Goal: Task Accomplishment & Management: Complete application form

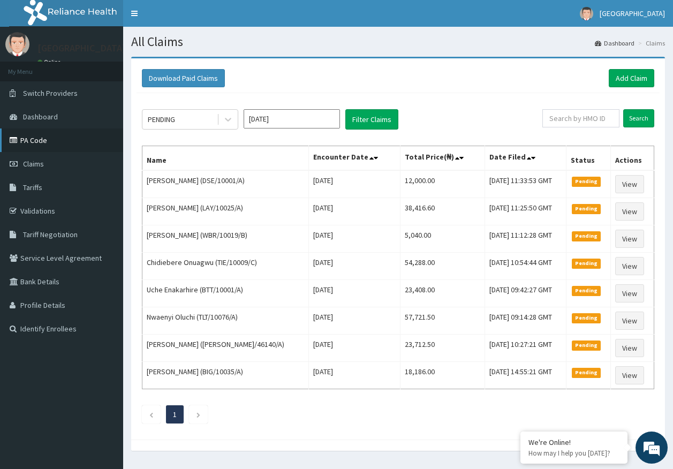
click at [55, 143] on link "PA Code" at bounding box center [61, 141] width 123 height 24
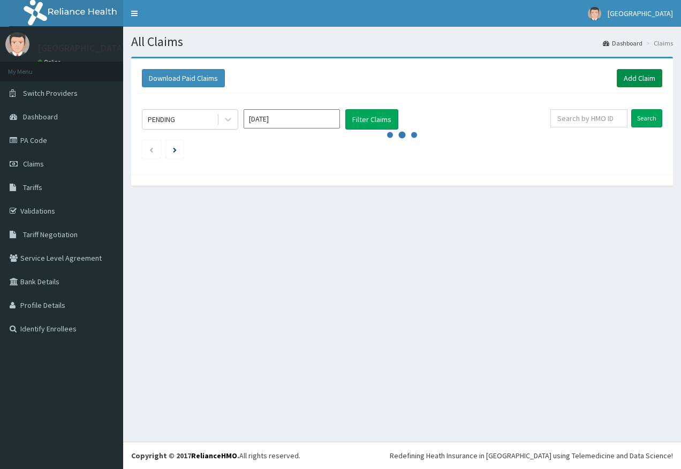
click at [633, 80] on link "Add Claim" at bounding box center [640, 78] width 46 height 18
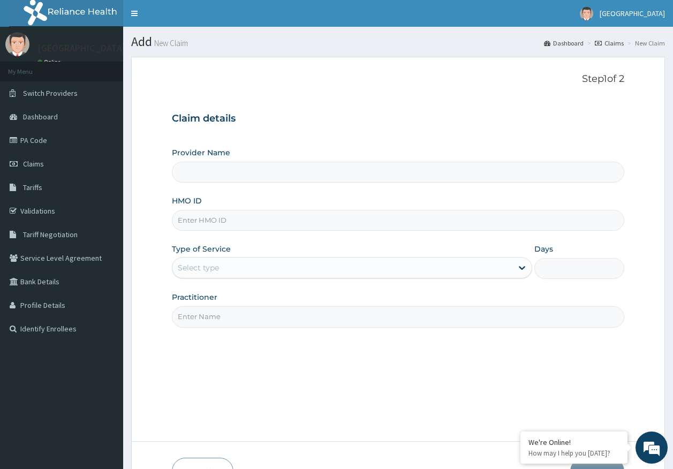
click at [217, 219] on input "HMO ID" at bounding box center [398, 220] width 453 height 21
paste input "TEC/10006/A"
type input "TEC/10006/A"
type input "Kingtrust Medical Center"
type input "TEC/10006/A"
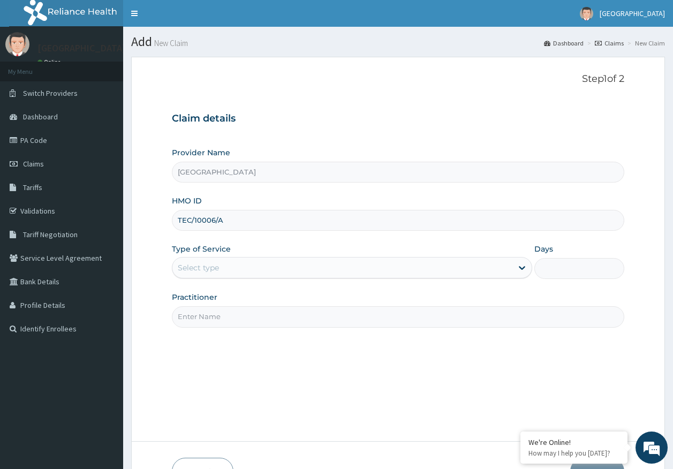
click at [209, 271] on div "Select type" at bounding box center [198, 268] width 41 height 11
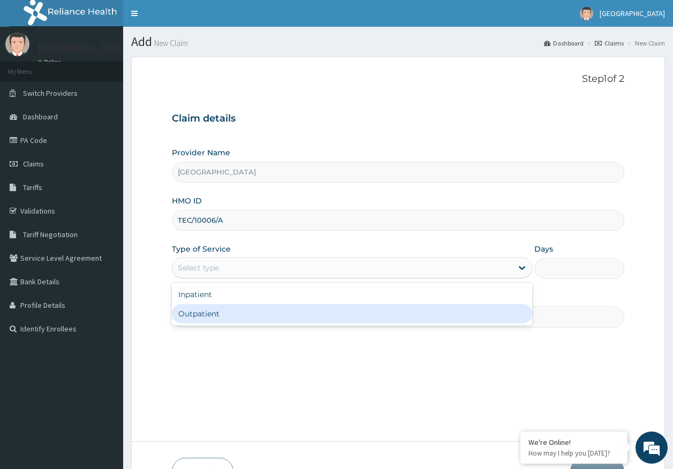
click at [214, 316] on div "Outpatient" at bounding box center [352, 313] width 361 height 19
type input "1"
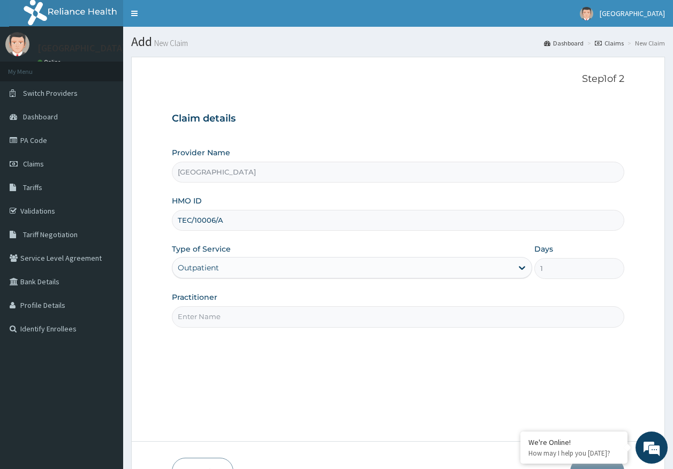
click at [219, 323] on input "Practitioner" at bounding box center [398, 316] width 453 height 21
type input "DR AJAYI"
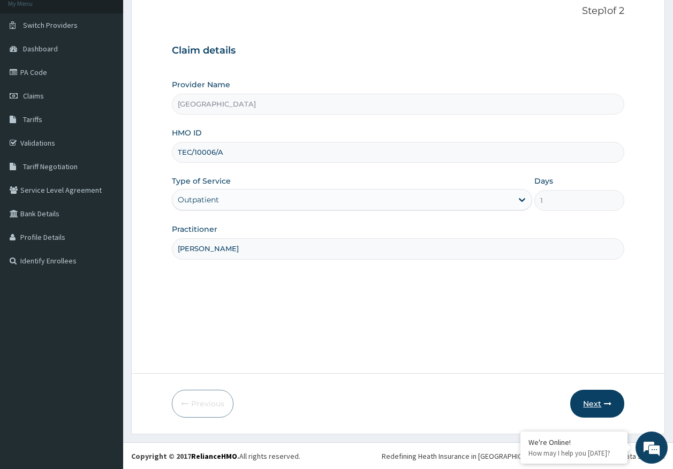
scroll to position [69, 0]
click at [589, 404] on button "Next" at bounding box center [598, 404] width 54 height 28
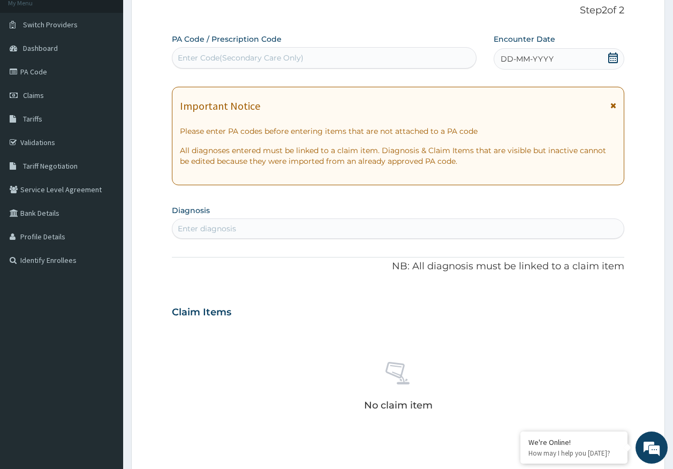
drag, startPoint x: 538, startPoint y: 58, endPoint x: 528, endPoint y: 66, distance: 13.0
click at [538, 57] on span "DD-MM-YYYY" at bounding box center [527, 59] width 53 height 11
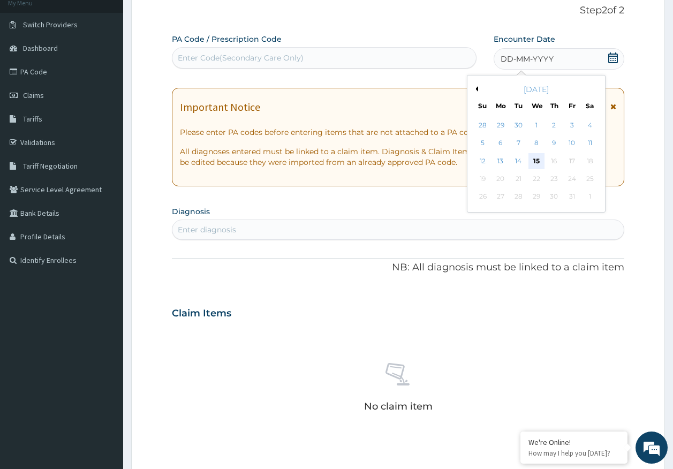
click at [537, 161] on div "15" at bounding box center [537, 161] width 16 height 16
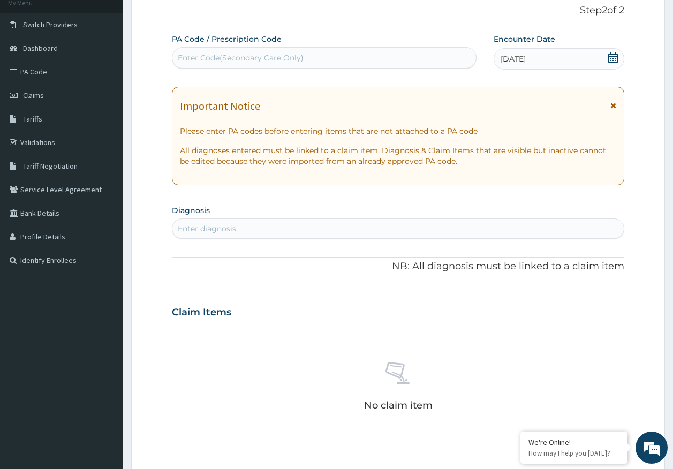
scroll to position [0, 0]
click at [290, 228] on div "Enter diagnosis" at bounding box center [399, 228] width 452 height 17
type input "malaria"
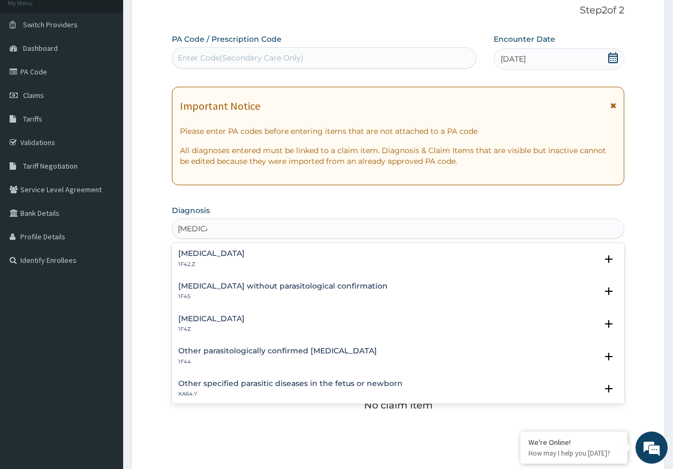
click at [211, 321] on h4 "Malaria, unspecified" at bounding box center [211, 319] width 66 height 8
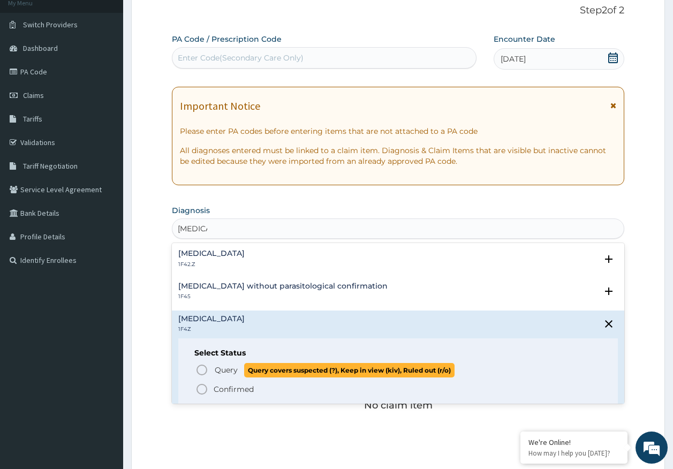
click at [227, 370] on span "Query" at bounding box center [226, 370] width 23 height 11
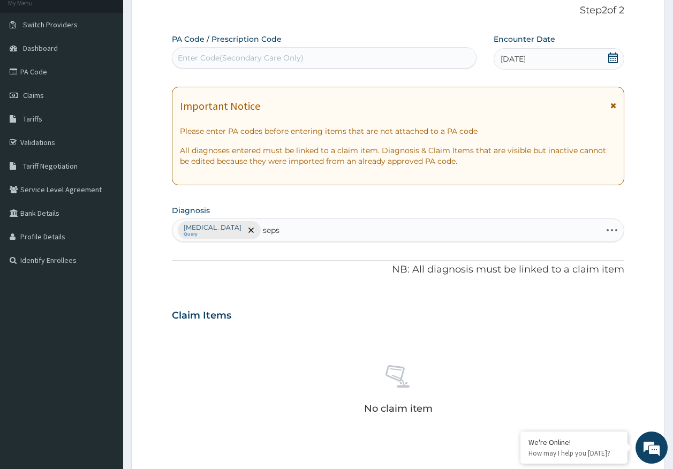
type input "sepsi"
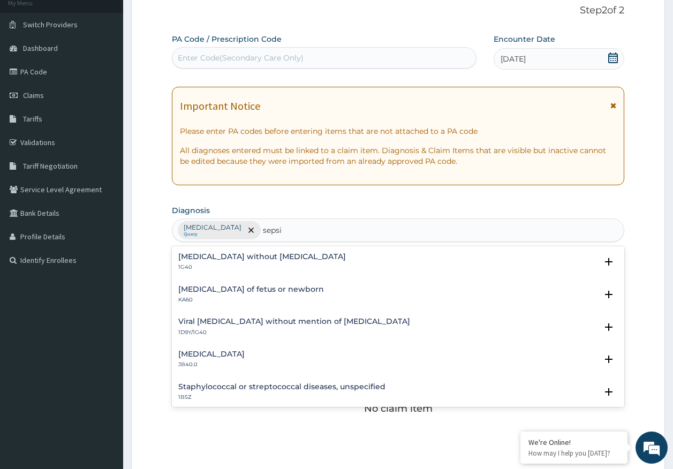
click at [204, 256] on h4 "Sepsis without septic shock" at bounding box center [262, 257] width 168 height 8
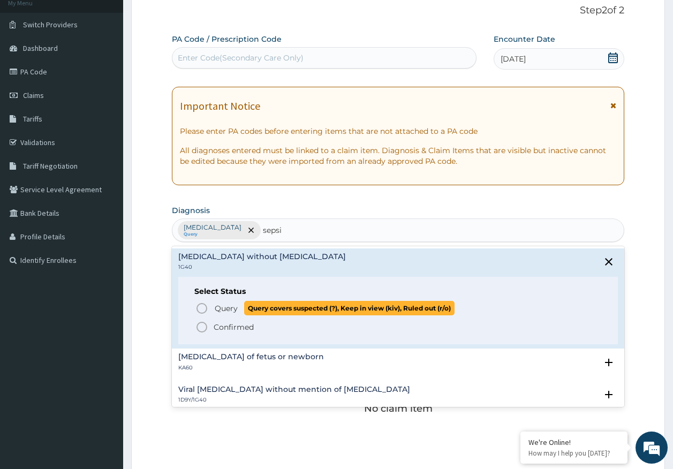
click at [224, 312] on span "Query" at bounding box center [226, 308] width 23 height 11
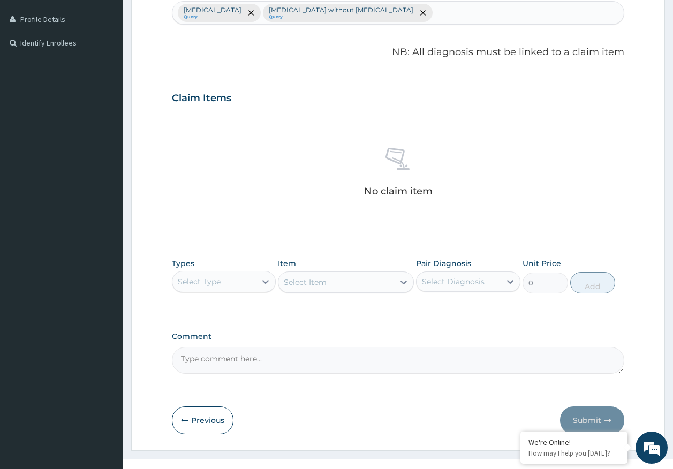
scroll to position [303, 0]
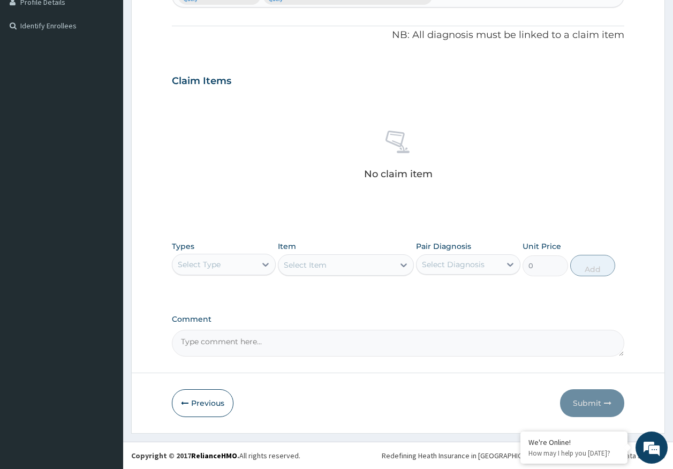
click at [211, 263] on div "Select Type" at bounding box center [199, 264] width 43 height 11
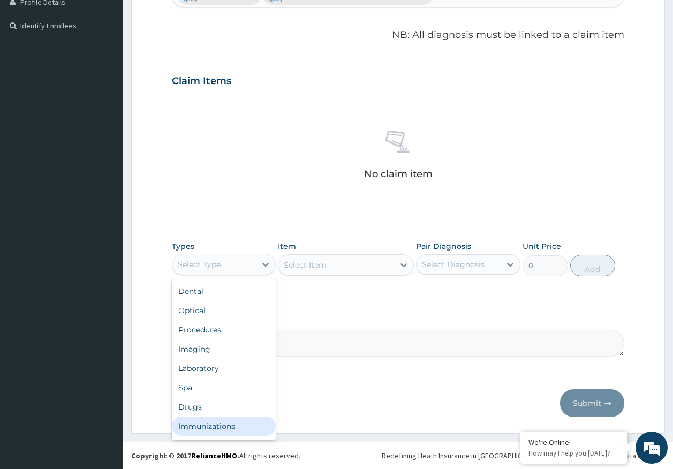
click at [222, 422] on div "Immunizations" at bounding box center [224, 426] width 104 height 19
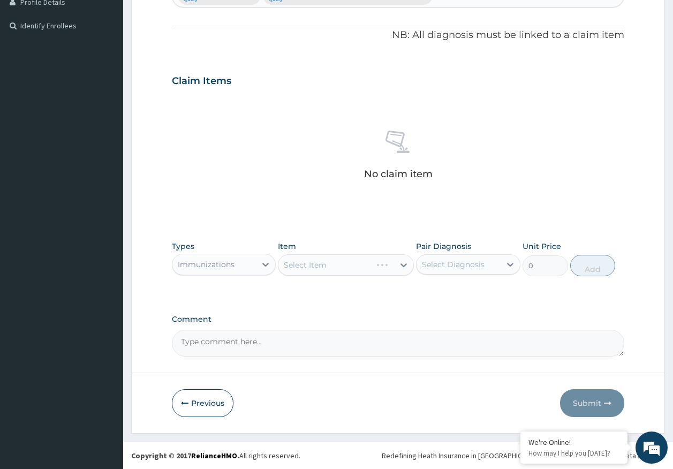
click at [474, 264] on div "Select Diagnosis" at bounding box center [453, 264] width 63 height 11
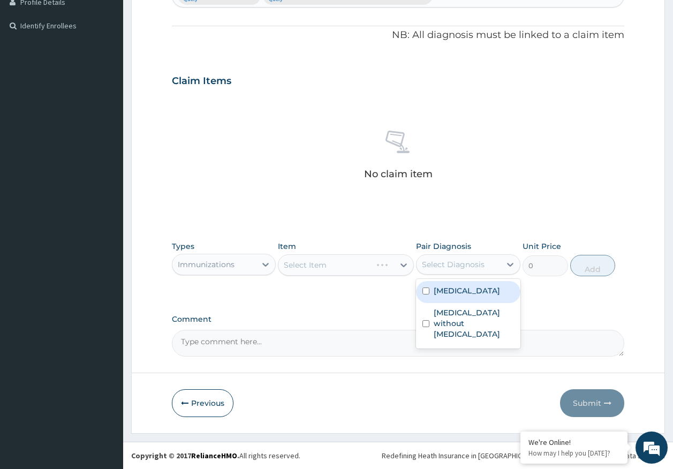
click at [459, 298] on div "Malaria, unspecified" at bounding box center [468, 292] width 104 height 22
checkbox input "true"
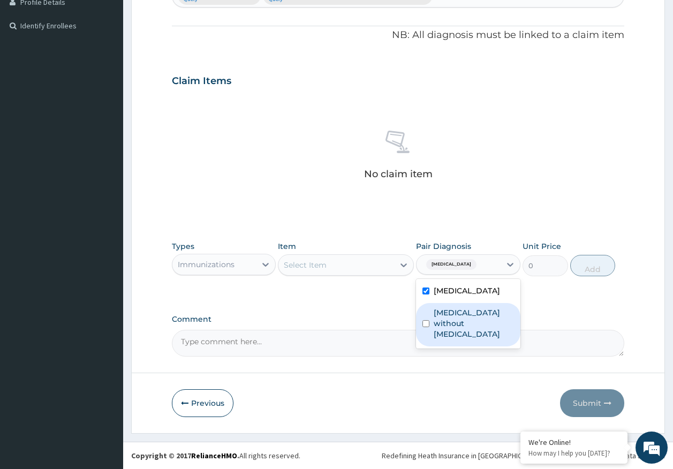
drag, startPoint x: 461, startPoint y: 319, endPoint x: 393, endPoint y: 297, distance: 71.5
click at [459, 319] on label "Sepsis without septic shock" at bounding box center [474, 324] width 80 height 32
checkbox input "true"
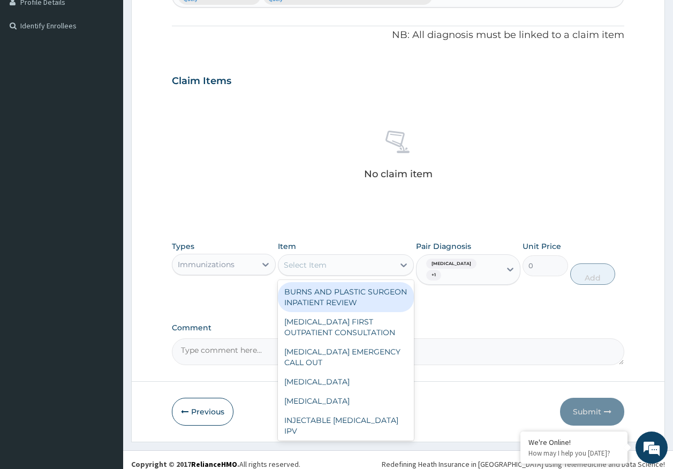
click at [321, 255] on div "Select Item" at bounding box center [346, 264] width 136 height 21
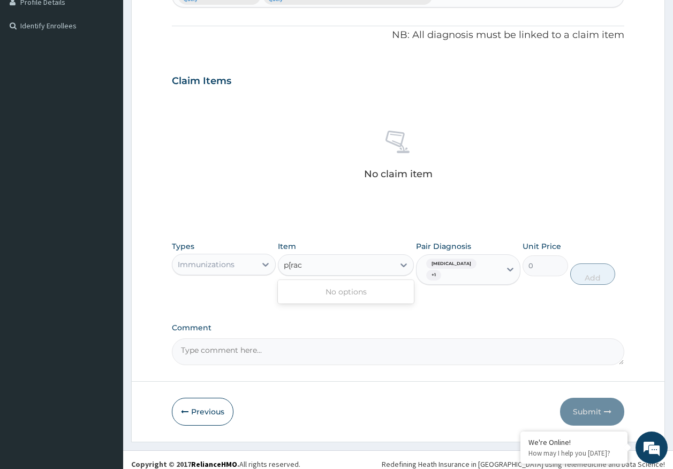
click at [292, 264] on input "p[rac" at bounding box center [294, 265] width 20 height 11
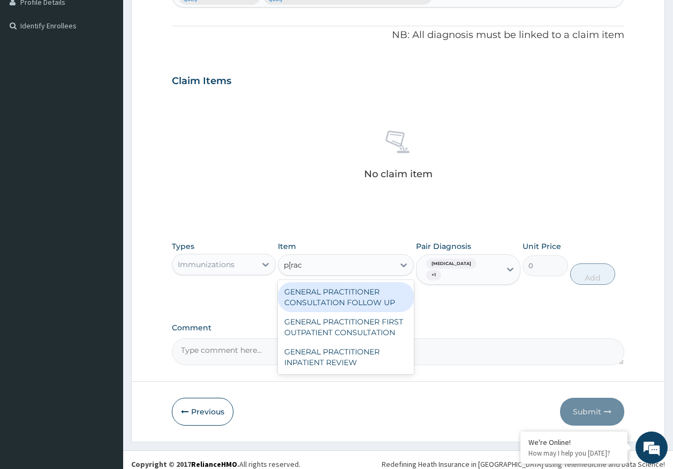
type input "prac"
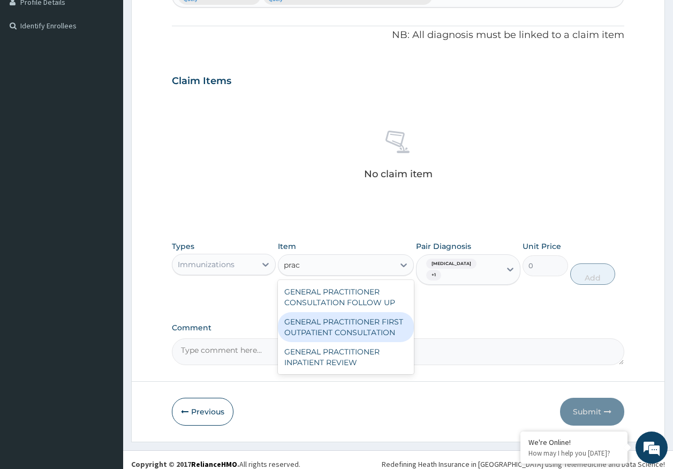
click at [336, 324] on div "GENERAL PRACTITIONER FIRST OUTPATIENT CONSULTATION" at bounding box center [346, 327] width 136 height 30
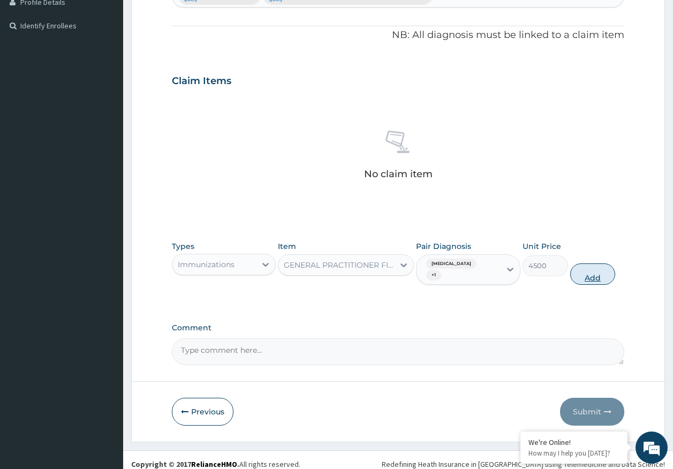
click at [579, 275] on button "Add" at bounding box center [594, 274] width 46 height 21
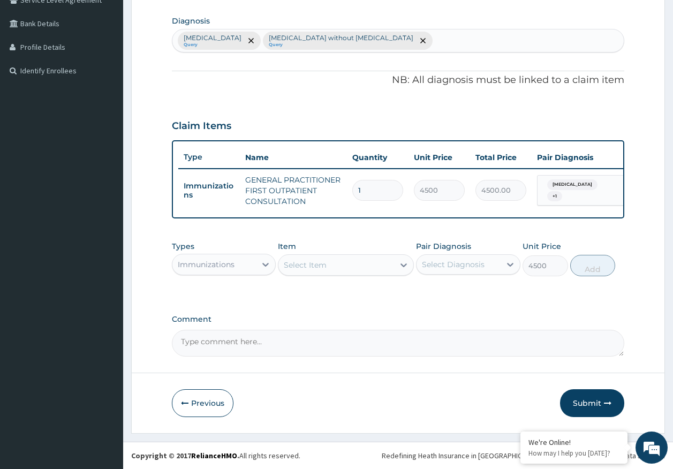
type input "0"
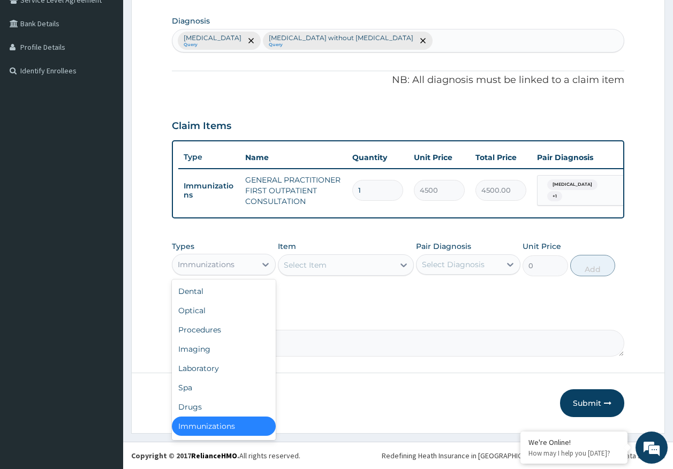
drag, startPoint x: 207, startPoint y: 272, endPoint x: 211, endPoint y: 310, distance: 38.2
click at [207, 271] on div "Immunizations" at bounding box center [215, 264] width 84 height 17
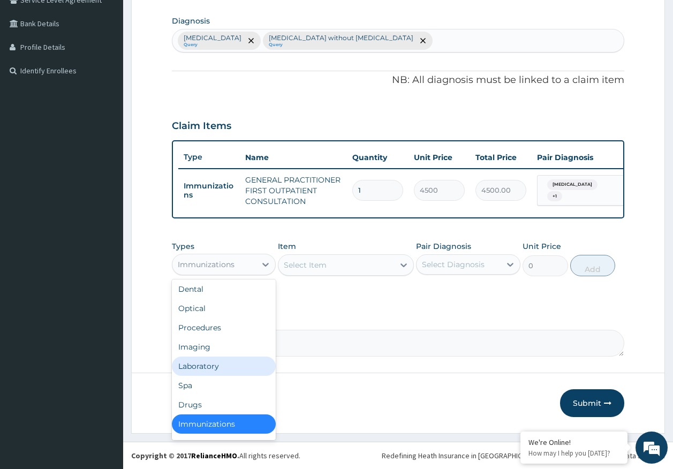
drag, startPoint x: 207, startPoint y: 366, endPoint x: 445, endPoint y: 261, distance: 260.0
click at [208, 366] on div "Laboratory" at bounding box center [224, 366] width 104 height 19
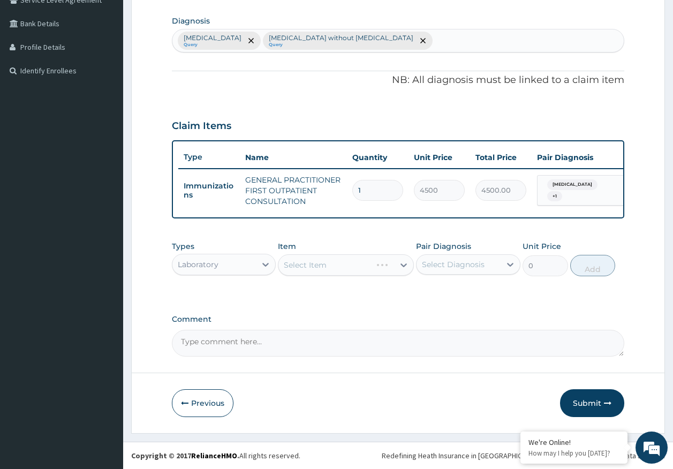
click at [459, 252] on div "Pair Diagnosis Select Diagnosis" at bounding box center [468, 258] width 104 height 35
click at [446, 272] on div "Select Diagnosis" at bounding box center [459, 264] width 84 height 17
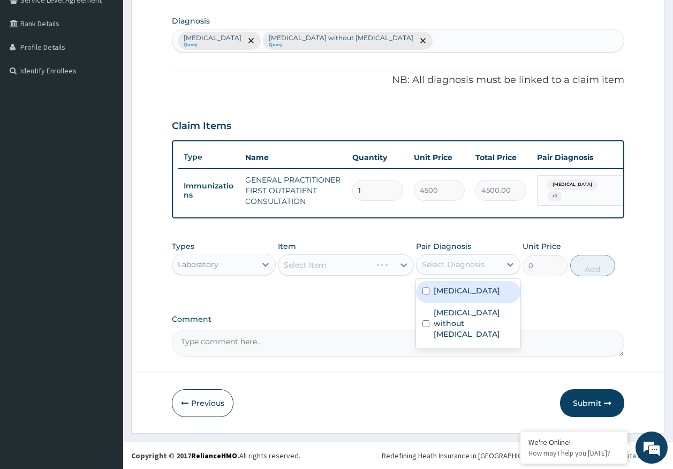
click at [448, 287] on label "[MEDICAL_DATA]" at bounding box center [467, 291] width 66 height 11
checkbox input "true"
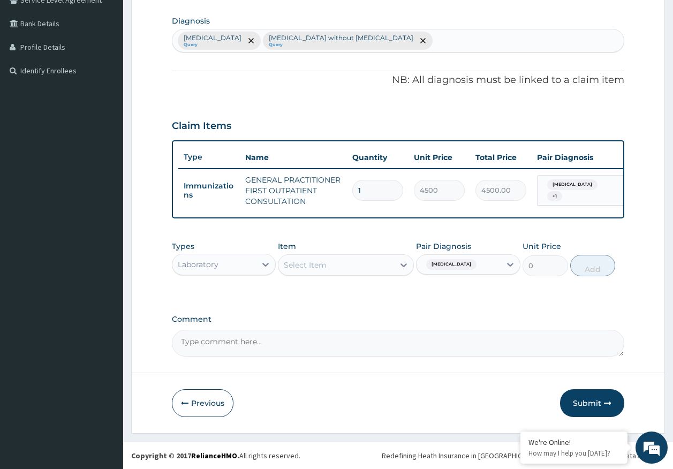
click at [327, 264] on div "Select Item" at bounding box center [337, 265] width 116 height 17
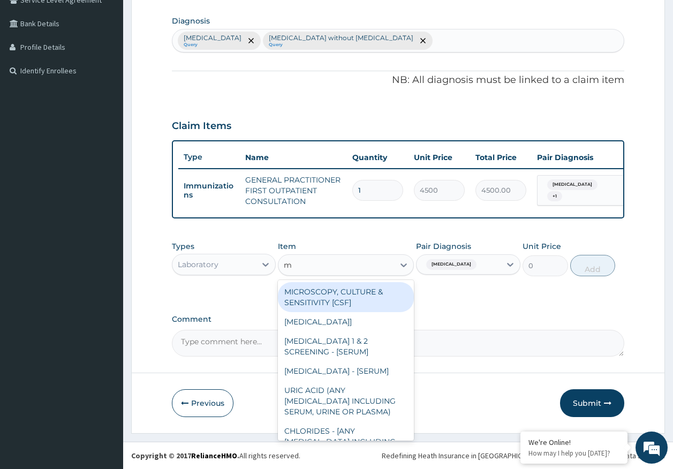
type input "mp"
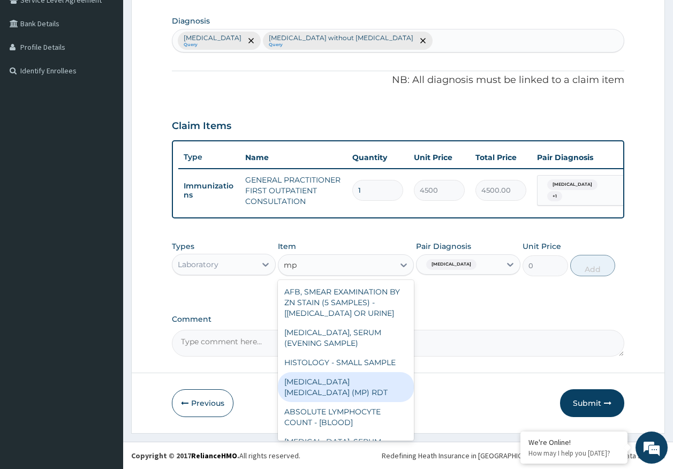
drag, startPoint x: 380, startPoint y: 381, endPoint x: 411, endPoint y: 369, distance: 32.7
click at [383, 380] on div "MALARIA PARASITE (MP) RDT" at bounding box center [346, 387] width 136 height 30
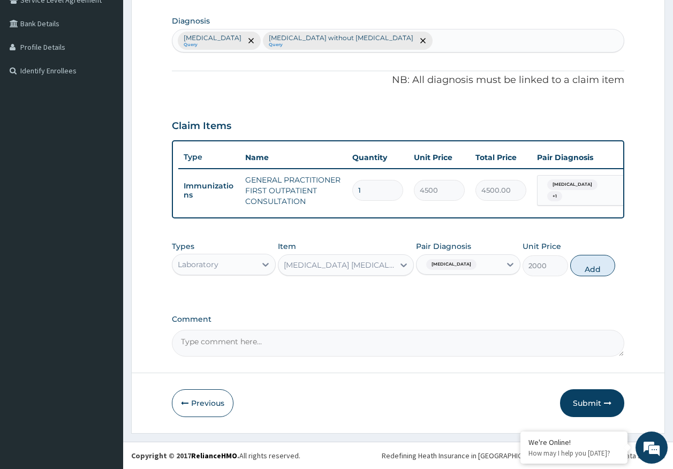
drag, startPoint x: 598, startPoint y: 269, endPoint x: 473, endPoint y: 276, distance: 125.0
click at [591, 271] on button "Add" at bounding box center [594, 265] width 46 height 21
type input "0"
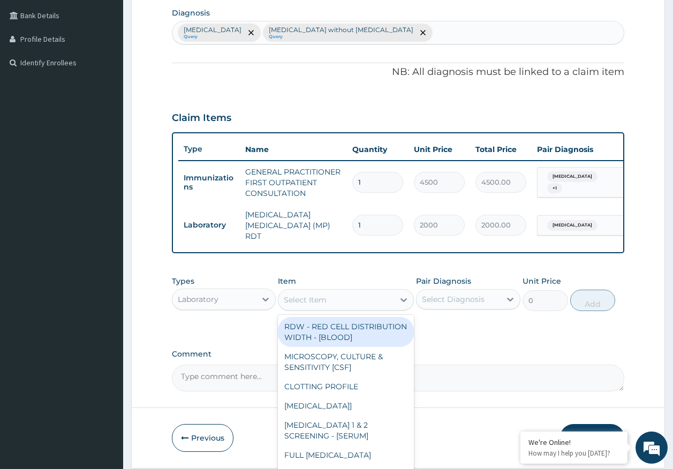
click at [362, 299] on div "Select Item" at bounding box center [337, 299] width 116 height 17
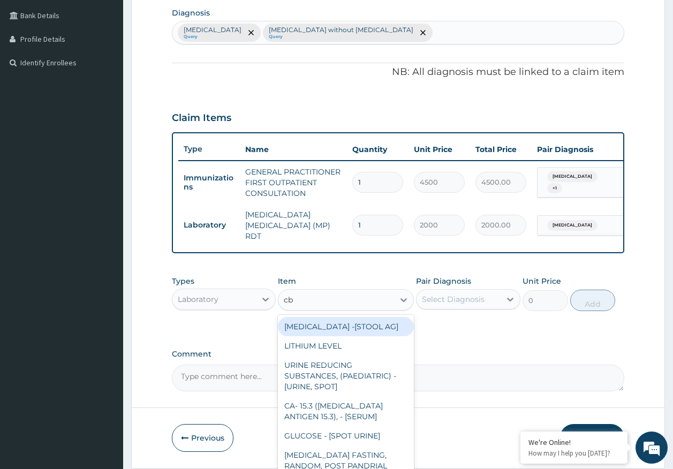
type input "cbc"
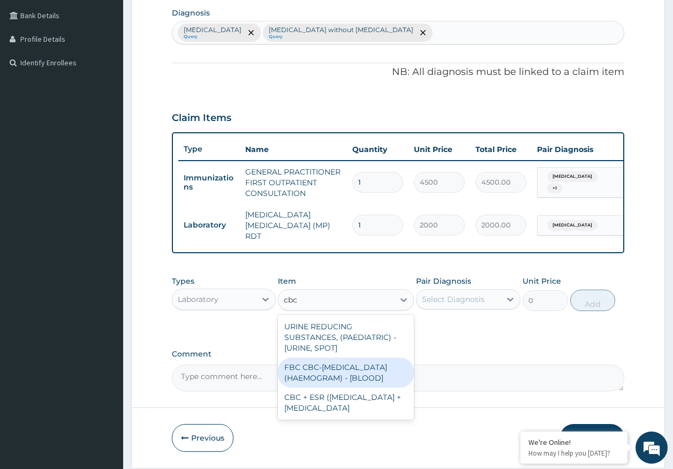
click at [354, 378] on div "FBC CBC-COMPLETE BLOOD COUNT (HAEMOGRAM) - [BLOOD]" at bounding box center [346, 373] width 136 height 30
type input "5000"
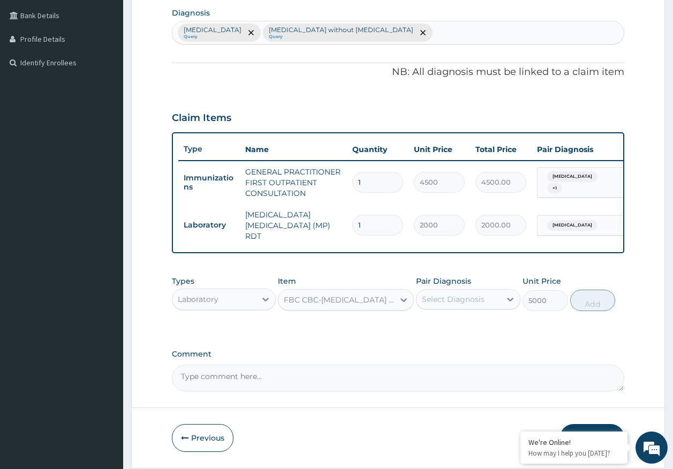
click at [460, 304] on div "Select Diagnosis" at bounding box center [453, 299] width 63 height 11
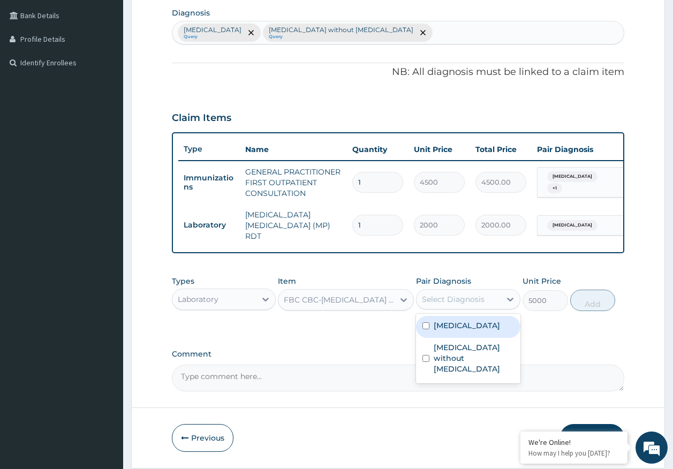
click at [461, 327] on label "Malaria, unspecified" at bounding box center [467, 325] width 66 height 11
checkbox input "true"
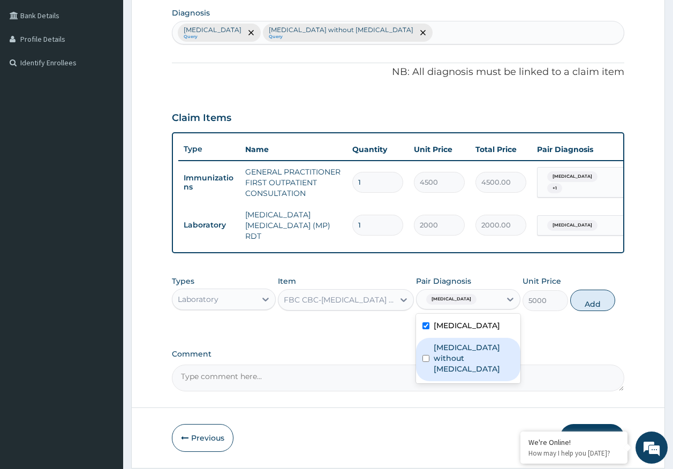
click at [462, 345] on label "Sepsis without septic shock" at bounding box center [474, 358] width 80 height 32
checkbox input "true"
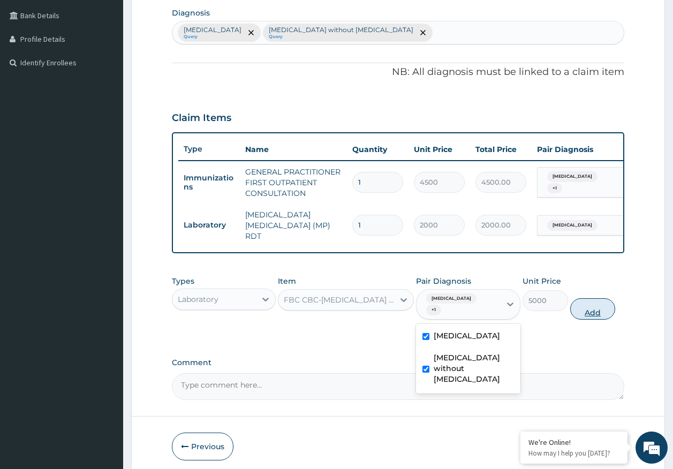
click at [596, 309] on button "Add" at bounding box center [594, 308] width 46 height 21
type input "0"
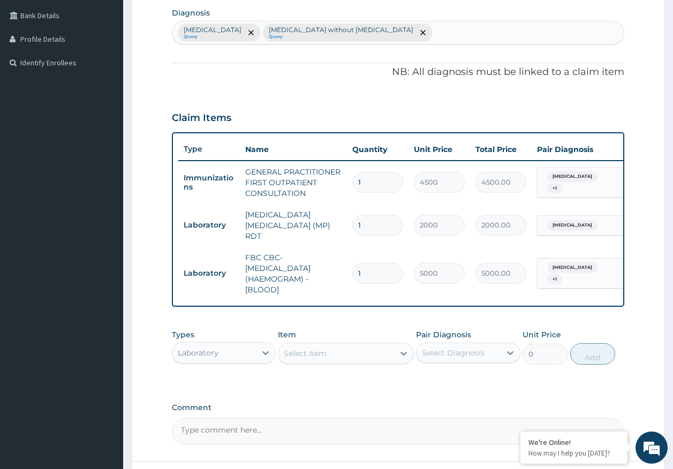
scroll to position [357, 0]
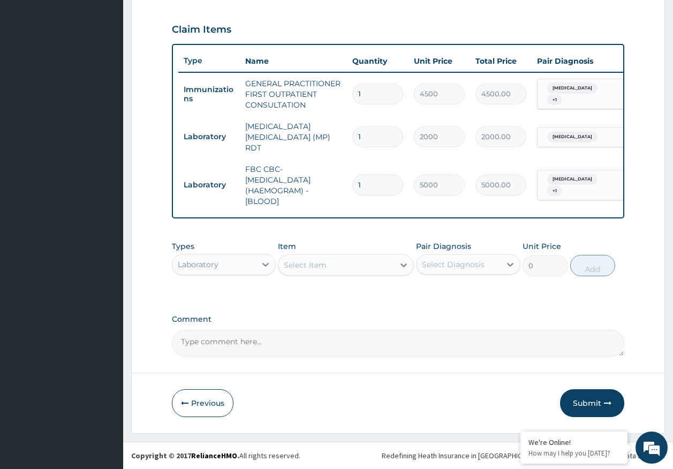
click at [206, 267] on div "Laboratory" at bounding box center [198, 264] width 41 height 11
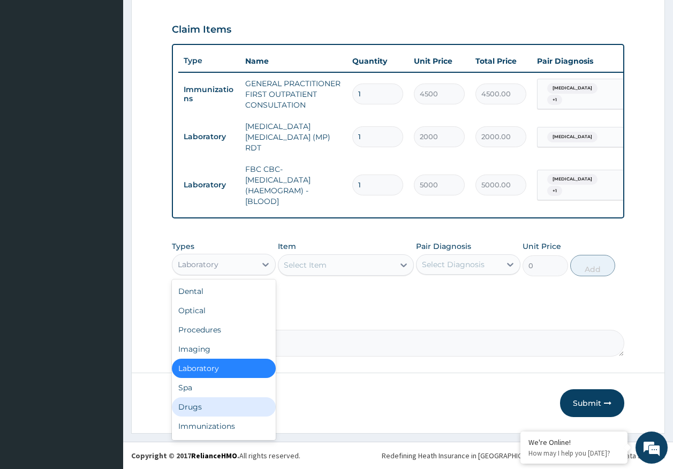
click at [197, 408] on div "Drugs" at bounding box center [224, 407] width 104 height 19
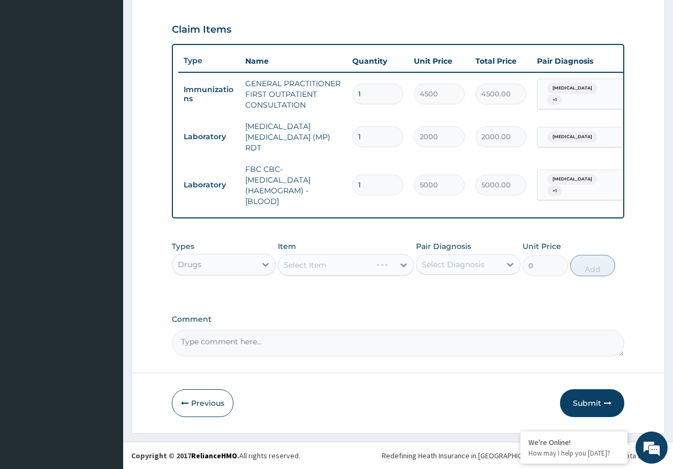
click at [490, 261] on div "Select Diagnosis" at bounding box center [459, 264] width 84 height 17
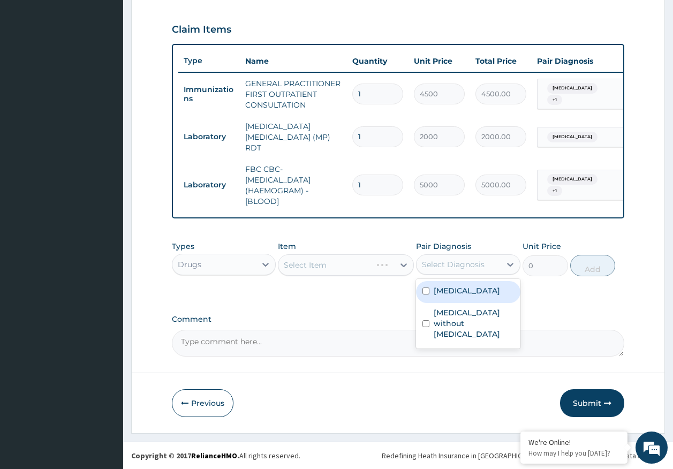
click at [462, 293] on label "[MEDICAL_DATA]" at bounding box center [467, 291] width 66 height 11
checkbox input "true"
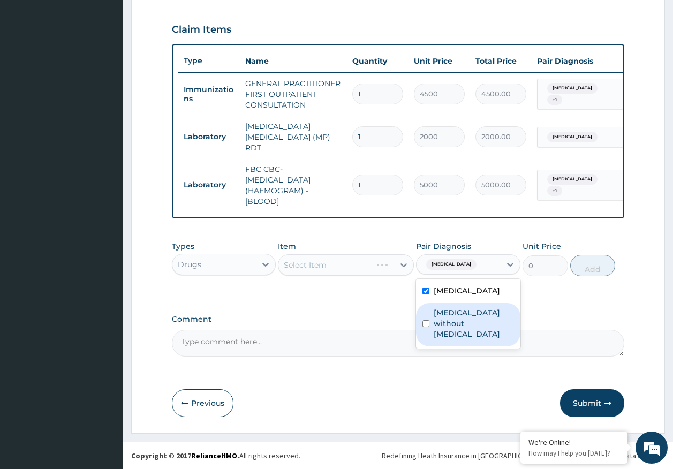
click at [451, 321] on label "[MEDICAL_DATA] without [MEDICAL_DATA]" at bounding box center [474, 324] width 80 height 32
checkbox input "true"
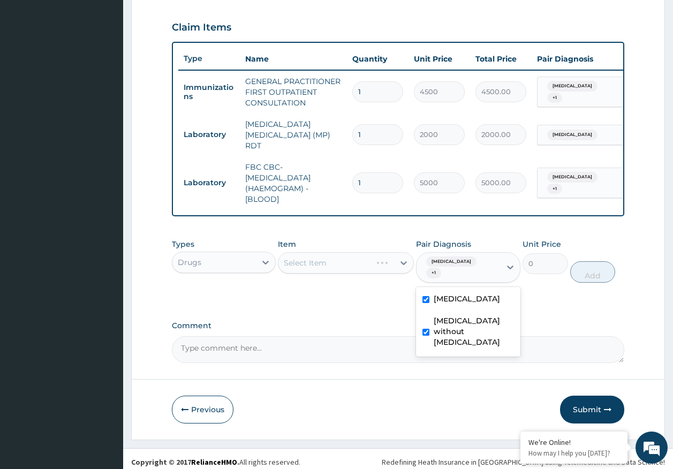
click at [364, 264] on div "Select Item" at bounding box center [346, 262] width 136 height 21
click at [362, 265] on div "Select Item" at bounding box center [346, 262] width 136 height 21
click at [361, 268] on div "Select Item" at bounding box center [337, 262] width 116 height 17
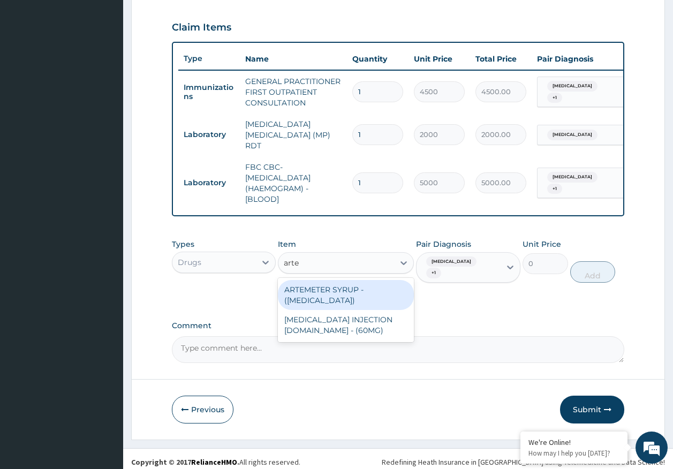
type input "artes"
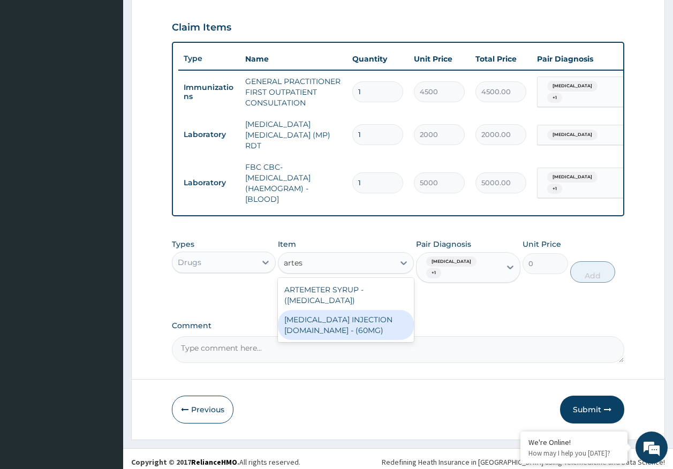
click at [348, 327] on div "[MEDICAL_DATA] INJECTION [DOMAIN_NAME] - (60MG)" at bounding box center [346, 325] width 136 height 30
type input "1596"
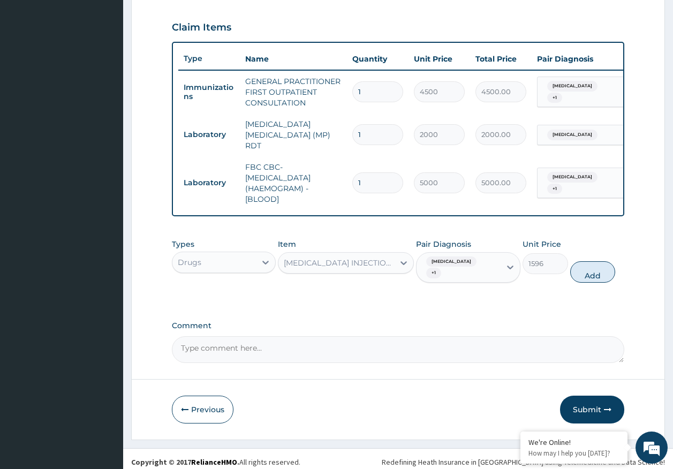
click at [382, 268] on div "[MEDICAL_DATA] INJECTION [DOMAIN_NAME] - (60MG)" at bounding box center [339, 263] width 111 height 11
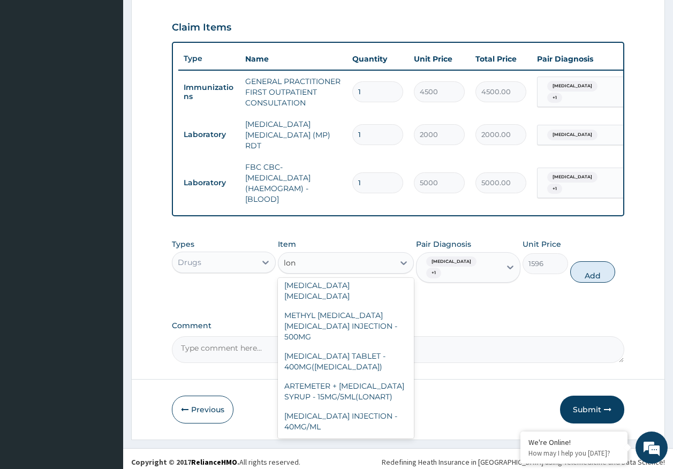
scroll to position [184, 0]
type input "lona"
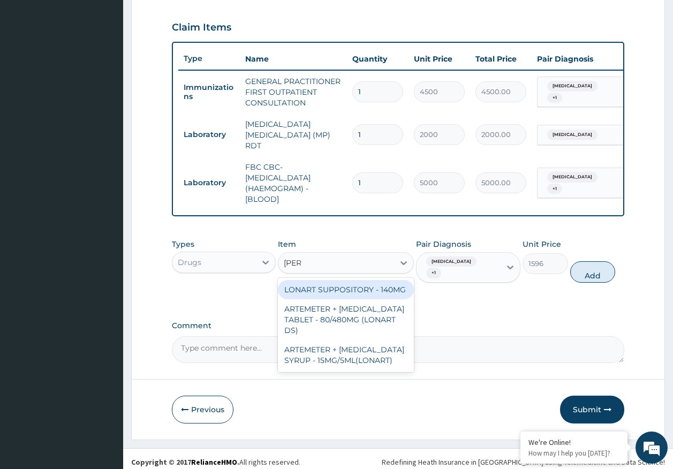
scroll to position [0, 0]
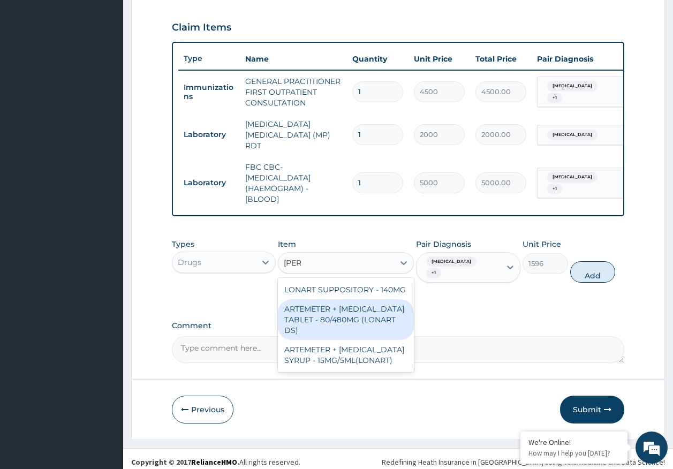
drag, startPoint x: 374, startPoint y: 325, endPoint x: 539, endPoint y: 293, distance: 168.0
click at [375, 324] on div "ARTEMETER + [MEDICAL_DATA] TABLET - 80/480MG (LONART DS)" at bounding box center [346, 319] width 136 height 41
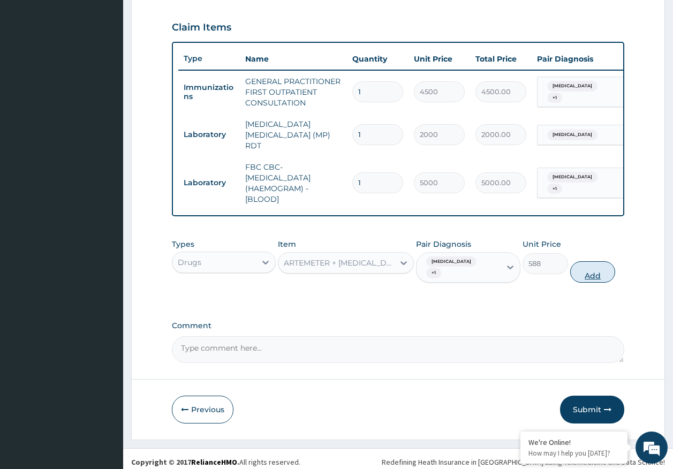
click at [594, 275] on button "Add" at bounding box center [594, 271] width 46 height 21
type input "0"
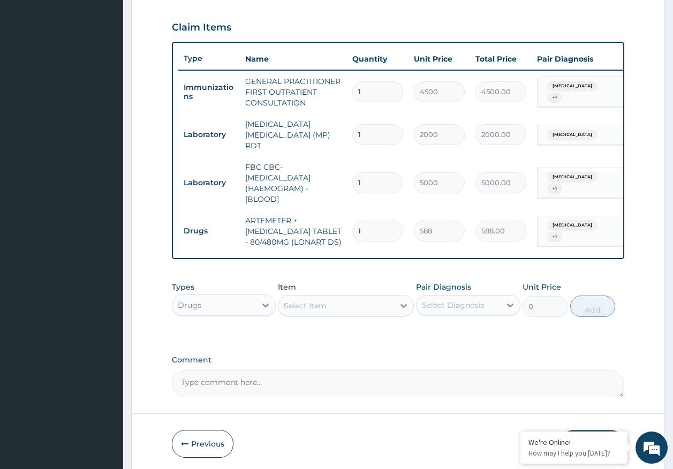
click at [361, 311] on div "Select Item" at bounding box center [337, 305] width 116 height 17
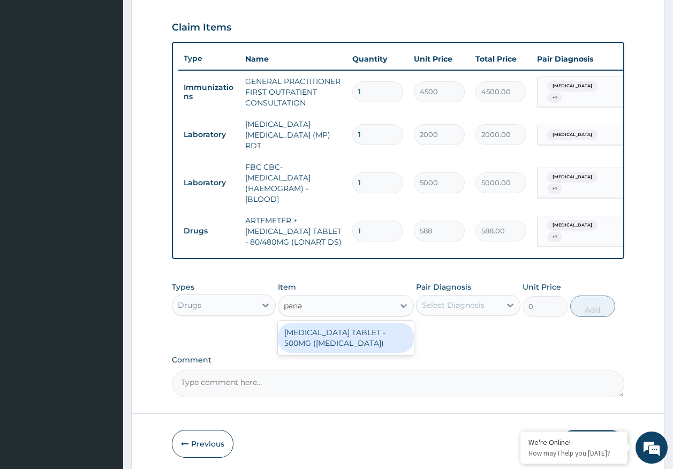
type input "panad"
drag, startPoint x: 343, startPoint y: 342, endPoint x: 456, endPoint y: 321, distance: 114.4
click at [344, 342] on div "[MEDICAL_DATA] TABLET - 500MG ([MEDICAL_DATA])" at bounding box center [346, 338] width 136 height 30
type input "42"
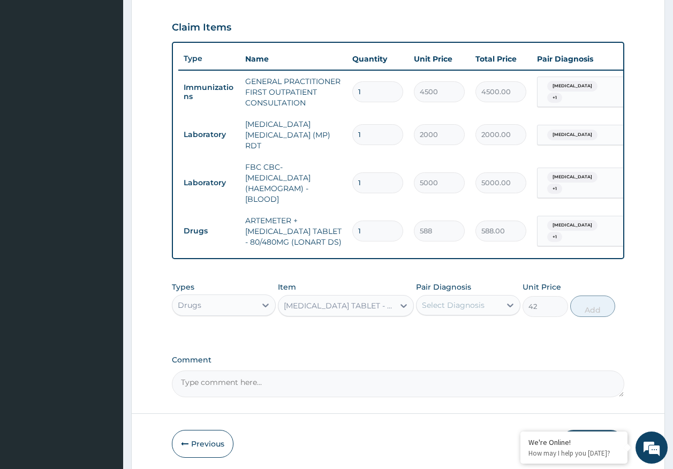
click at [455, 305] on div "Select Diagnosis" at bounding box center [453, 305] width 63 height 11
drag, startPoint x: 454, startPoint y: 333, endPoint x: 457, endPoint y: 347, distance: 14.2
click at [455, 336] on label "[MEDICAL_DATA]" at bounding box center [467, 331] width 66 height 11
checkbox input "true"
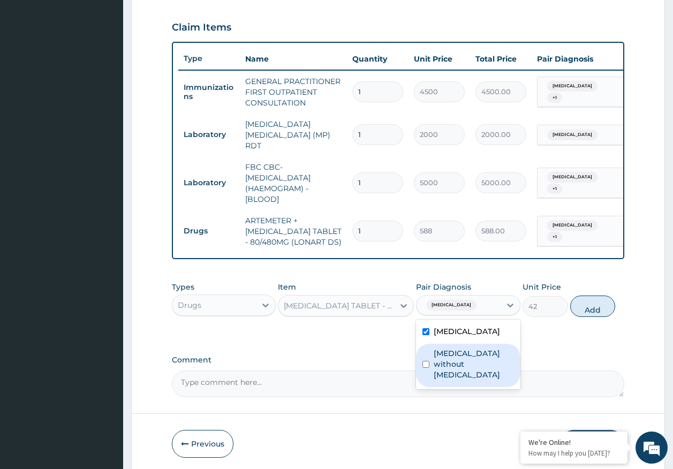
click at [459, 358] on label "Sepsis without septic shock" at bounding box center [474, 364] width 80 height 32
checkbox input "true"
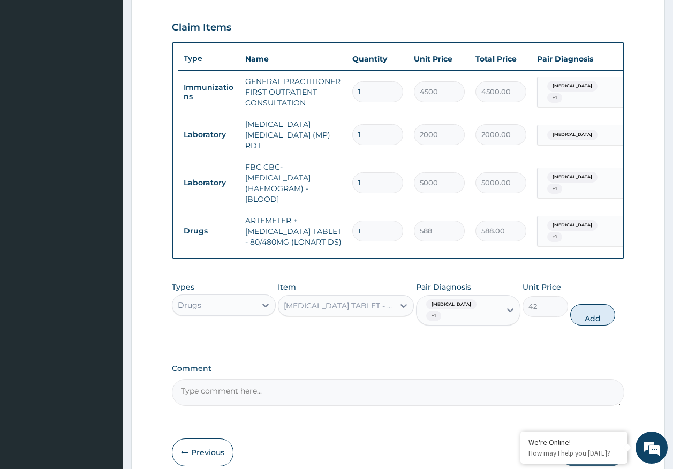
click at [600, 317] on button "Add" at bounding box center [594, 314] width 46 height 21
type input "0"
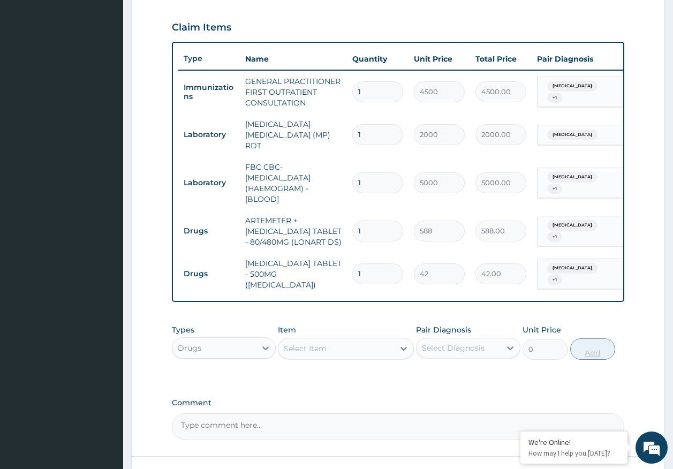
type input "18"
type input "756.00"
type input "18"
click at [389, 230] on input "1" at bounding box center [378, 231] width 51 height 21
type input "0.00"
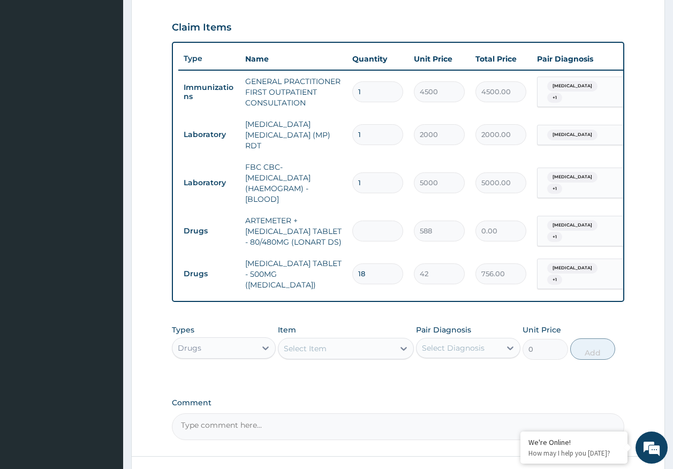
type input "6"
type input "3528.00"
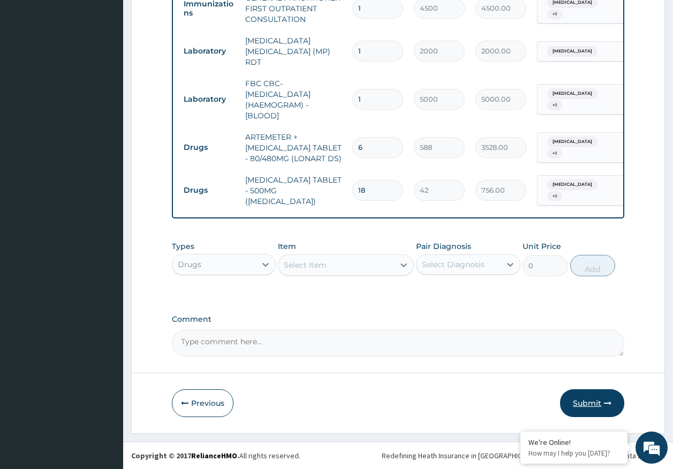
type input "6"
click at [602, 394] on button "Submit" at bounding box center [592, 404] width 64 height 28
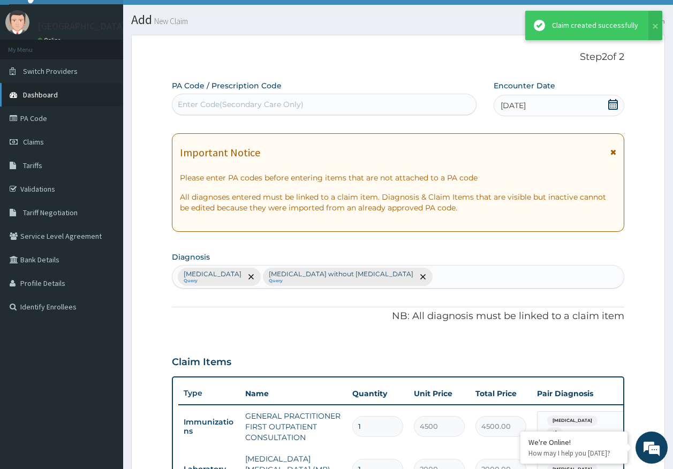
scroll to position [441, 0]
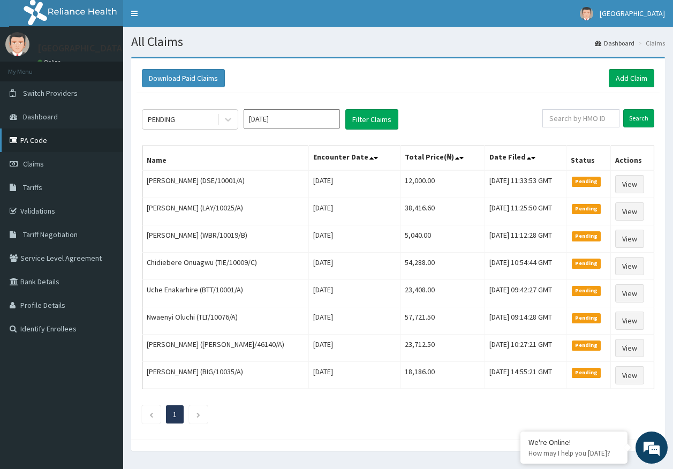
click at [36, 141] on link "PA Code" at bounding box center [61, 141] width 123 height 24
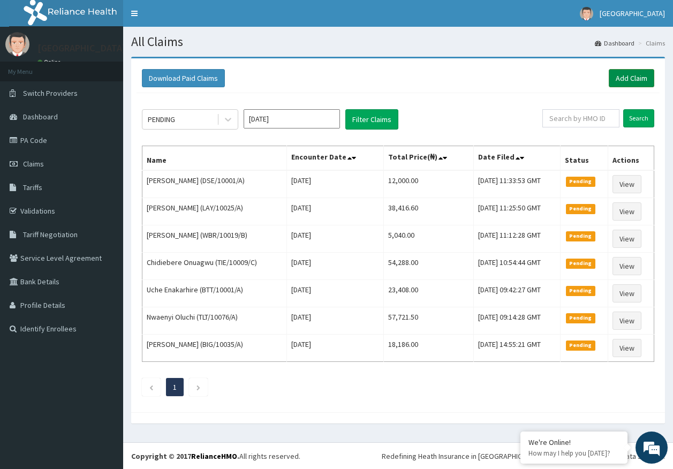
click at [625, 73] on link "Add Claim" at bounding box center [632, 78] width 46 height 18
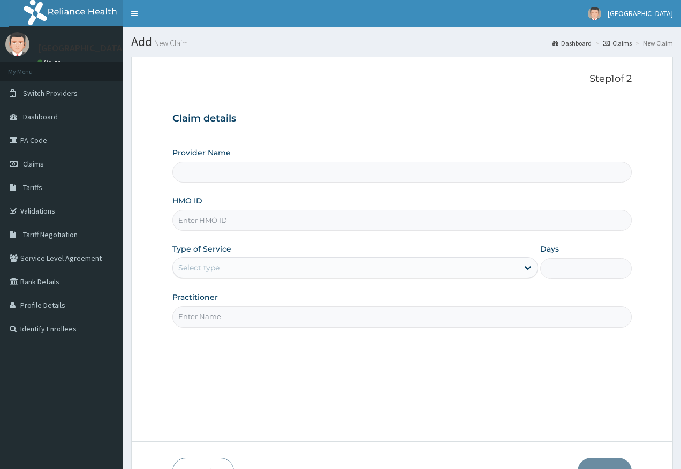
click at [224, 223] on input "HMO ID" at bounding box center [403, 220] width 460 height 21
paste input "PVL/10126/A"
type input "PVL/10126/A"
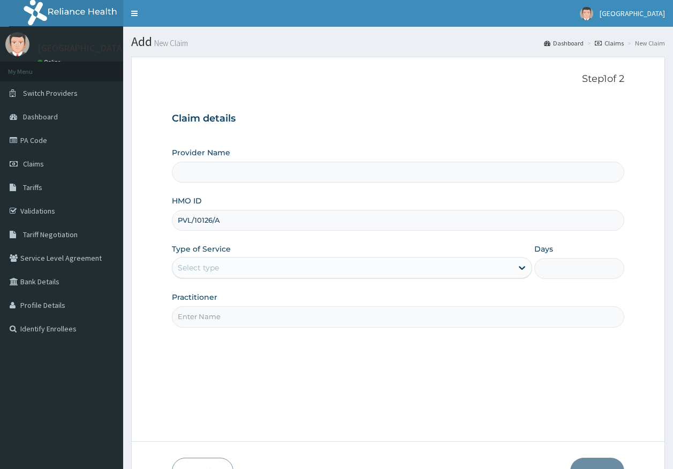
click at [214, 271] on div "Select type" at bounding box center [198, 268] width 41 height 11
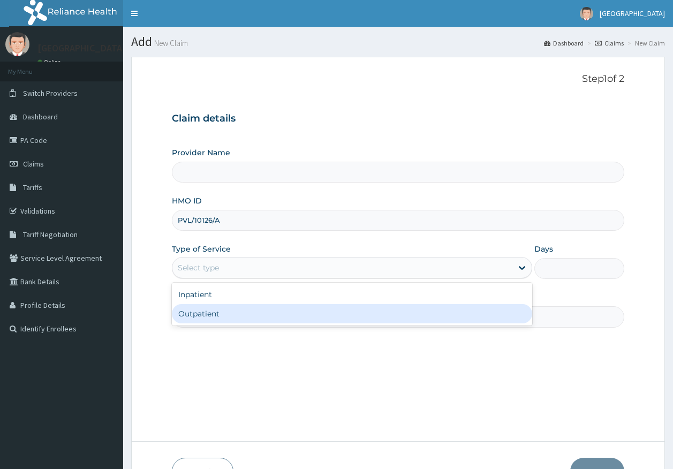
click at [220, 318] on div "Outpatient" at bounding box center [352, 313] width 361 height 19
type input "1"
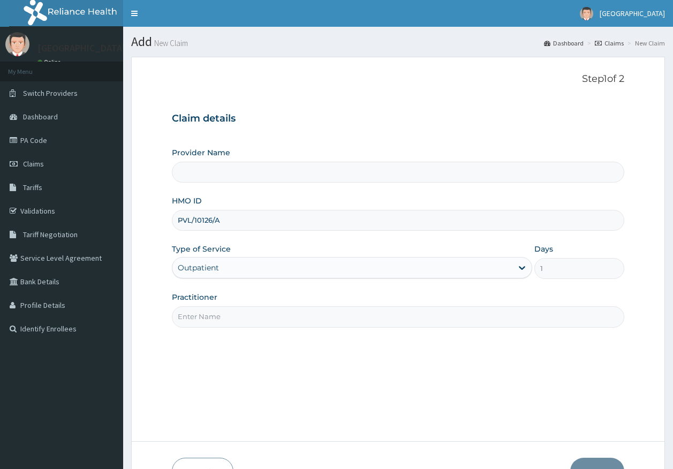
click at [227, 318] on input "Practitioner" at bounding box center [398, 316] width 453 height 21
type input "DR AJAYI"
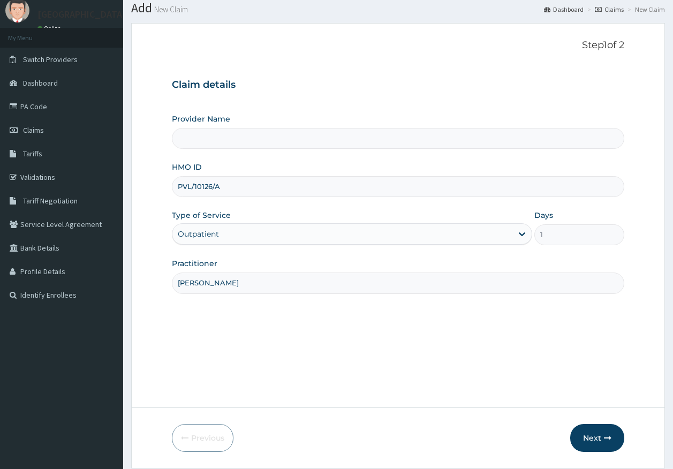
scroll to position [69, 0]
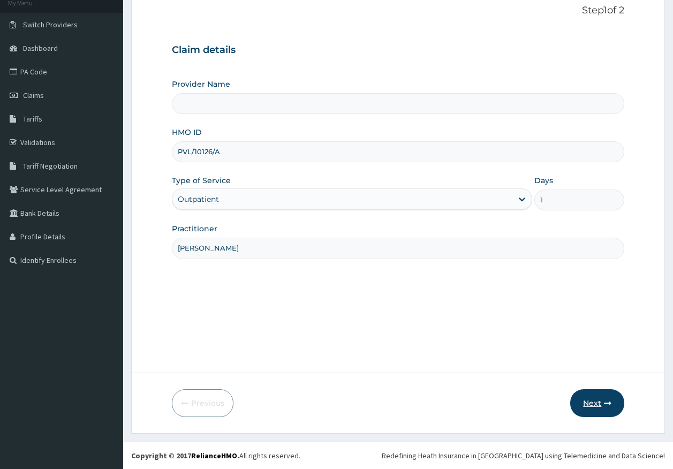
type input "Kingtrust Medical Center"
click at [593, 407] on button "Next" at bounding box center [598, 404] width 54 height 28
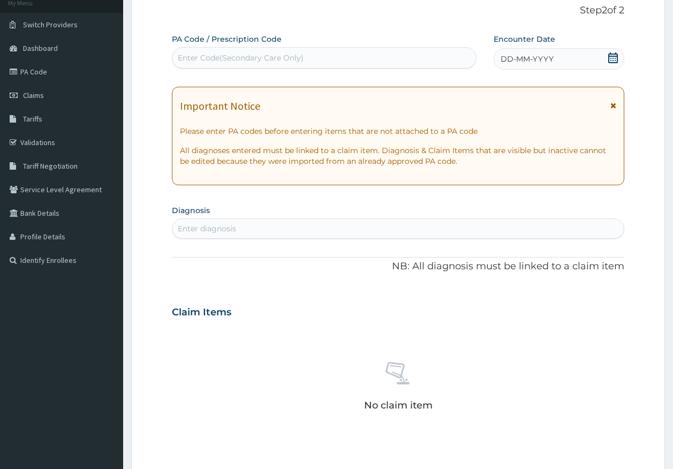
click at [308, 233] on div "Enter diagnosis" at bounding box center [399, 228] width 452 height 17
type input "MALARIA"
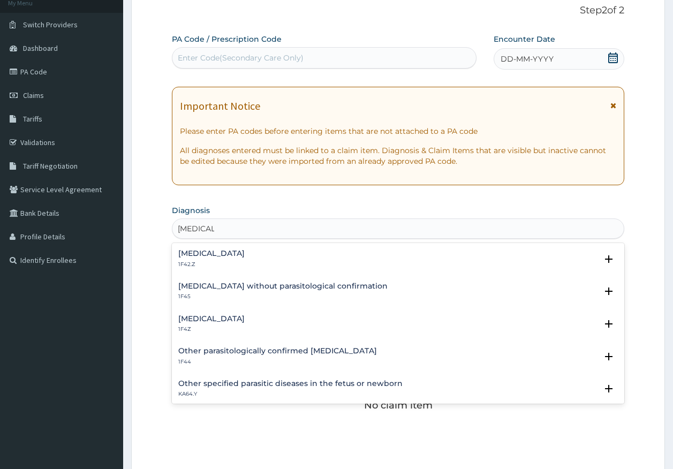
click at [213, 321] on h4 "Malaria, unspecified" at bounding box center [211, 319] width 66 height 8
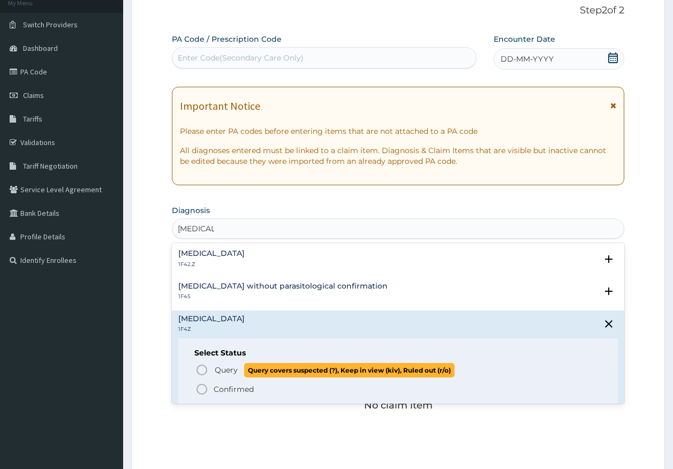
click at [237, 375] on span "Query" at bounding box center [226, 370] width 23 height 11
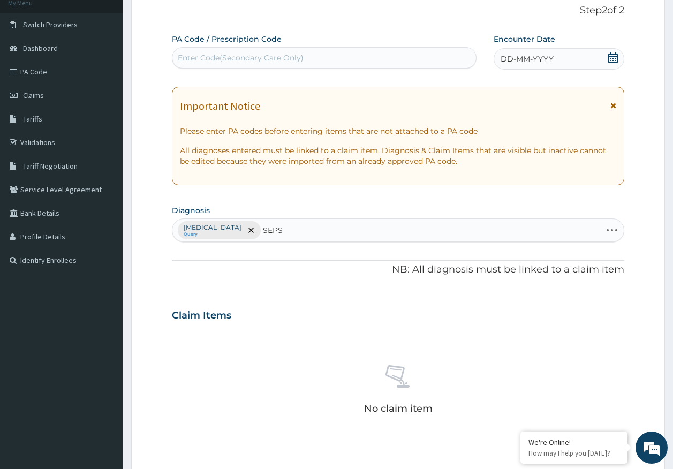
type input "SEPSI"
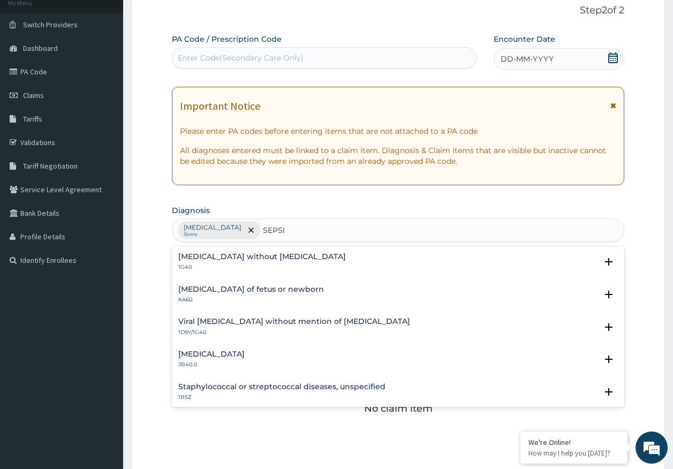
click at [226, 254] on h4 "Sepsis without septic shock" at bounding box center [262, 257] width 168 height 8
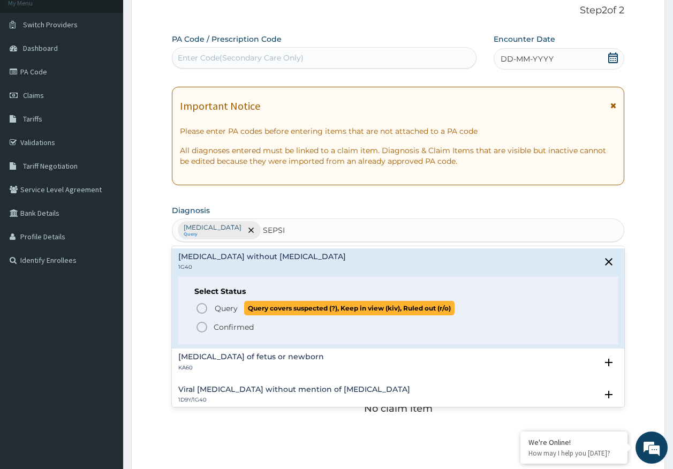
click at [226, 309] on span "Query" at bounding box center [226, 308] width 23 height 11
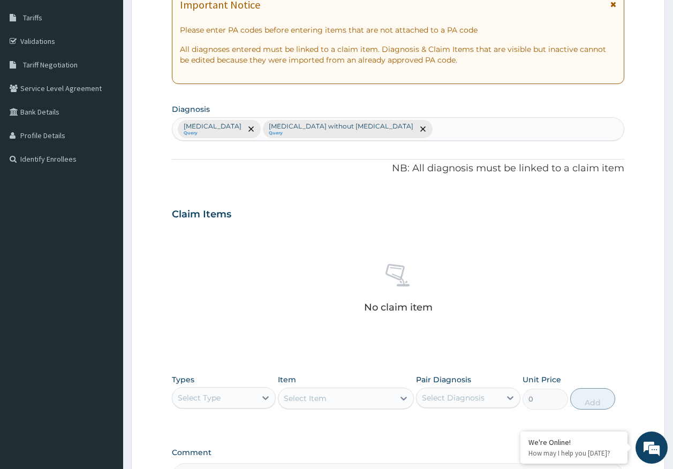
scroll to position [303, 0]
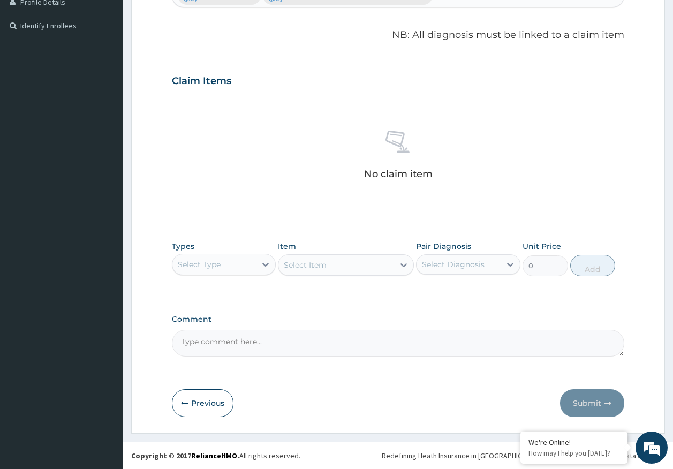
click at [220, 262] on div "Select Type" at bounding box center [199, 264] width 43 height 11
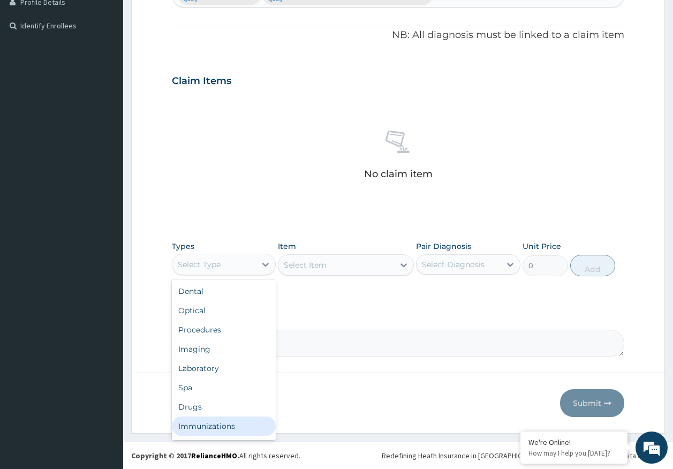
drag, startPoint x: 220, startPoint y: 425, endPoint x: 248, endPoint y: 392, distance: 43.3
click at [222, 421] on div "Immunizations" at bounding box center [224, 426] width 104 height 19
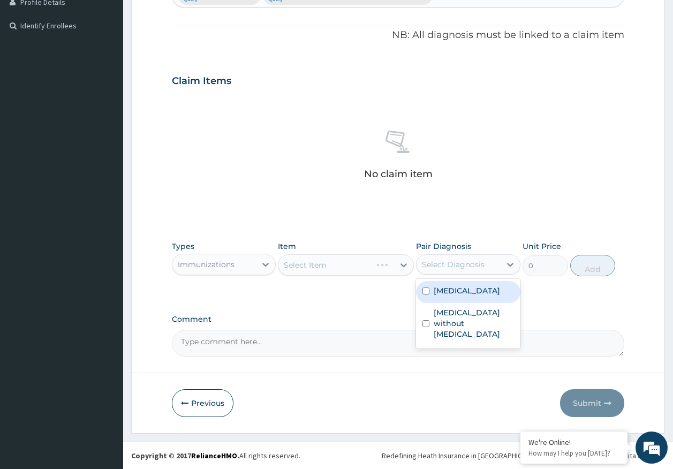
drag, startPoint x: 482, startPoint y: 255, endPoint x: 480, endPoint y: 290, distance: 35.4
click at [481, 255] on div "Select Diagnosis" at bounding box center [468, 264] width 104 height 20
click at [467, 291] on label "Malaria, unspecified" at bounding box center [467, 291] width 66 height 11
checkbox input "true"
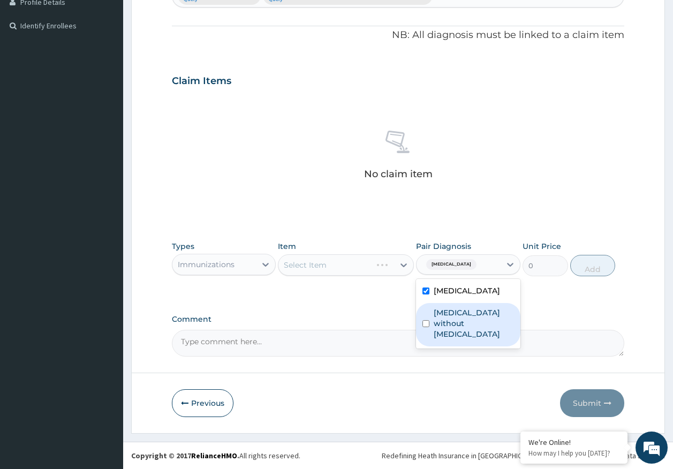
click at [470, 312] on label "Sepsis without septic shock" at bounding box center [474, 324] width 80 height 32
checkbox input "true"
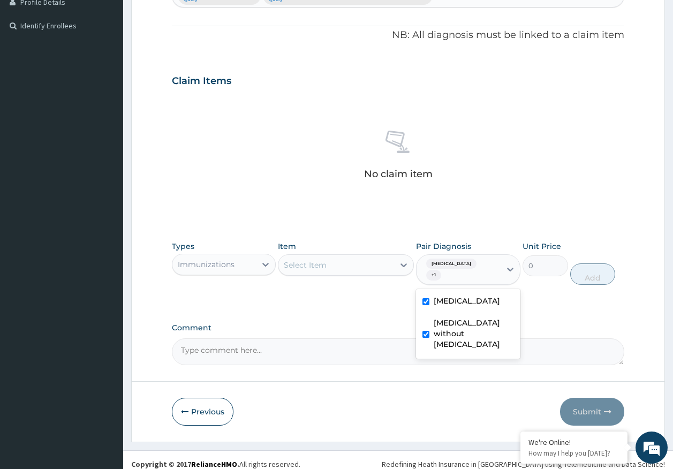
click at [357, 268] on div "Select Item" at bounding box center [337, 265] width 116 height 17
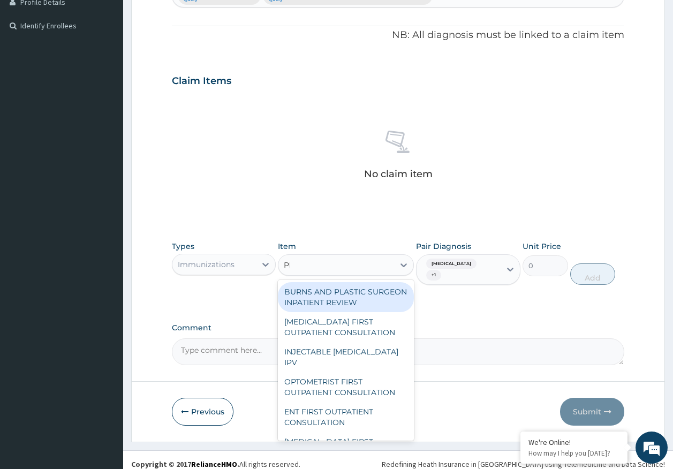
scroll to position [0, 0]
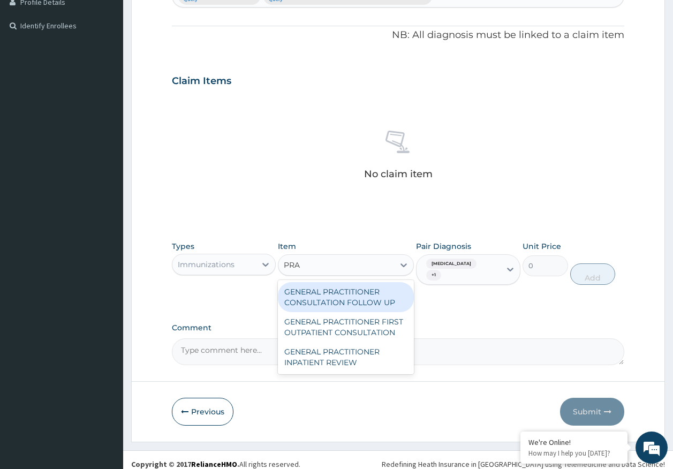
type input "PRAC"
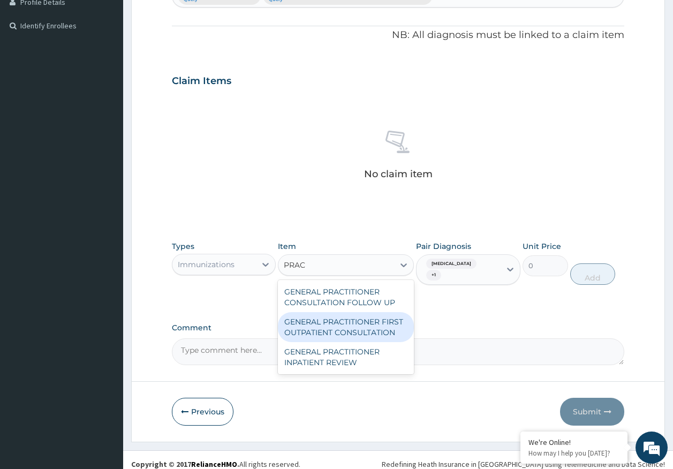
drag, startPoint x: 358, startPoint y: 326, endPoint x: 494, endPoint y: 309, distance: 137.2
click at [358, 325] on div "GENERAL PRACTITIONER FIRST OUTPATIENT CONSULTATION" at bounding box center [346, 327] width 136 height 30
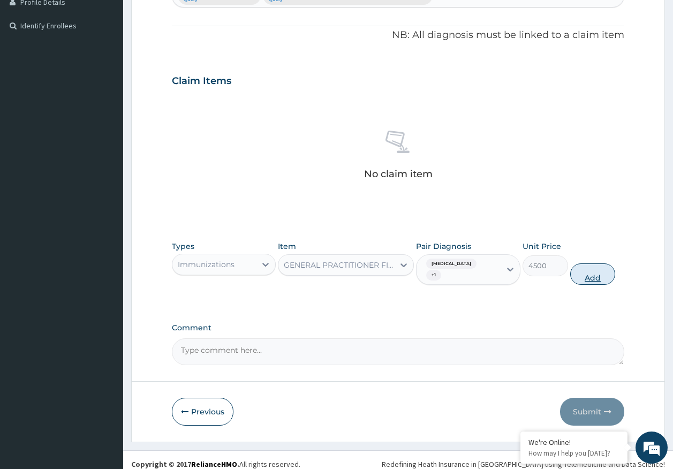
click at [593, 278] on button "Add" at bounding box center [594, 274] width 46 height 21
type input "0"
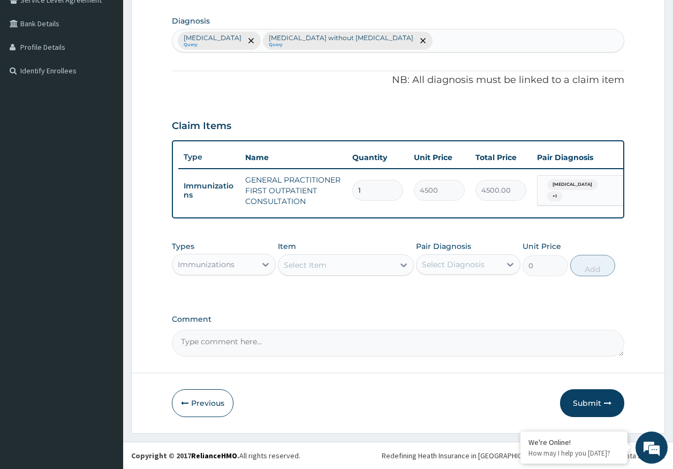
click at [235, 265] on div "Immunizations" at bounding box center [215, 264] width 84 height 17
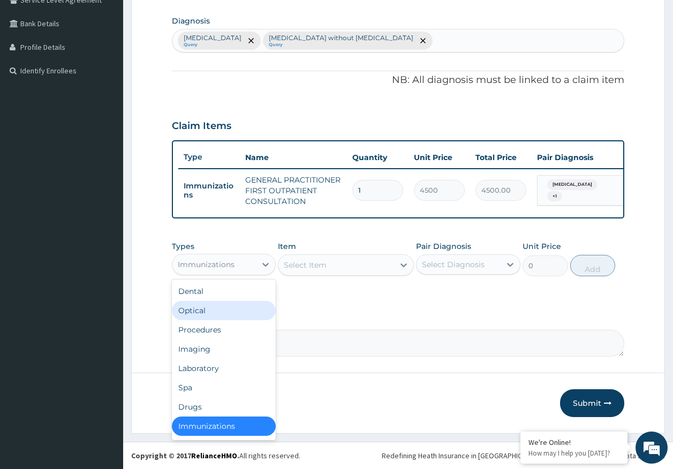
scroll to position [2, 0]
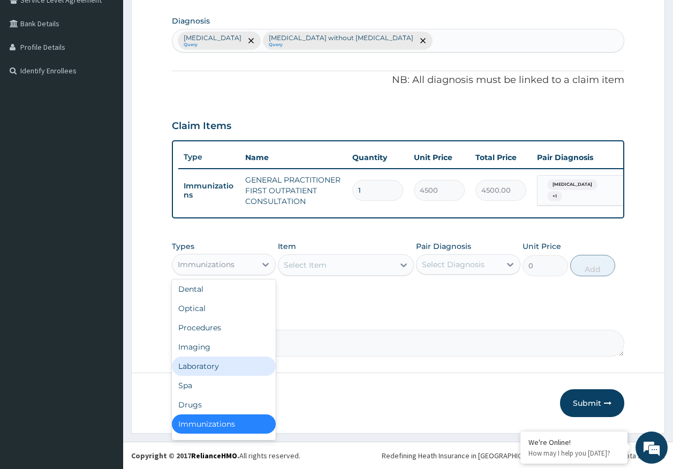
drag, startPoint x: 214, startPoint y: 366, endPoint x: 224, endPoint y: 365, distance: 10.3
click at [214, 367] on div "Laboratory" at bounding box center [224, 366] width 104 height 19
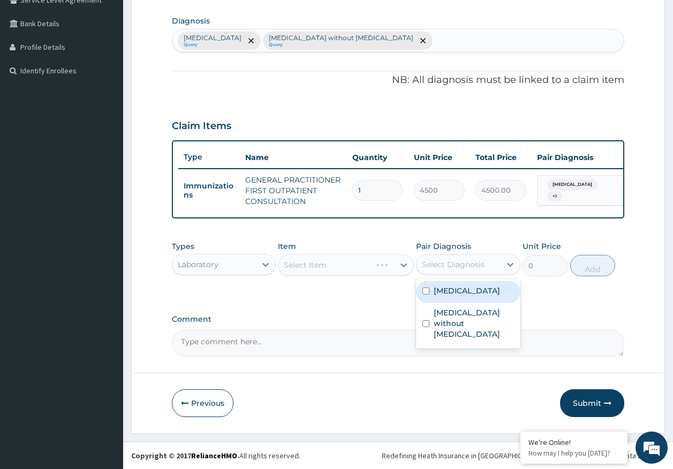
click at [469, 267] on div "Select Diagnosis" at bounding box center [453, 264] width 63 height 11
click at [465, 298] on div "[MEDICAL_DATA]" at bounding box center [468, 292] width 104 height 22
checkbox input "true"
click at [365, 267] on div "Select Item" at bounding box center [337, 265] width 116 height 17
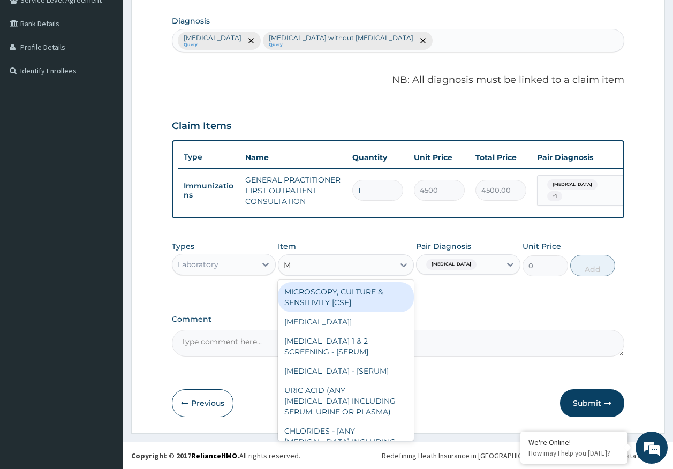
type input "MP"
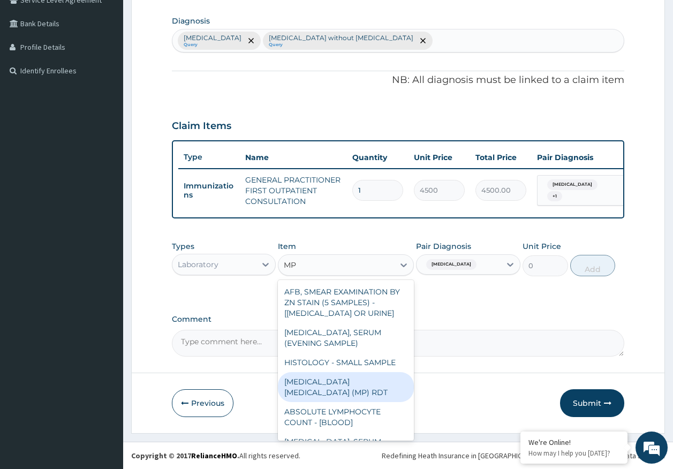
drag, startPoint x: 383, startPoint y: 377, endPoint x: 389, endPoint y: 372, distance: 8.0
click at [384, 377] on div "MALARIA PARASITE (MP) RDT" at bounding box center [346, 387] width 136 height 30
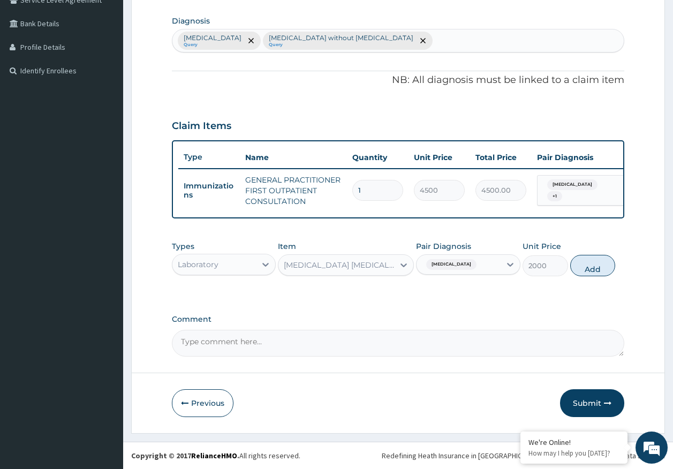
click at [609, 270] on button "Add" at bounding box center [594, 265] width 46 height 21
type input "0"
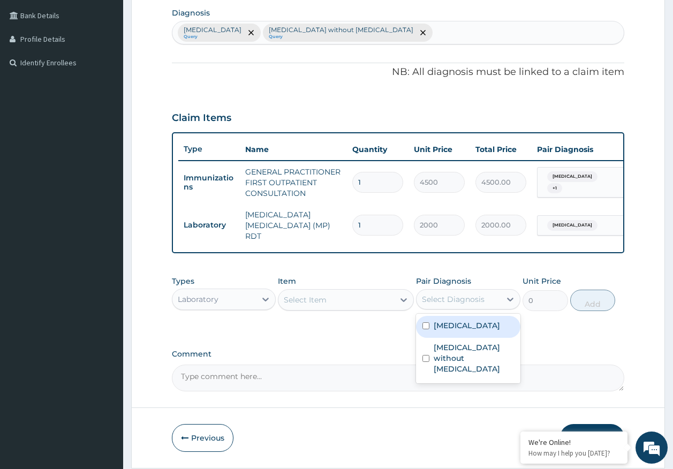
click at [487, 305] on div "Select Diagnosis" at bounding box center [459, 299] width 84 height 17
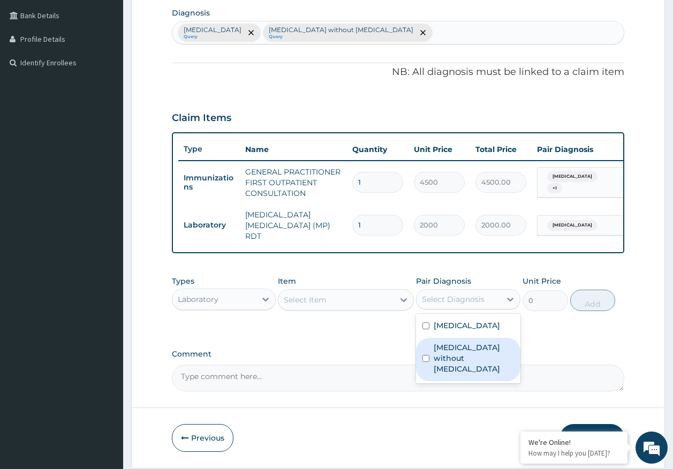
drag, startPoint x: 470, startPoint y: 352, endPoint x: 380, endPoint y: 314, distance: 97.5
click at [469, 352] on label "[MEDICAL_DATA] without [MEDICAL_DATA]" at bounding box center [474, 358] width 80 height 32
checkbox input "true"
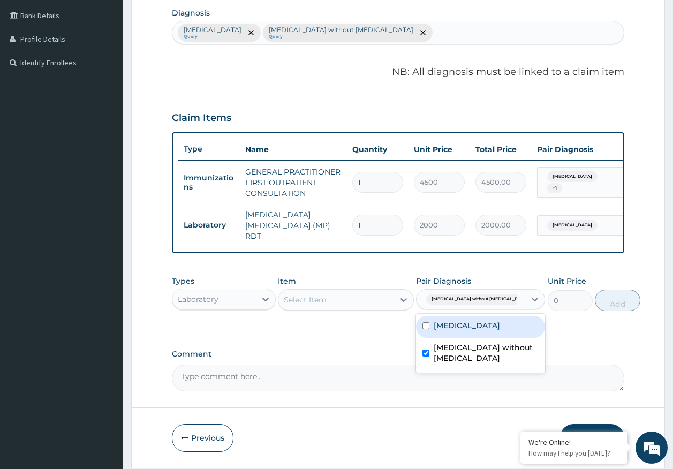
click at [369, 302] on div "Select Item" at bounding box center [337, 299] width 116 height 17
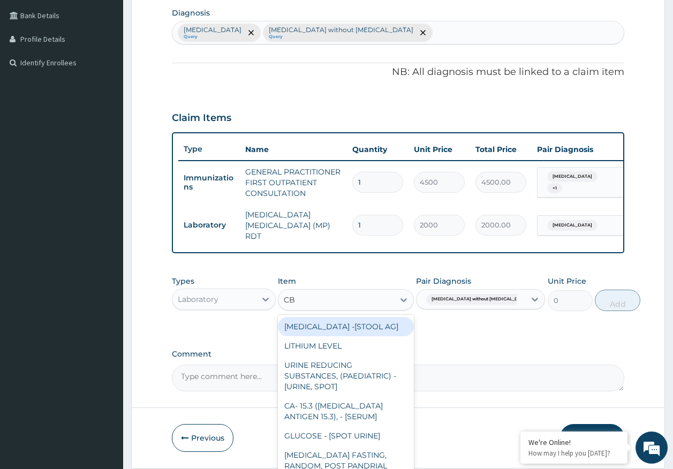
type input "CBC"
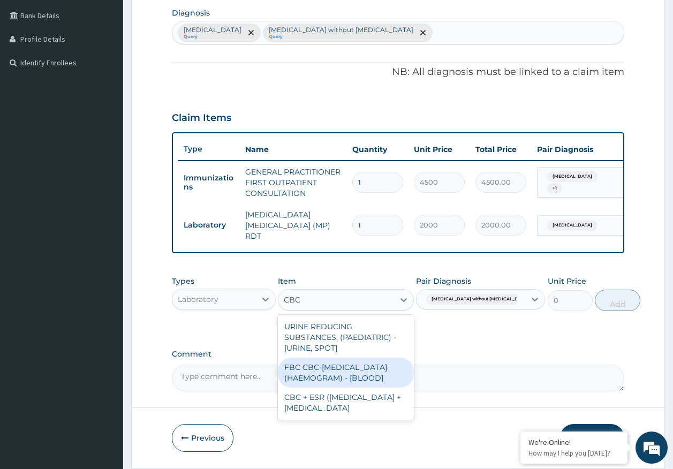
drag, startPoint x: 360, startPoint y: 376, endPoint x: 475, endPoint y: 321, distance: 128.0
click at [360, 376] on div "FBC CBC-COMPLETE BLOOD COUNT (HAEMOGRAM) - [BLOOD]" at bounding box center [346, 373] width 136 height 30
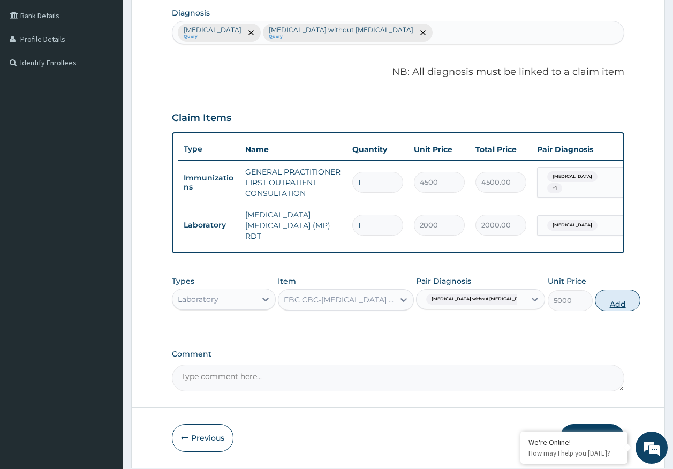
click at [595, 304] on button "Add" at bounding box center [618, 300] width 46 height 21
type input "0"
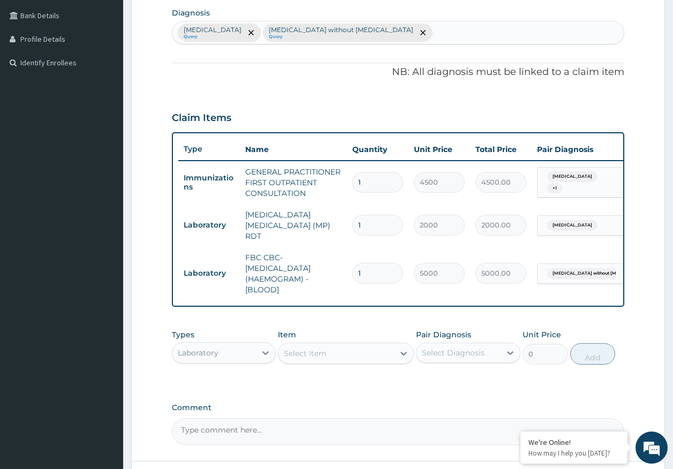
click at [199, 358] on div "Laboratory" at bounding box center [198, 353] width 41 height 11
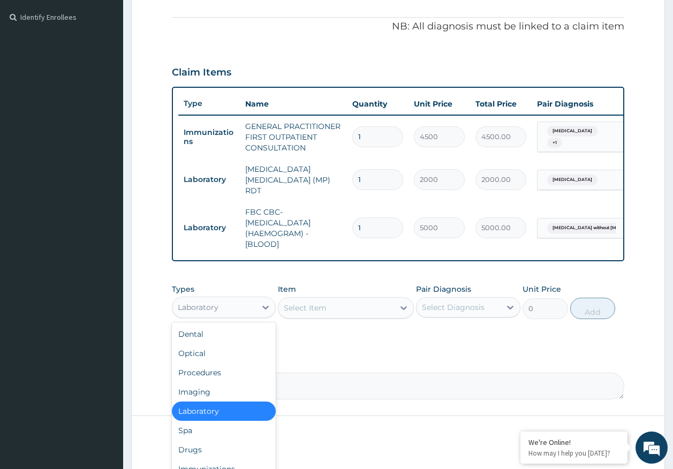
scroll to position [357, 0]
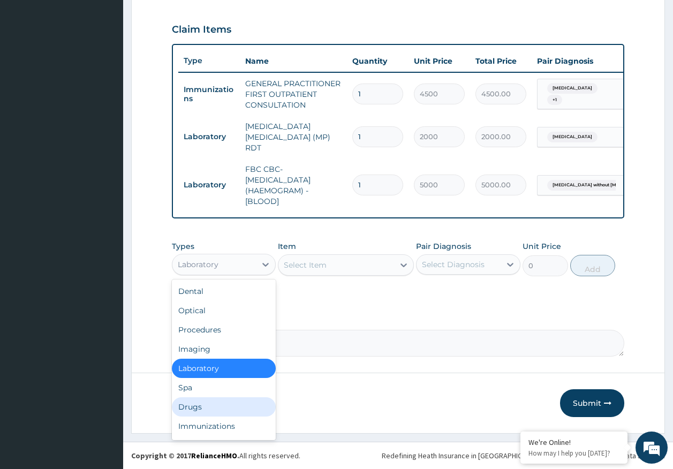
click at [200, 414] on div "Drugs" at bounding box center [224, 407] width 104 height 19
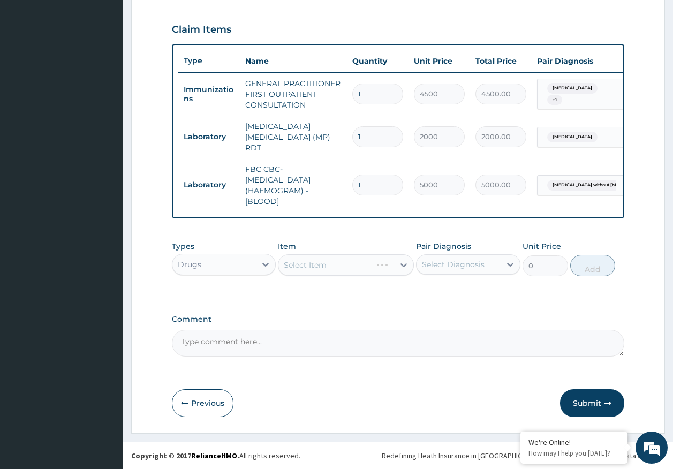
click at [468, 261] on div "Select Diagnosis" at bounding box center [453, 264] width 63 height 11
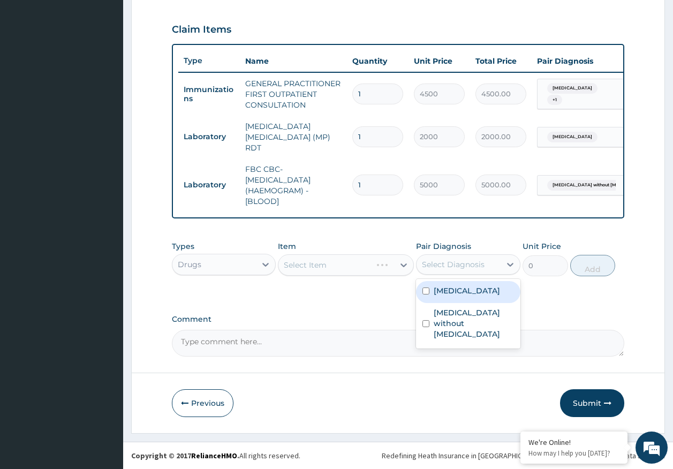
click at [467, 295] on label "Malaria, unspecified" at bounding box center [467, 291] width 66 height 11
checkbox input "true"
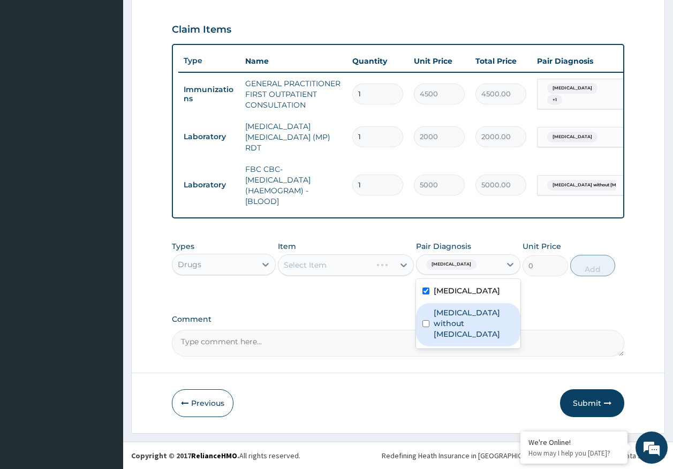
click at [437, 324] on label "Sepsis without septic shock" at bounding box center [474, 324] width 80 height 32
checkbox input "true"
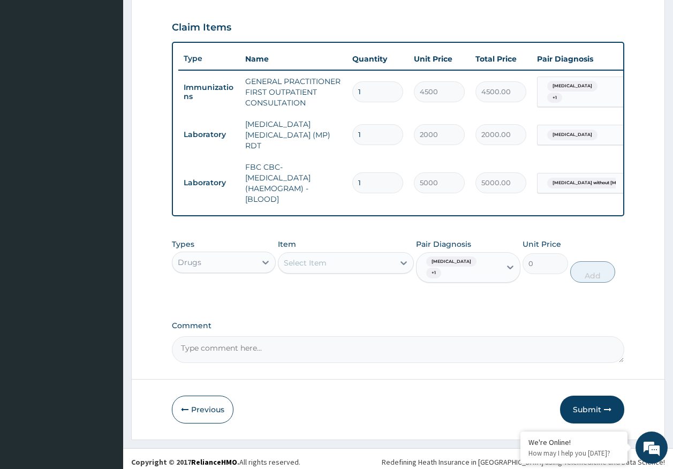
click at [351, 268] on div "Select Item" at bounding box center [337, 262] width 116 height 17
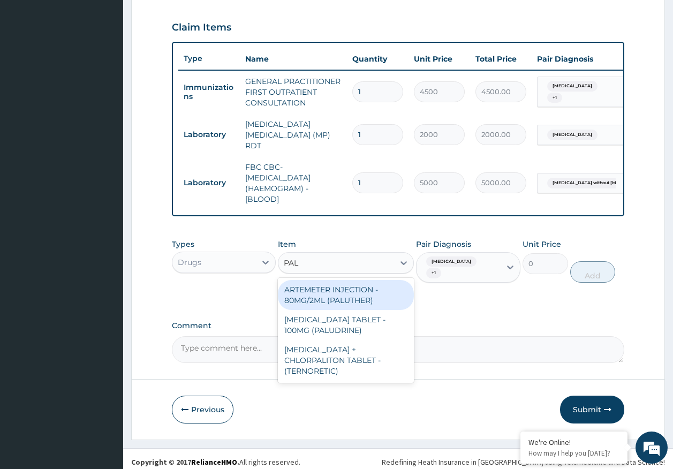
type input "PALU"
click at [366, 295] on div "ARTEMETER INJECTION - 80MG/2ML (PALUTHER)" at bounding box center [346, 295] width 136 height 30
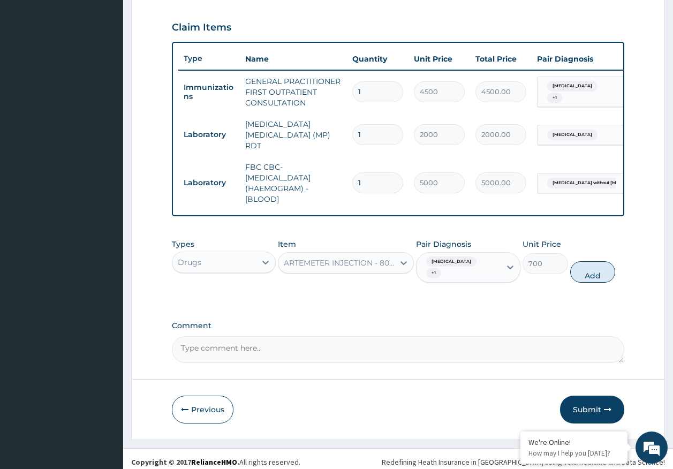
click at [585, 267] on button "Add" at bounding box center [594, 271] width 46 height 21
type input "0"
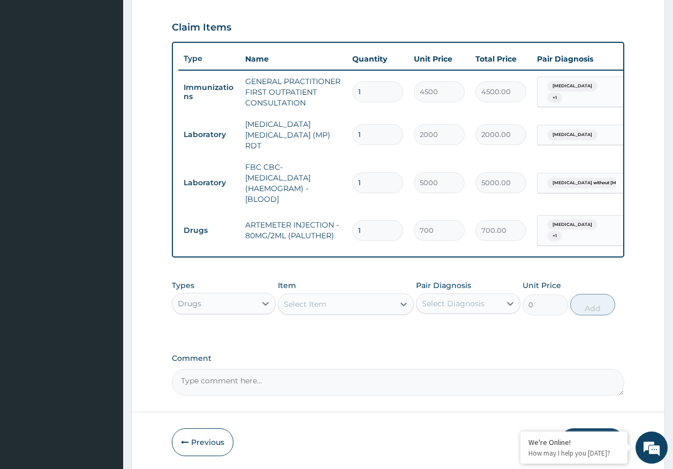
click at [367, 313] on div "Select Item" at bounding box center [337, 304] width 116 height 17
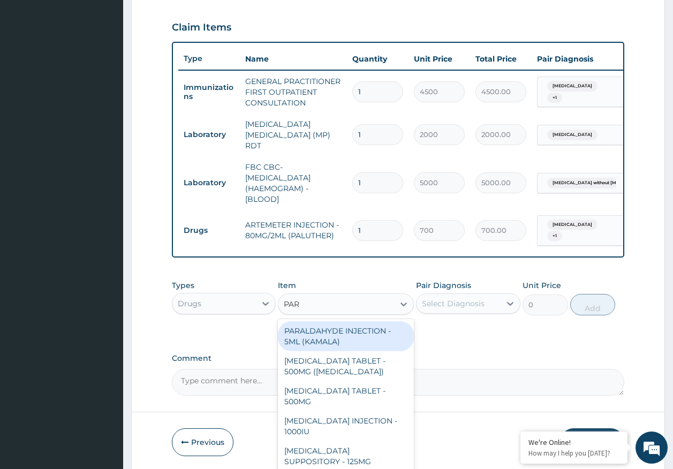
type input "PARA"
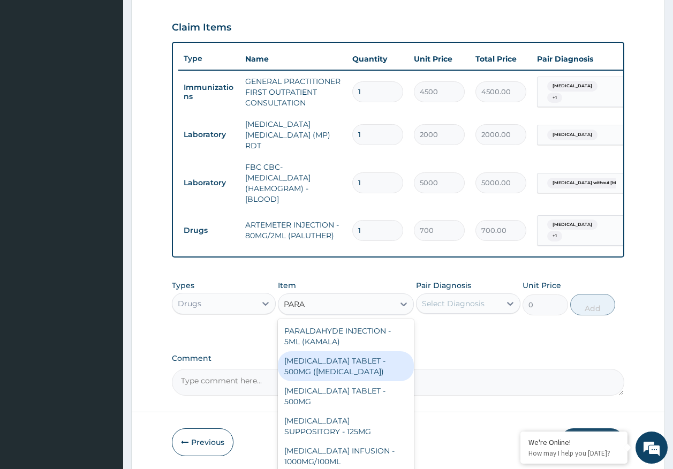
click at [364, 372] on div "[MEDICAL_DATA] TABLET - 500MG ([MEDICAL_DATA])" at bounding box center [346, 366] width 136 height 30
type input "42"
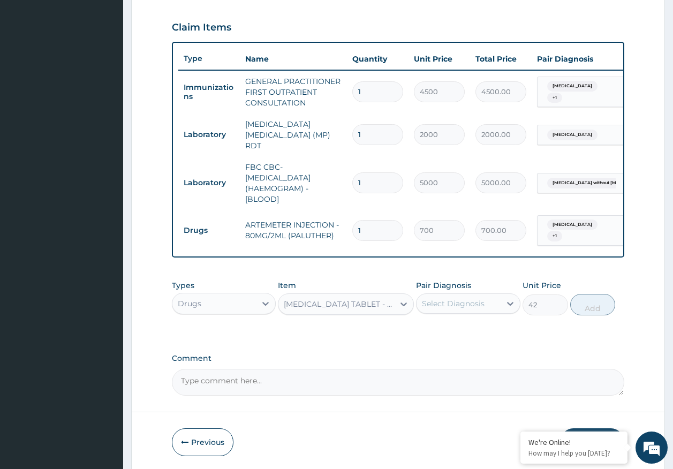
drag, startPoint x: 448, startPoint y: 310, endPoint x: 452, endPoint y: 315, distance: 6.5
click at [449, 309] on div "Select Diagnosis" at bounding box center [453, 303] width 63 height 11
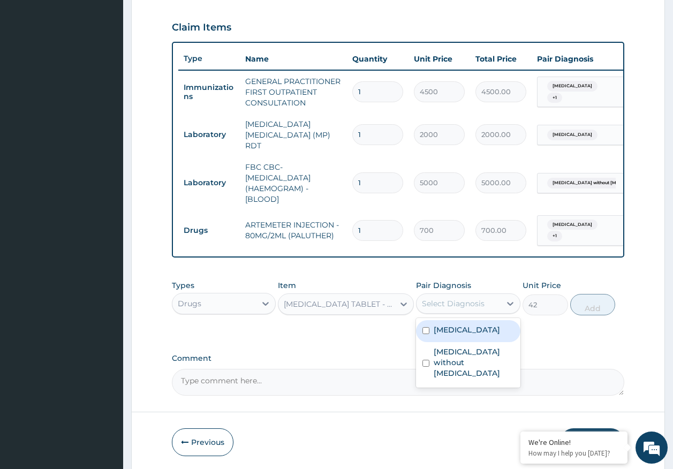
click at [452, 335] on label "[MEDICAL_DATA]" at bounding box center [467, 330] width 66 height 11
checkbox input "true"
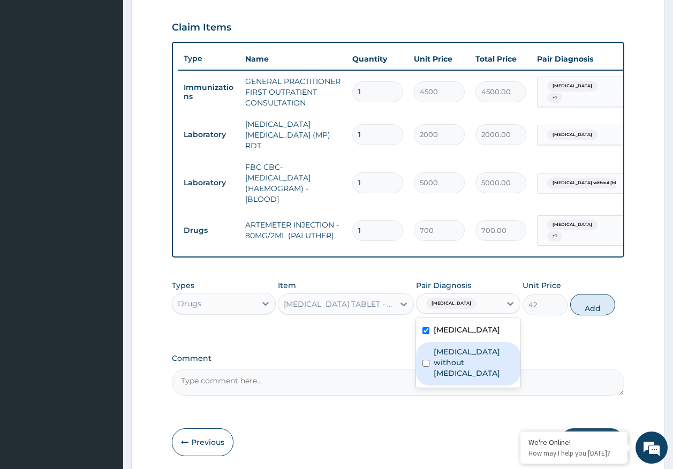
drag, startPoint x: 455, startPoint y: 358, endPoint x: 566, endPoint y: 318, distance: 118.5
click at [455, 358] on label "[MEDICAL_DATA] without [MEDICAL_DATA]" at bounding box center [474, 363] width 80 height 32
checkbox input "true"
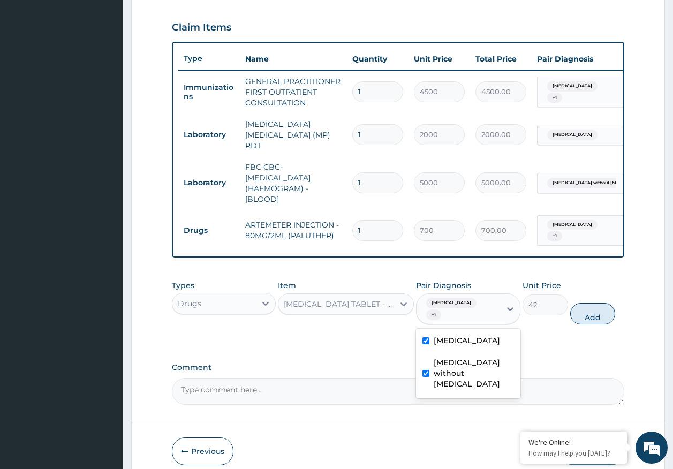
drag, startPoint x: 590, startPoint y: 315, endPoint x: 477, endPoint y: 314, distance: 112.5
click at [586, 314] on button "Add" at bounding box center [594, 313] width 46 height 21
type input "0"
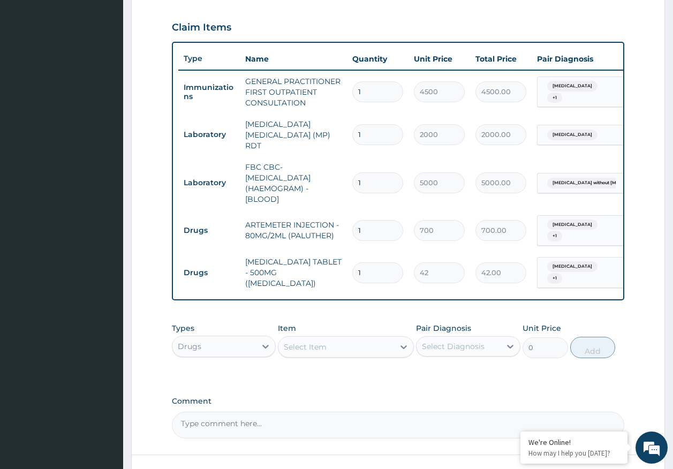
click at [370, 349] on div "Select Item" at bounding box center [337, 347] width 116 height 17
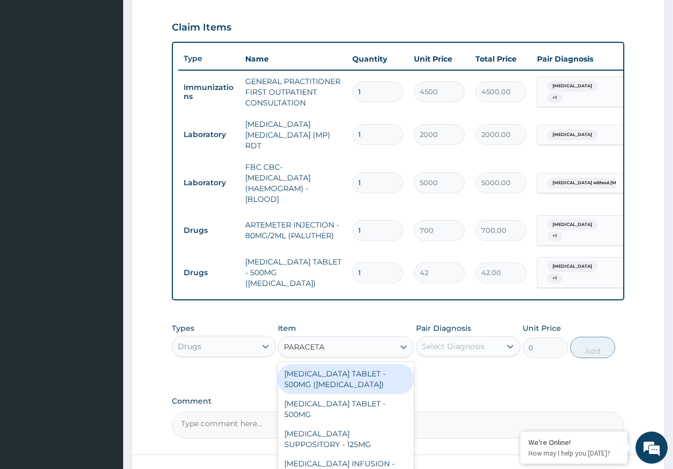
type input "PARACETAM"
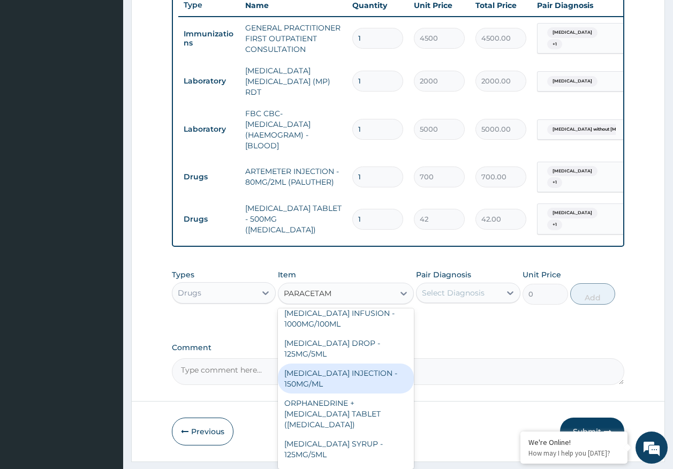
scroll to position [107, 0]
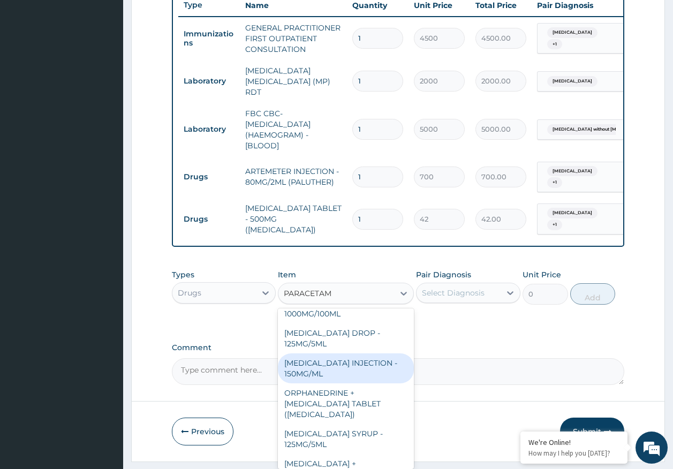
click at [340, 364] on div "[MEDICAL_DATA] INJECTION - 150MG/ML" at bounding box center [346, 369] width 136 height 30
type input "560"
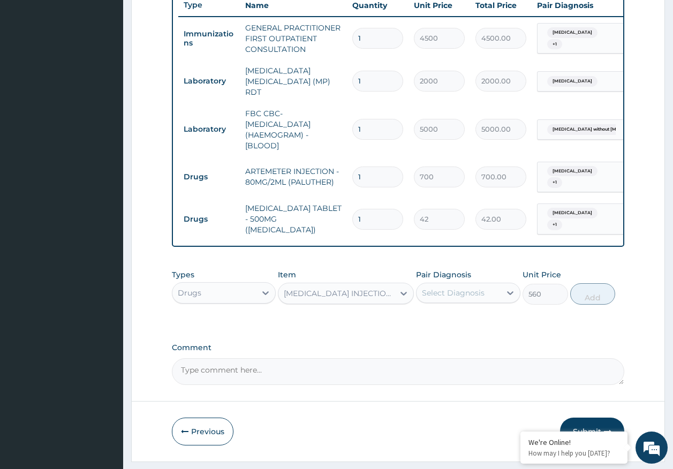
click at [483, 292] on div "Select Diagnosis" at bounding box center [453, 293] width 63 height 11
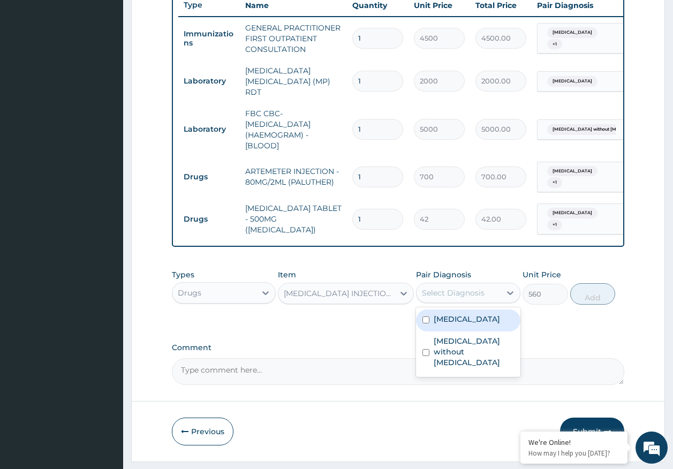
drag, startPoint x: 481, startPoint y: 322, endPoint x: 479, endPoint y: 347, distance: 24.7
click at [481, 323] on label "[MEDICAL_DATA]" at bounding box center [467, 319] width 66 height 11
checkbox input "true"
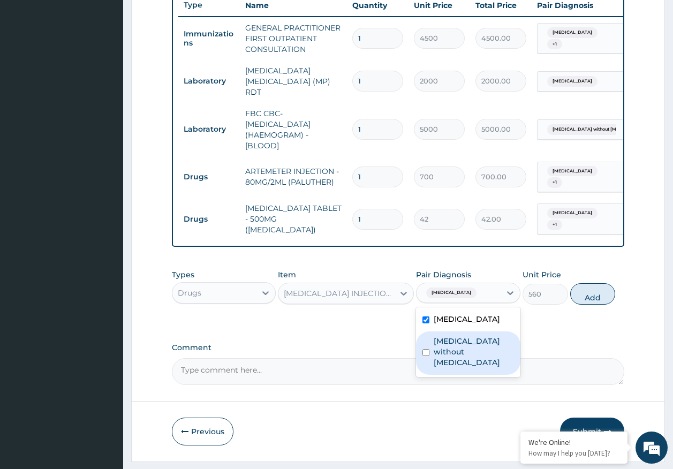
click at [479, 347] on label "[MEDICAL_DATA] without [MEDICAL_DATA]" at bounding box center [474, 352] width 80 height 32
checkbox input "true"
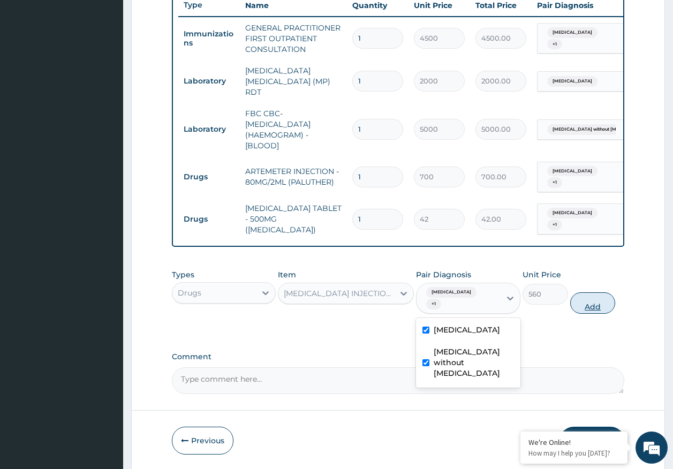
click at [585, 303] on button "Add" at bounding box center [594, 303] width 46 height 21
type input "0"
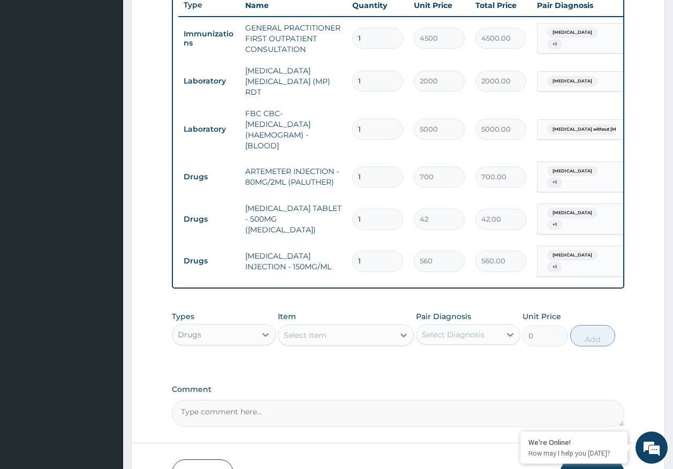
type input "0.00"
type input "4"
type input "2240.00"
type input "4"
click at [373, 212] on input "1" at bounding box center [378, 219] width 51 height 21
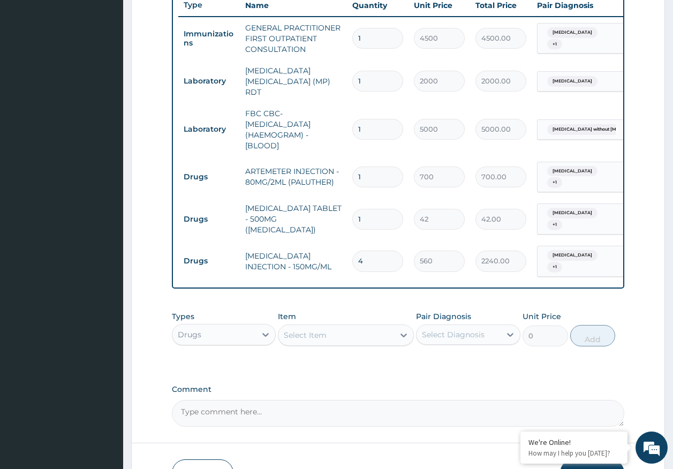
type input "18"
type input "756.00"
type input "18"
click at [367, 172] on input "1" at bounding box center [378, 177] width 51 height 21
type input "0.00"
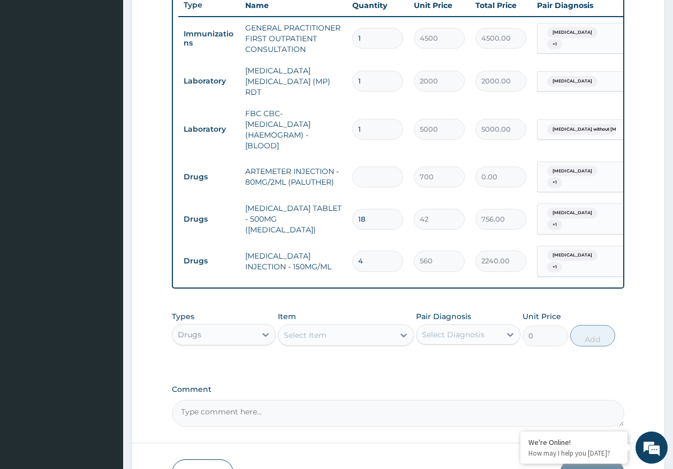
type input "6"
type input "4200.00"
type input "6"
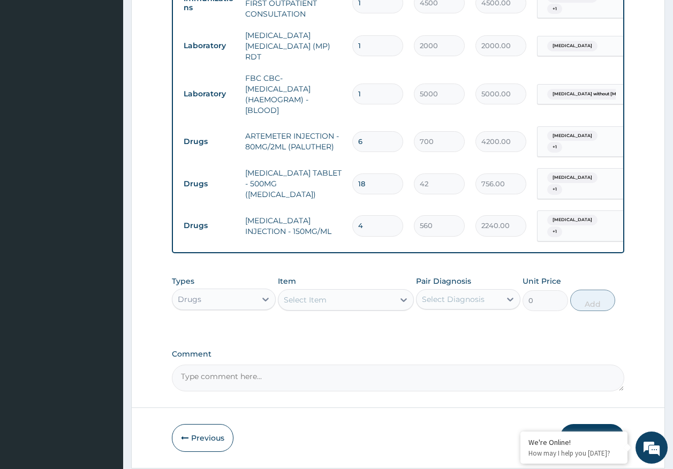
scroll to position [481, 0]
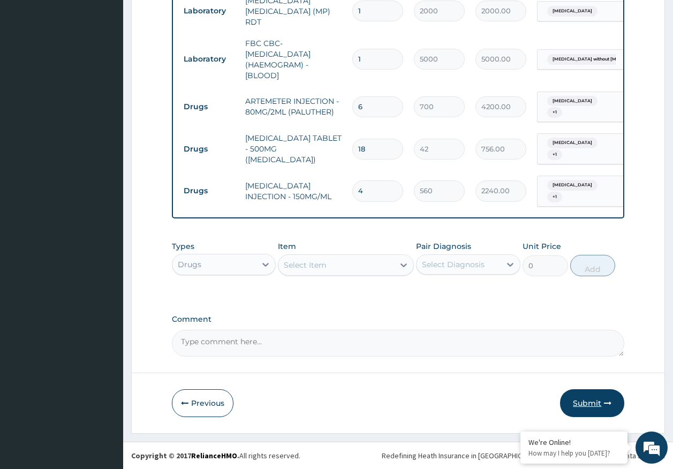
click at [591, 402] on button "Submit" at bounding box center [592, 404] width 64 height 28
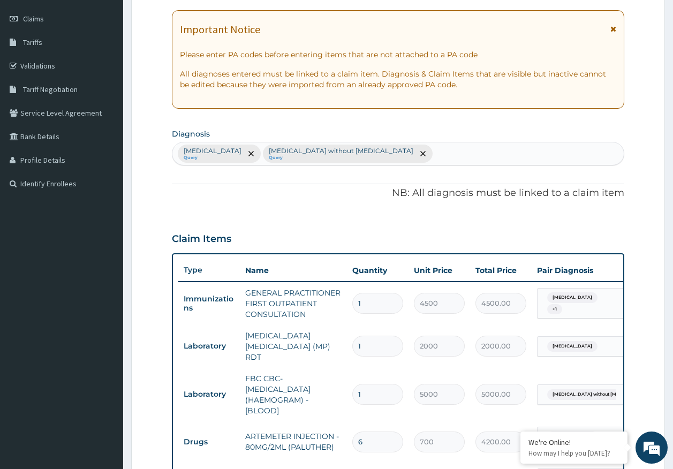
scroll to position [0, 0]
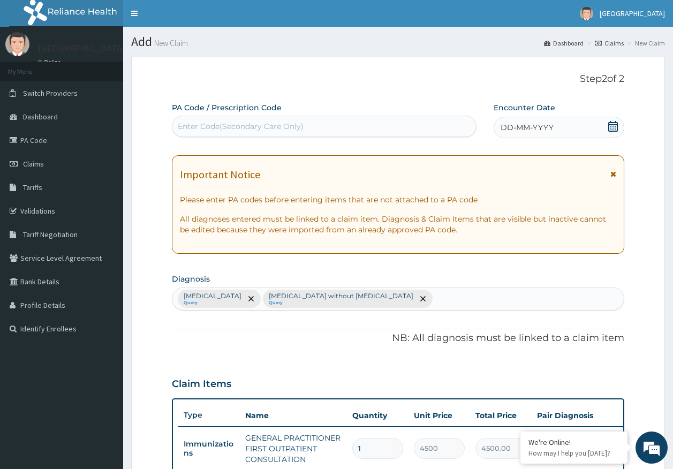
click at [541, 128] on span "DD-MM-YYYY" at bounding box center [527, 127] width 53 height 11
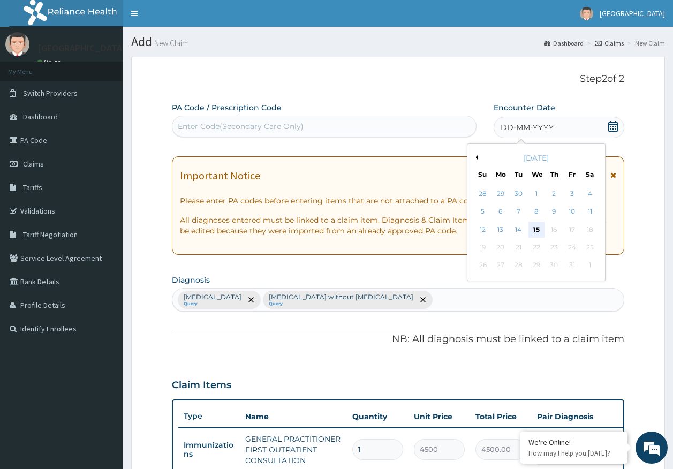
click at [540, 227] on div "15" at bounding box center [537, 230] width 16 height 16
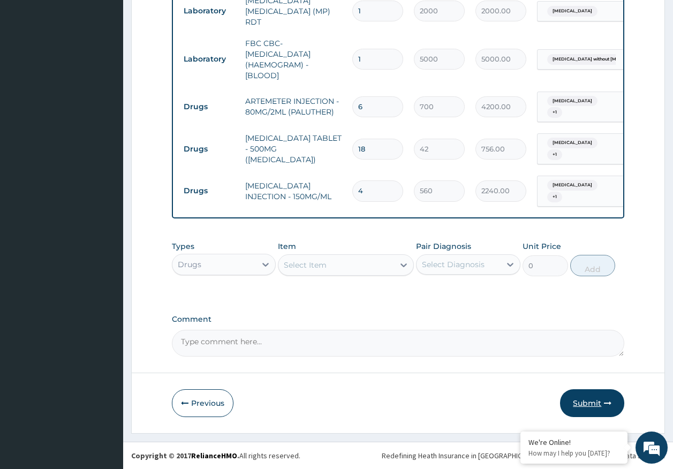
click at [597, 404] on button "Submit" at bounding box center [592, 404] width 64 height 28
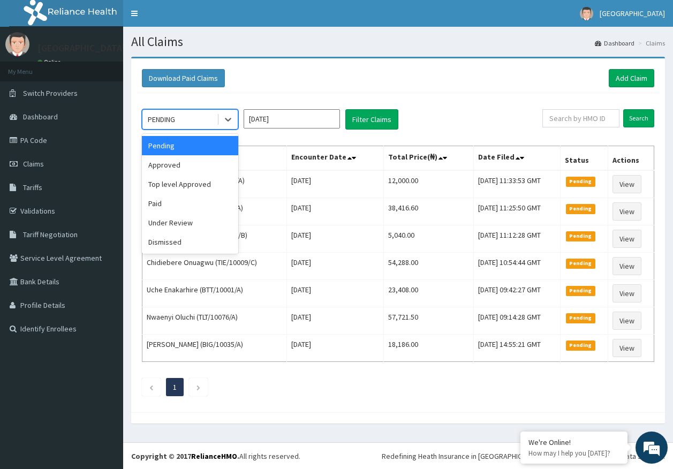
click at [185, 121] on div "PENDING" at bounding box center [180, 119] width 74 height 17
click at [183, 166] on div "Approved" at bounding box center [190, 164] width 96 height 19
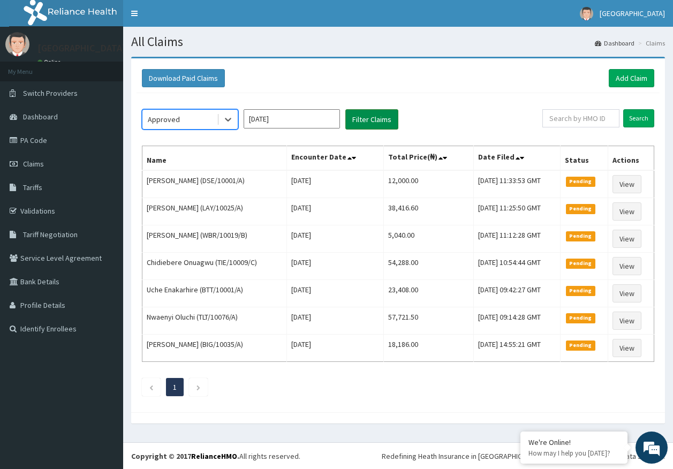
click at [384, 123] on button "Filter Claims" at bounding box center [372, 119] width 53 height 20
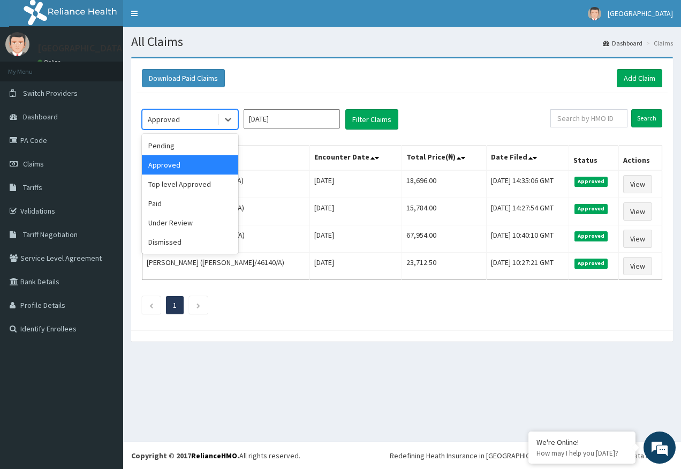
click at [209, 114] on div "Approved" at bounding box center [180, 119] width 74 height 17
click at [179, 179] on div "Top level Approved" at bounding box center [190, 184] width 96 height 19
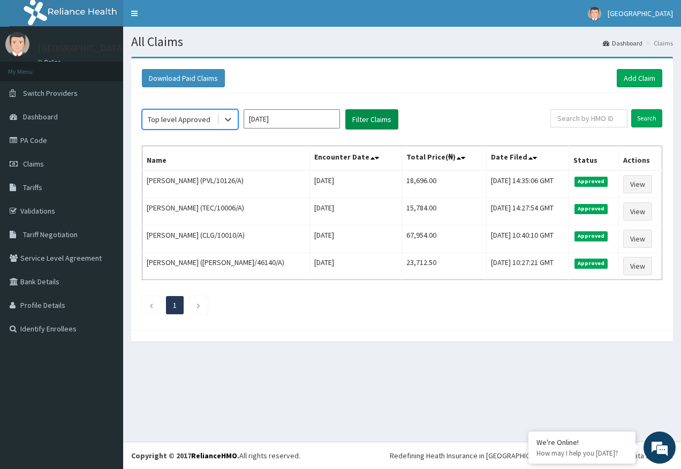
click at [372, 117] on button "Filter Claims" at bounding box center [372, 119] width 53 height 20
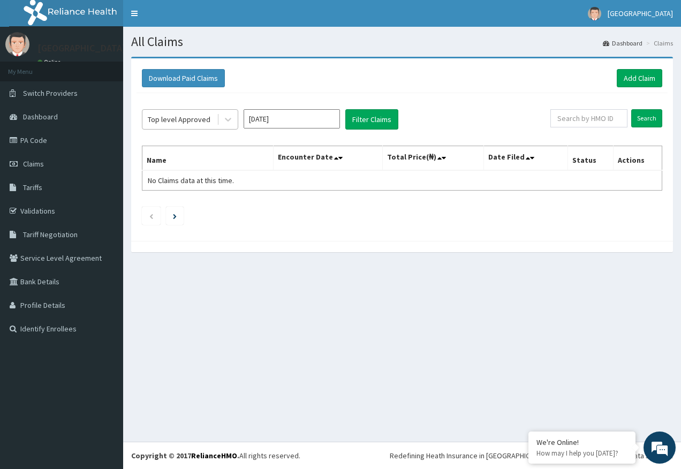
click at [204, 119] on div "Top level Approved" at bounding box center [179, 119] width 63 height 11
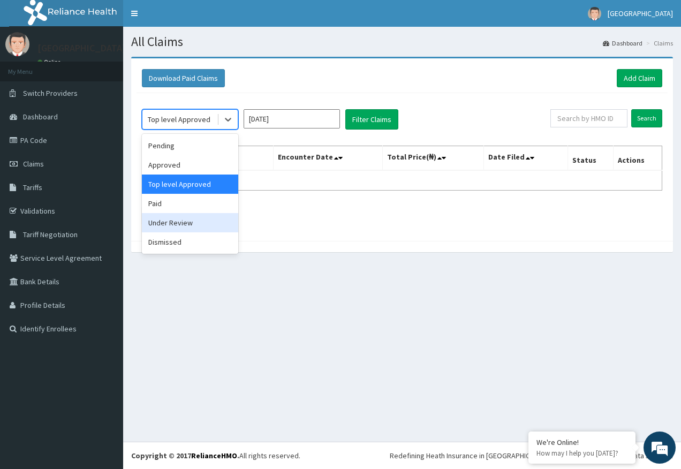
click at [189, 223] on div "Under Review" at bounding box center [190, 222] width 96 height 19
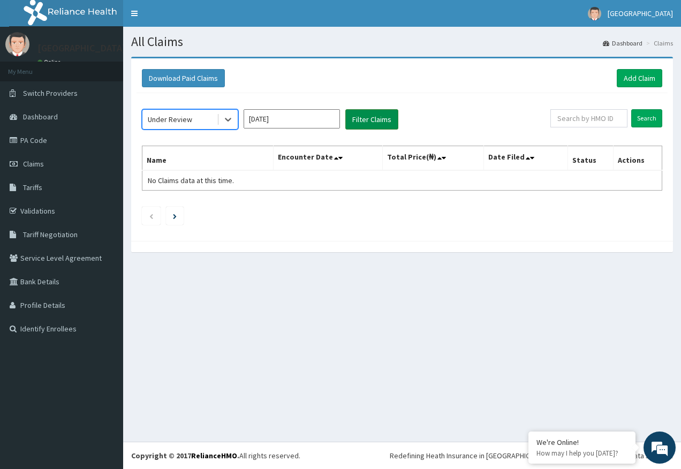
click at [365, 117] on button "Filter Claims" at bounding box center [372, 119] width 53 height 20
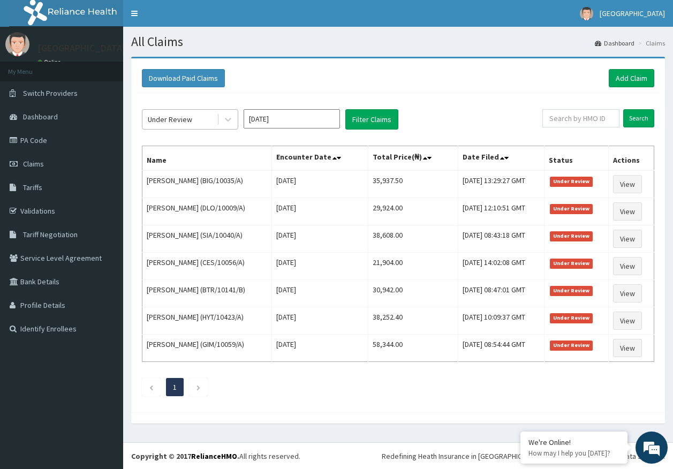
click at [203, 120] on div "Under Review" at bounding box center [180, 119] width 74 height 17
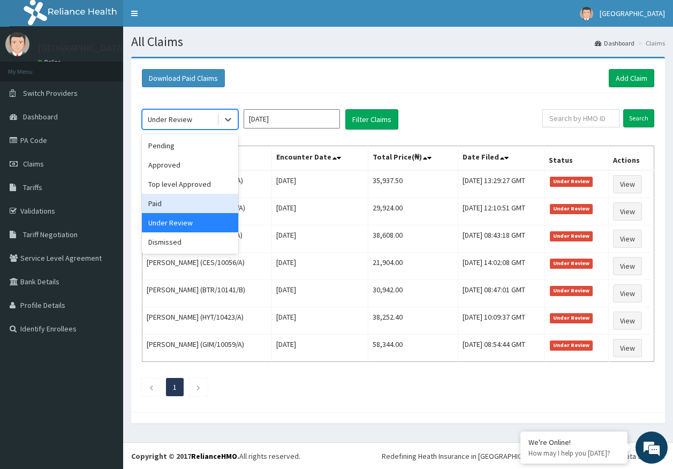
click at [164, 207] on div "Paid" at bounding box center [190, 203] width 96 height 19
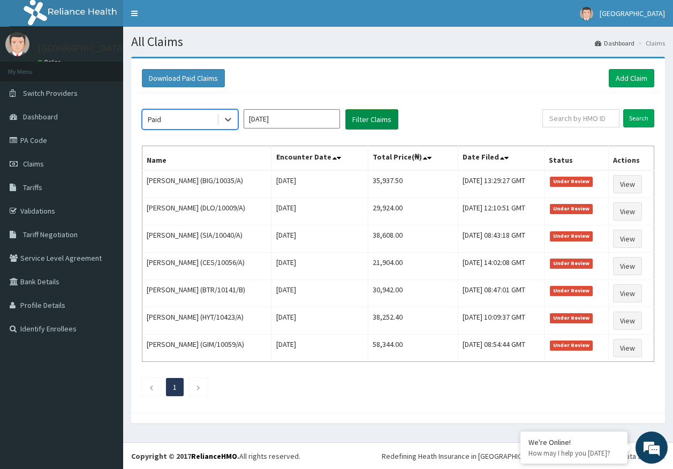
click at [365, 115] on button "Filter Claims" at bounding box center [372, 119] width 53 height 20
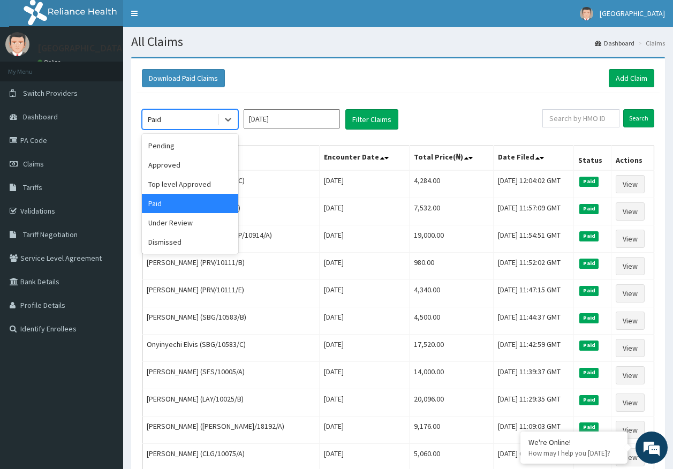
click at [214, 120] on div "Paid" at bounding box center [180, 119] width 74 height 17
click at [192, 163] on div "Approved" at bounding box center [190, 164] width 96 height 19
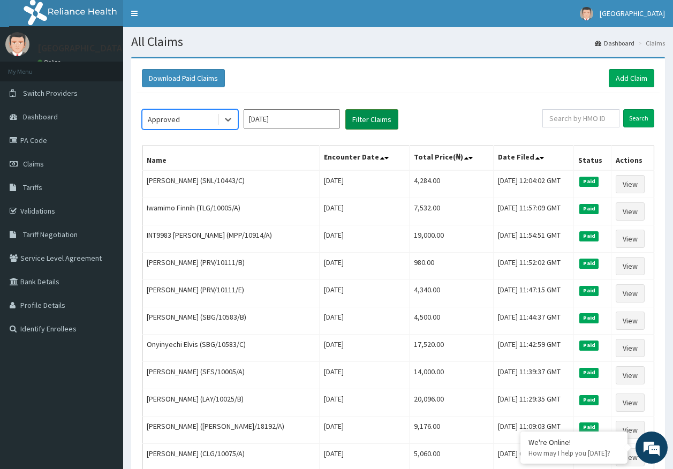
click at [362, 119] on button "Filter Claims" at bounding box center [372, 119] width 53 height 20
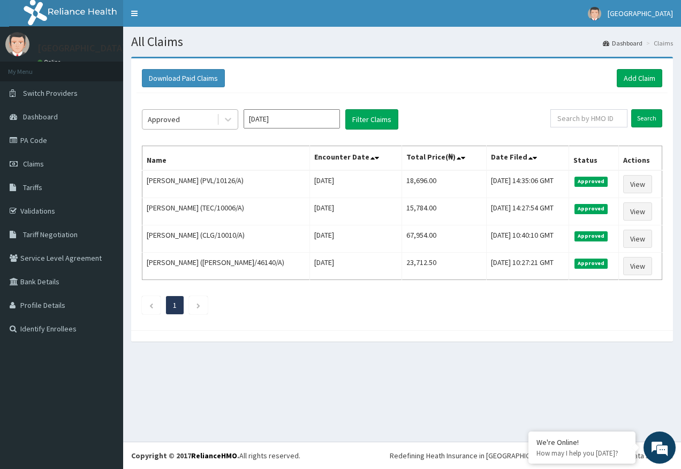
click at [173, 120] on div "Approved" at bounding box center [164, 119] width 32 height 11
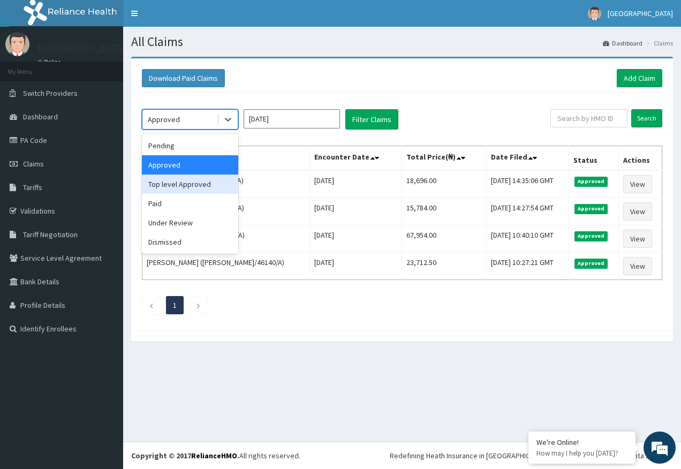
click at [192, 183] on div "Top level Approved" at bounding box center [190, 184] width 96 height 19
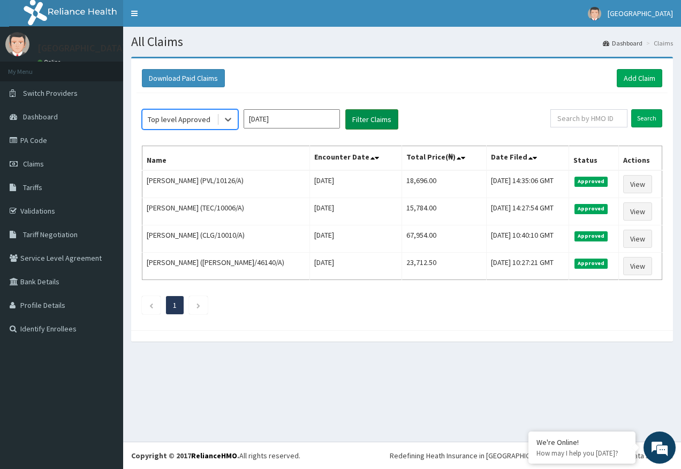
click at [374, 125] on button "Filter Claims" at bounding box center [372, 119] width 53 height 20
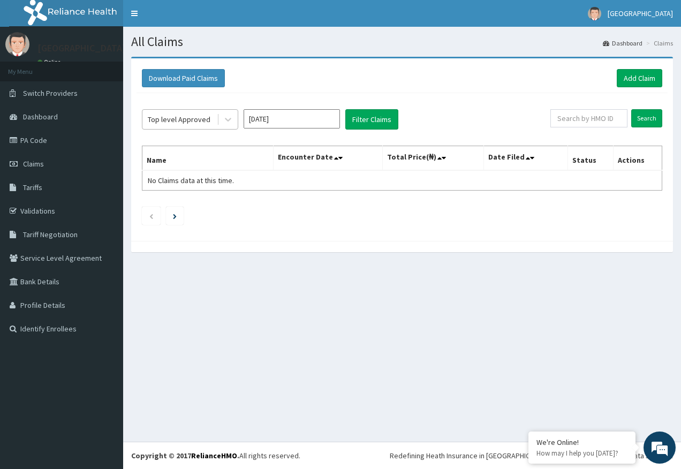
click at [189, 117] on div "Top level Approved" at bounding box center [179, 119] width 63 height 11
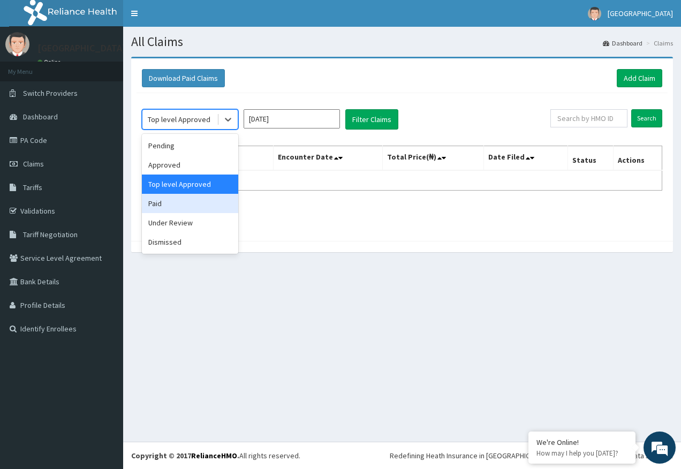
click at [154, 203] on div "Paid" at bounding box center [190, 203] width 96 height 19
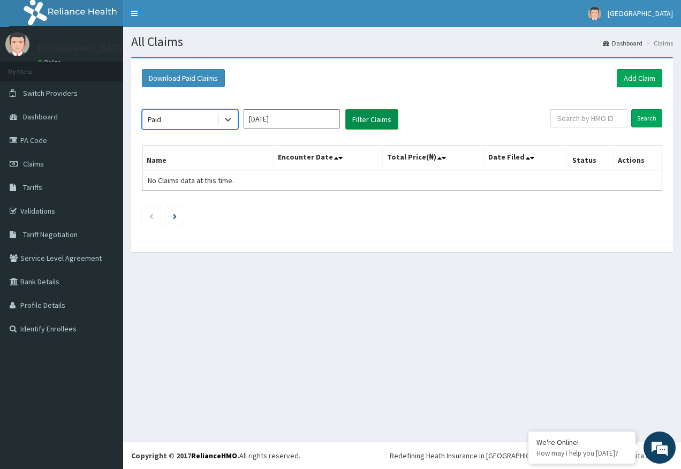
click at [387, 114] on button "Filter Claims" at bounding box center [372, 119] width 53 height 20
click at [167, 123] on div "Paid" at bounding box center [180, 119] width 74 height 17
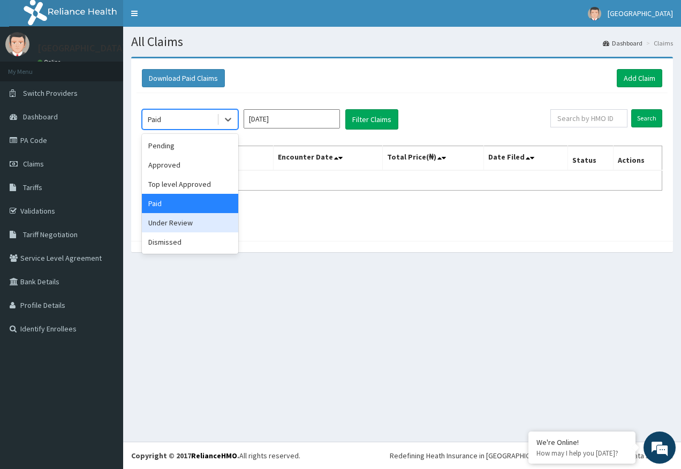
click at [177, 226] on div "Under Review" at bounding box center [190, 222] width 96 height 19
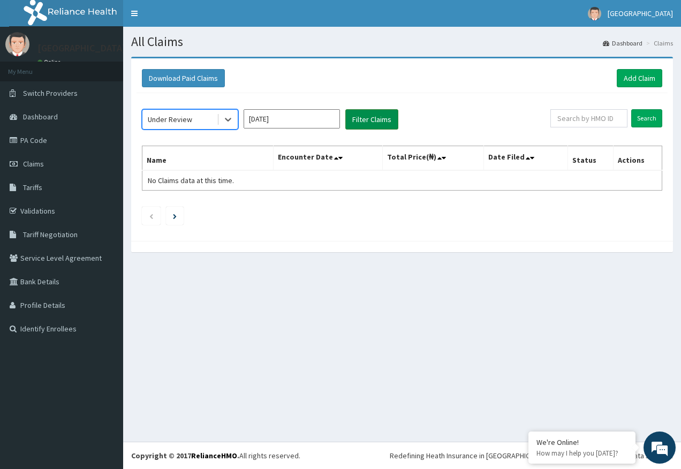
click at [371, 126] on button "Filter Claims" at bounding box center [372, 119] width 53 height 20
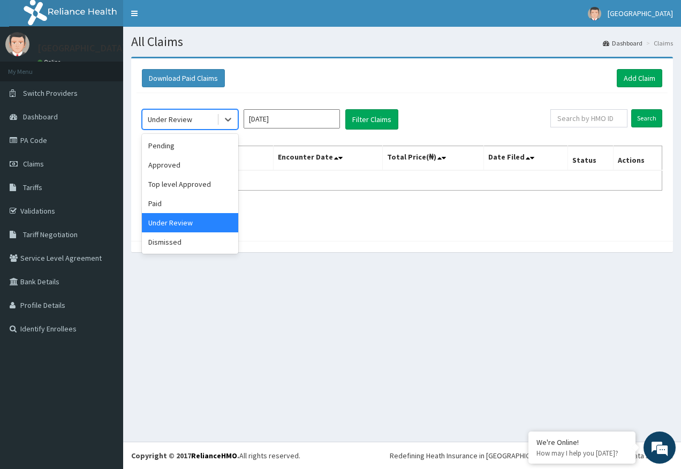
drag, startPoint x: 199, startPoint y: 123, endPoint x: 198, endPoint y: 189, distance: 66.4
click at [198, 123] on div "Under Review" at bounding box center [180, 119] width 74 height 17
click at [186, 238] on div "Dismissed" at bounding box center [190, 242] width 96 height 19
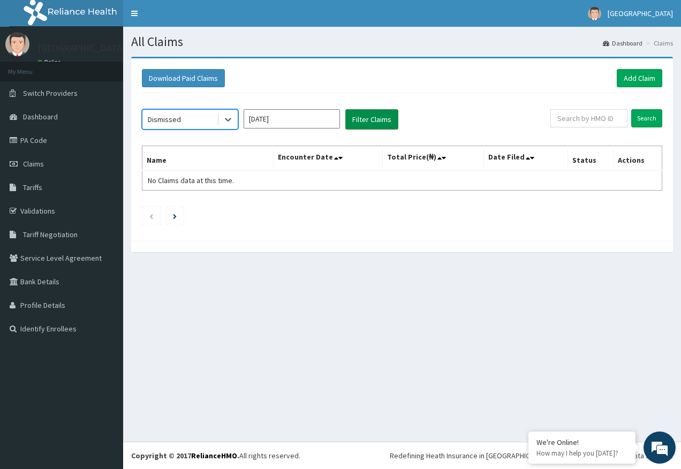
click at [369, 122] on button "Filter Claims" at bounding box center [372, 119] width 53 height 20
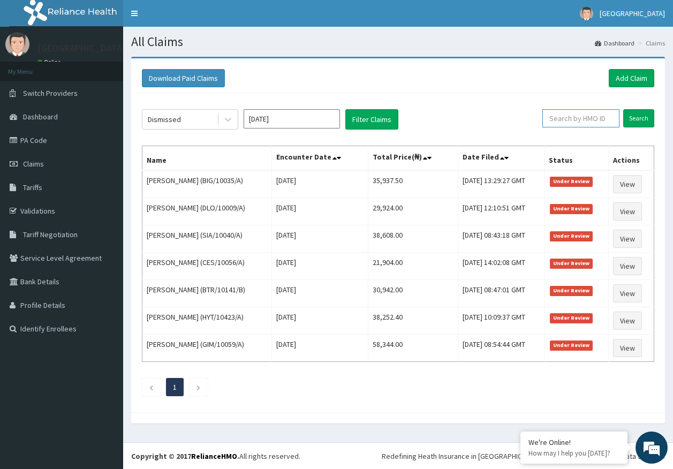
click at [586, 117] on input "text" at bounding box center [581, 118] width 77 height 18
paste input "BTT/10001/A"
type input "BTT/10001/A"
click at [639, 116] on input "Search" at bounding box center [639, 118] width 31 height 18
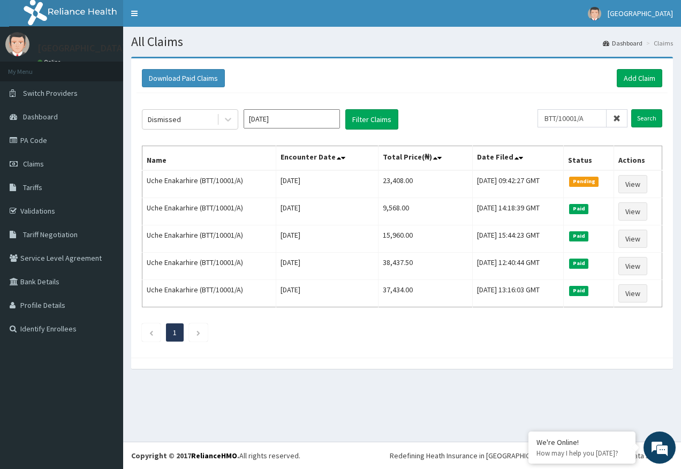
click at [623, 119] on span at bounding box center [617, 118] width 21 height 18
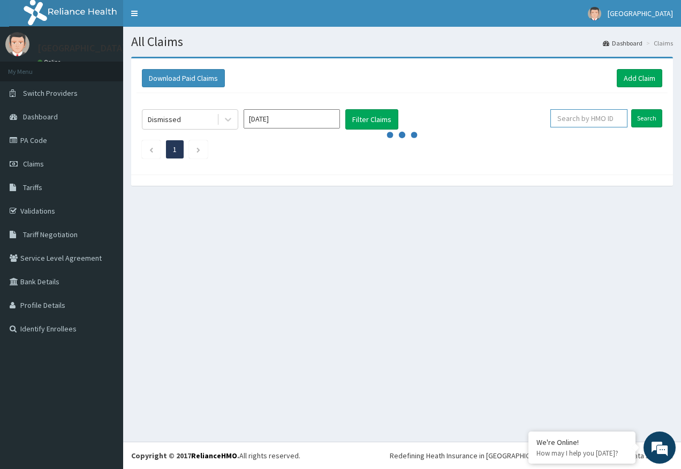
click at [574, 123] on input "text" at bounding box center [589, 118] width 77 height 18
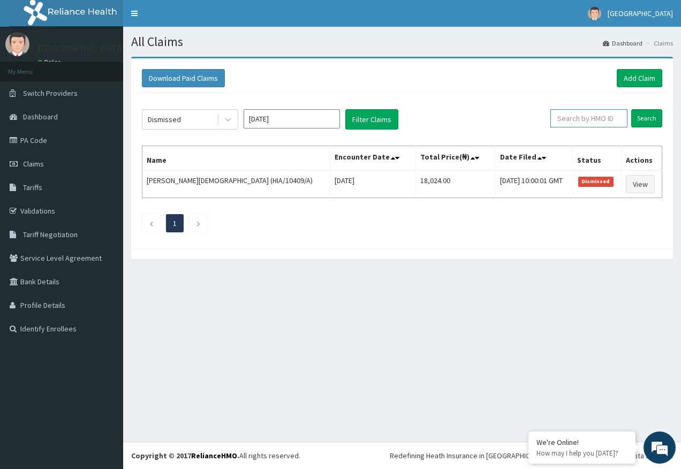
paste input "MPP/10914/A"
type input "MPP/10914/A"
click at [641, 119] on input "Search" at bounding box center [647, 118] width 31 height 18
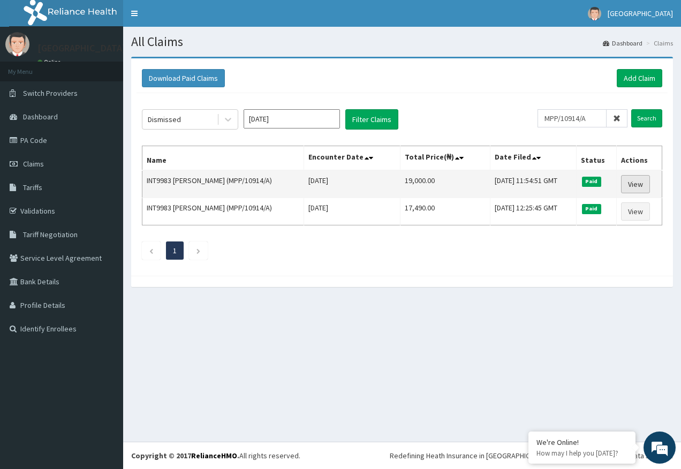
click at [643, 182] on link "View" at bounding box center [635, 184] width 29 height 18
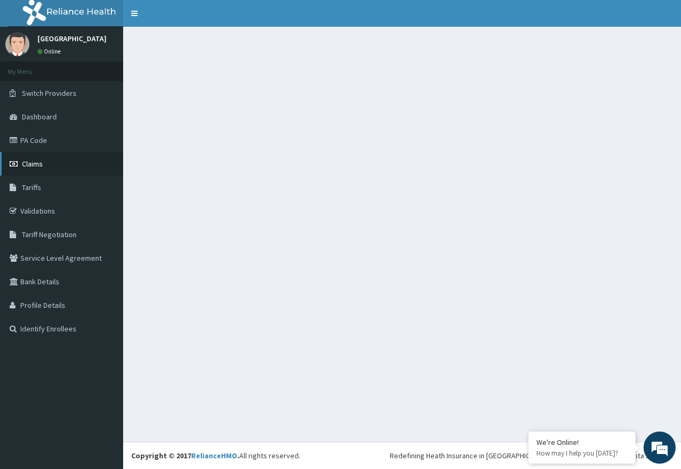
click at [39, 160] on span "Claims" at bounding box center [32, 164] width 21 height 10
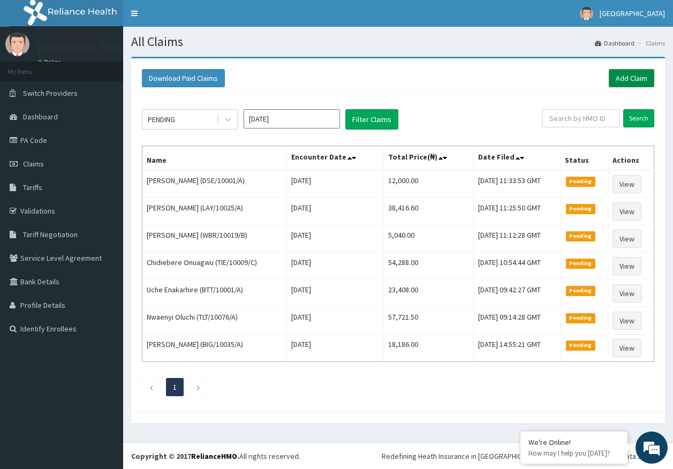
click at [630, 78] on link "Add Claim" at bounding box center [632, 78] width 46 height 18
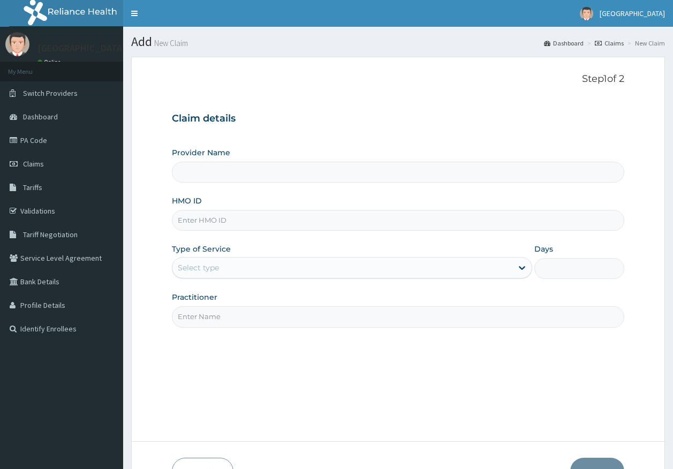
click at [262, 221] on input "HMO ID" at bounding box center [398, 220] width 453 height 21
paste input "MPP/10914/A"
type input "[GEOGRAPHIC_DATA]"
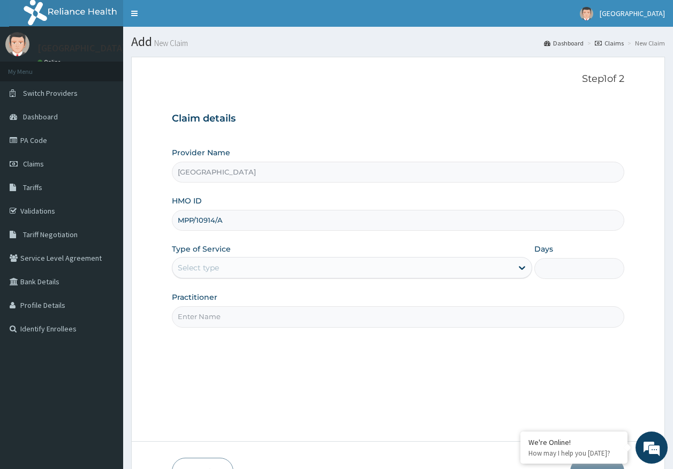
type input "MPP/10914/A"
click at [214, 268] on div "Select type" at bounding box center [198, 268] width 41 height 11
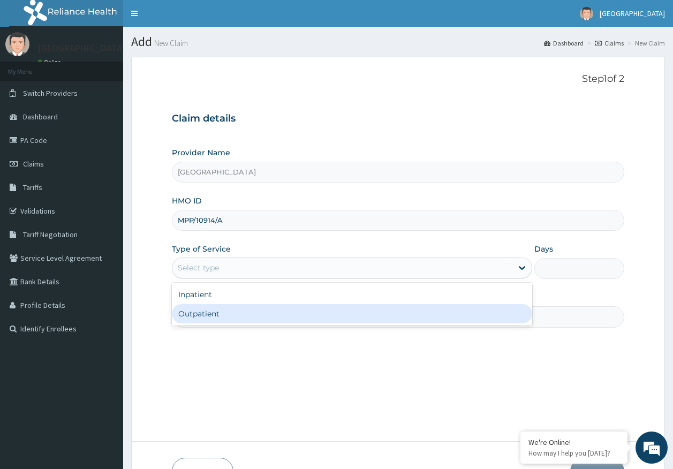
drag, startPoint x: 217, startPoint y: 318, endPoint x: 223, endPoint y: 319, distance: 6.1
click at [218, 317] on div "Outpatient" at bounding box center [352, 313] width 361 height 19
type input "1"
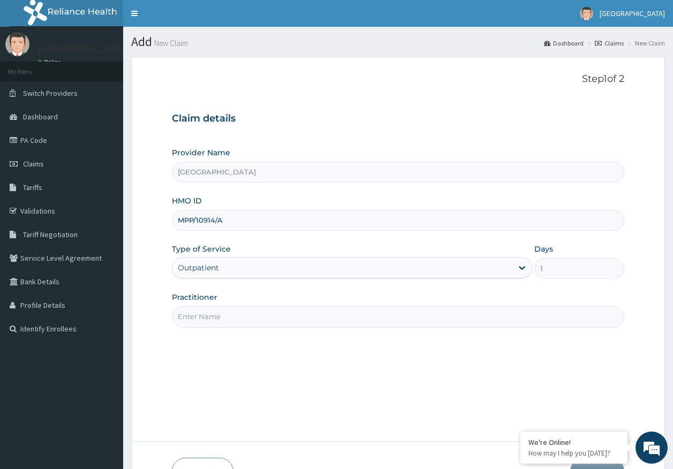
click at [223, 317] on input "Practitioner" at bounding box center [398, 316] width 453 height 21
type input "[PERSON_NAME]"
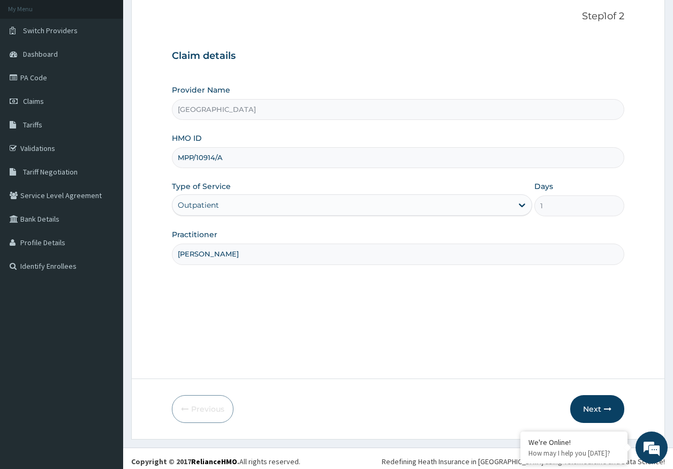
scroll to position [69, 0]
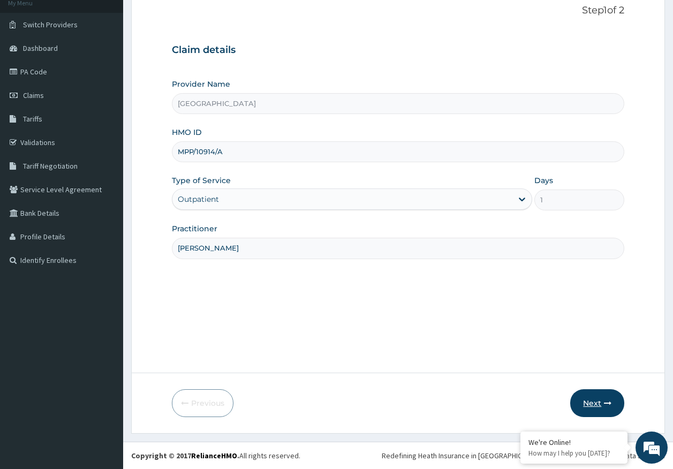
click at [589, 402] on button "Next" at bounding box center [598, 404] width 54 height 28
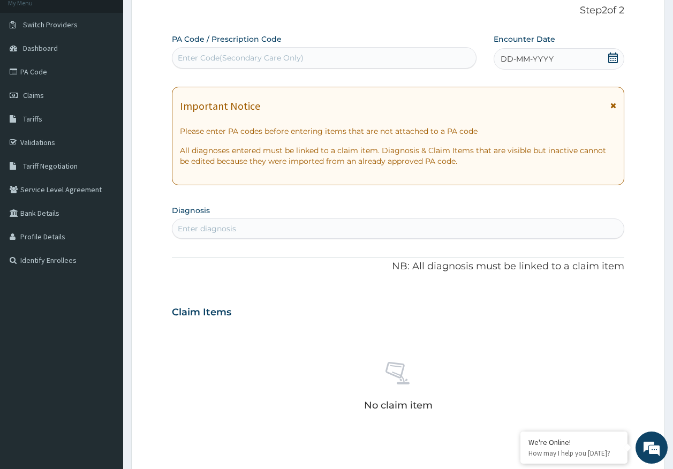
scroll to position [0, 0]
click at [249, 55] on div "Enter Code(Secondary Care Only)" at bounding box center [241, 58] width 126 height 11
type input "PA/36CBBF"
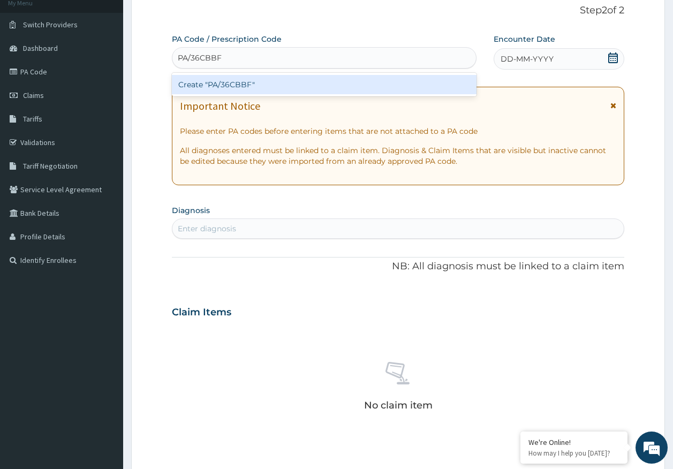
click at [245, 88] on div "Create "PA/36CBBF"" at bounding box center [324, 84] width 305 height 19
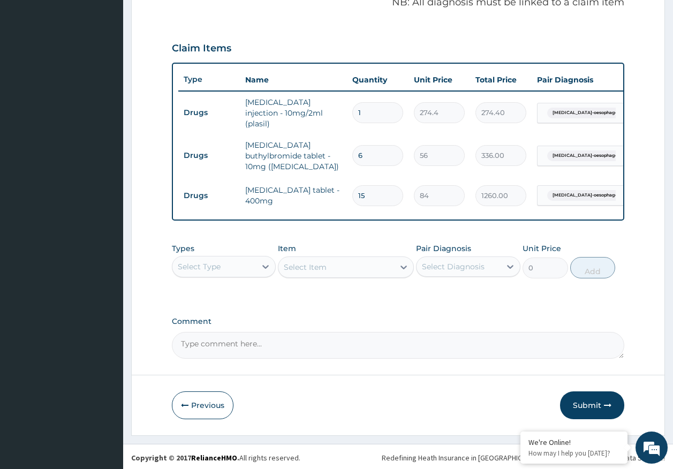
scroll to position [336, 0]
click at [217, 269] on div "Select Type" at bounding box center [199, 266] width 43 height 11
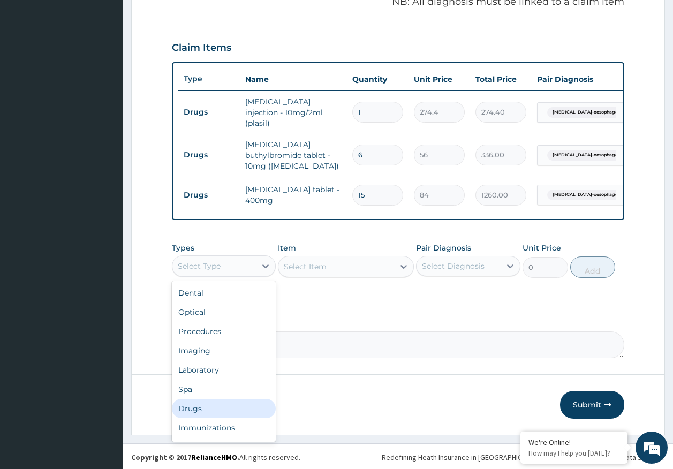
click at [206, 411] on div "Drugs" at bounding box center [224, 408] width 104 height 19
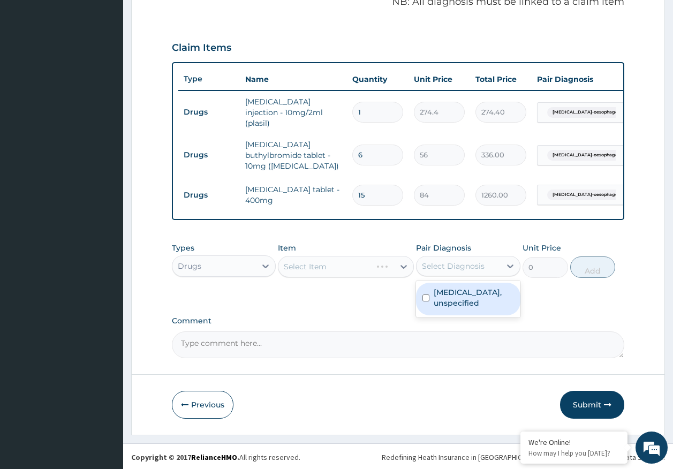
click at [452, 270] on div "Select Diagnosis" at bounding box center [453, 266] width 63 height 11
click at [453, 297] on label "Gastro-oesophageal reflux disease, unspecified" at bounding box center [474, 297] width 80 height 21
checkbox input "true"
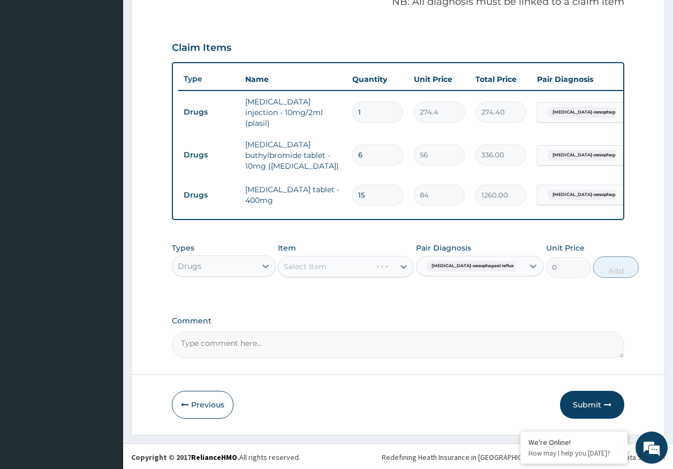
click at [308, 299] on div "Types Drugs Item Select Item Pair Diagnosis Gastro-oesophageal reflux dise... U…" at bounding box center [398, 268] width 453 height 62
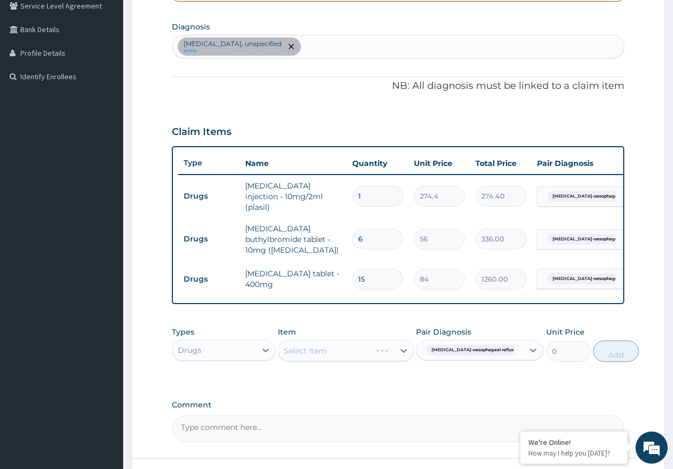
scroll to position [122, 0]
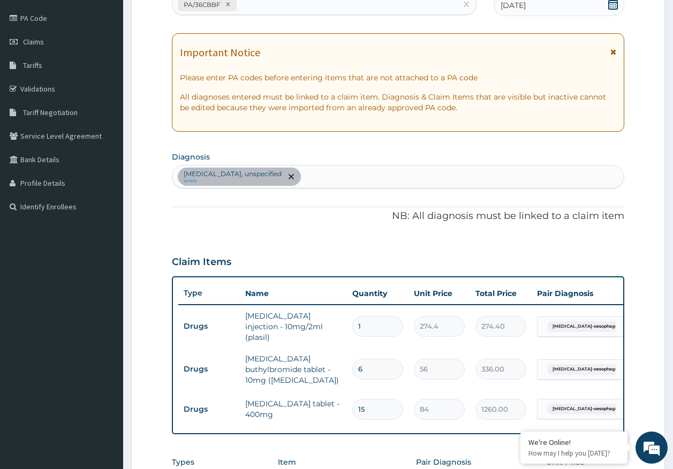
click at [394, 181] on div "Gastro-oesophageal reflux disease, unspecified query" at bounding box center [399, 177] width 452 height 23
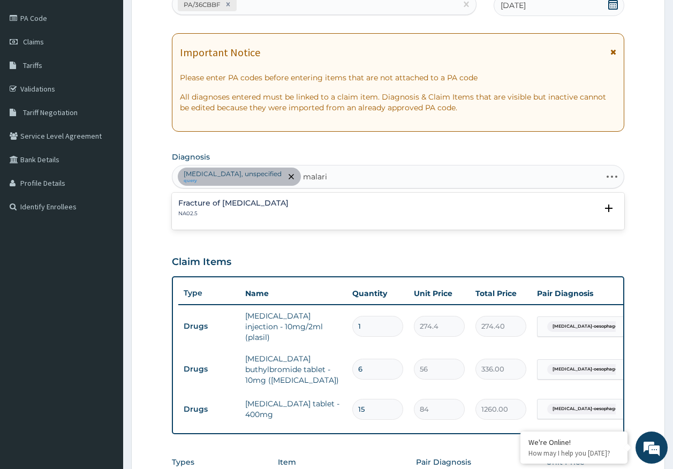
type input "malaria"
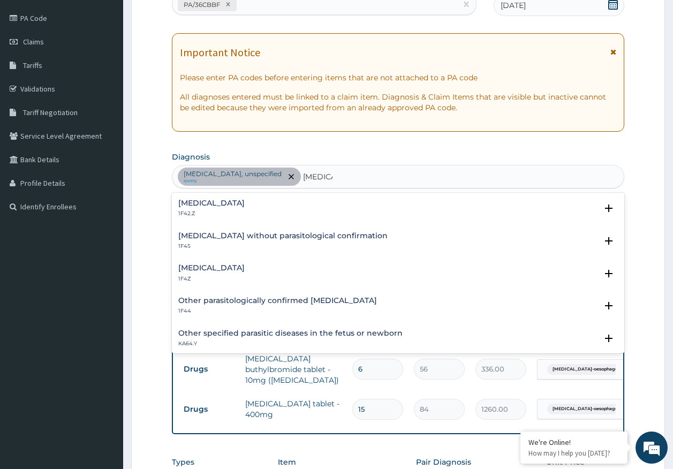
click at [233, 268] on h4 "[MEDICAL_DATA]" at bounding box center [211, 268] width 66 height 8
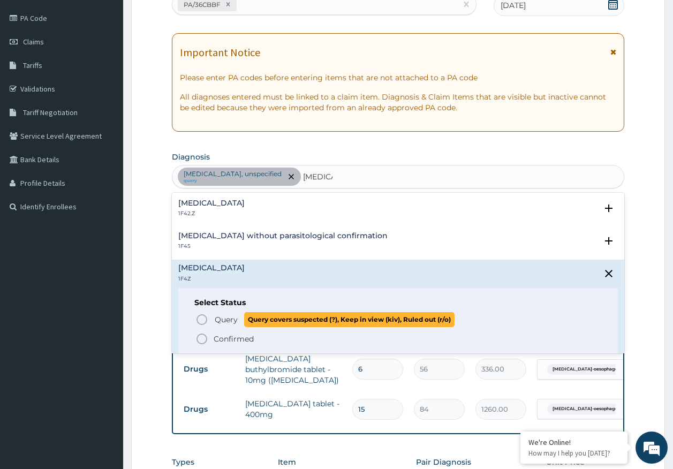
click at [237, 320] on span "Query" at bounding box center [226, 319] width 23 height 11
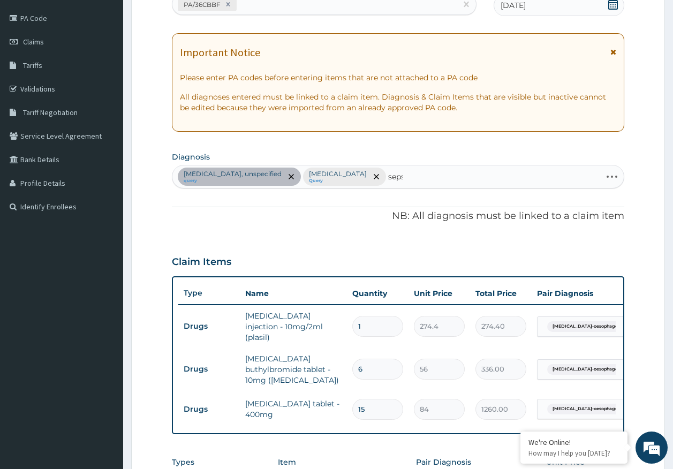
type input "sepsi"
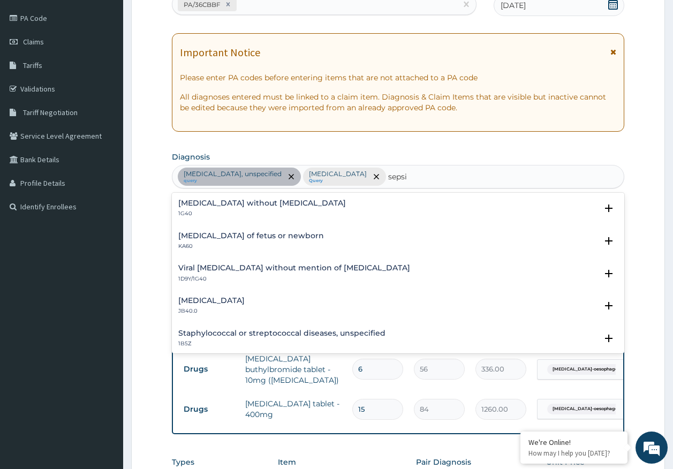
click at [215, 207] on h4 "[MEDICAL_DATA] without [MEDICAL_DATA]" at bounding box center [262, 203] width 168 height 8
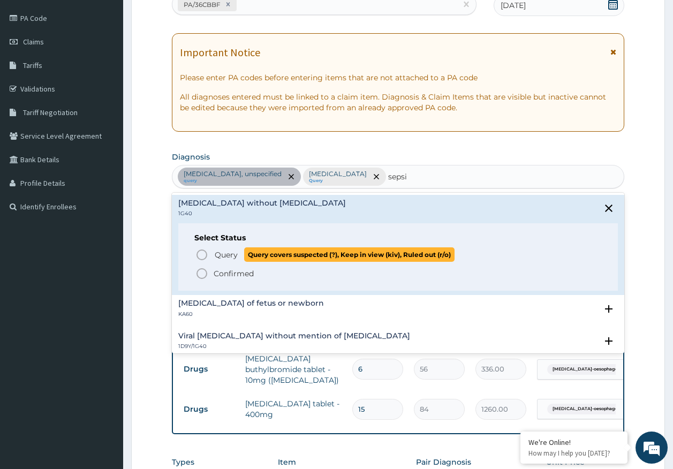
click at [228, 256] on span "Query" at bounding box center [226, 255] width 23 height 11
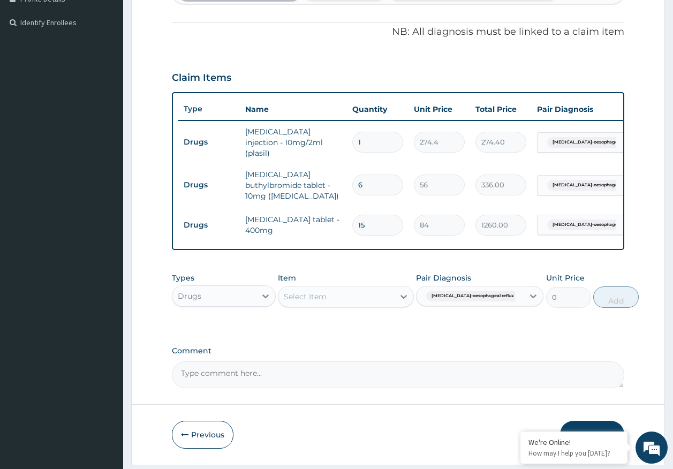
scroll to position [340, 0]
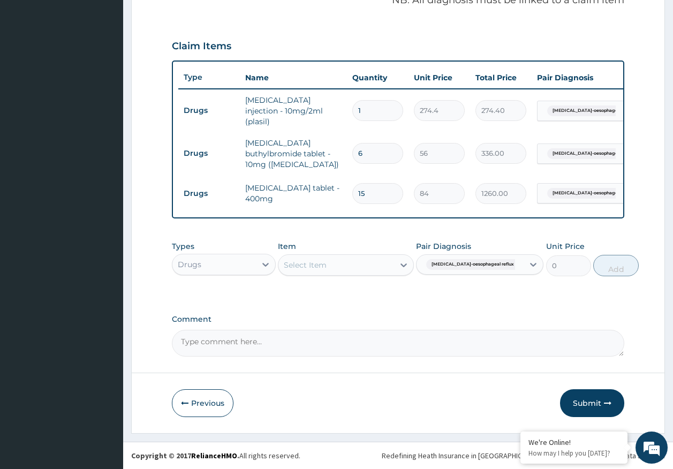
click at [323, 260] on div "Select Item" at bounding box center [305, 265] width 43 height 11
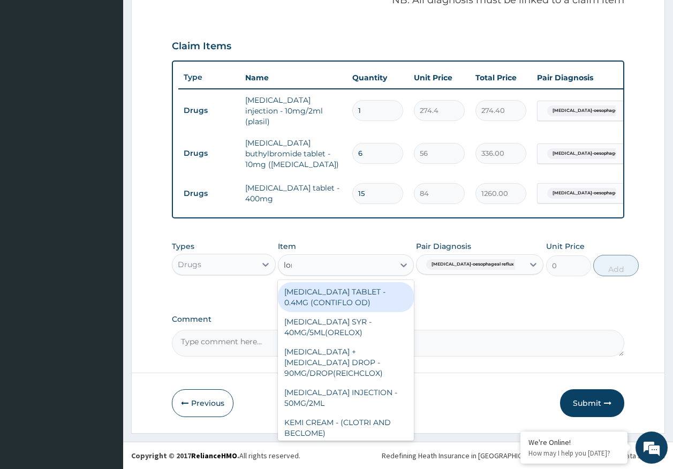
type input "lona"
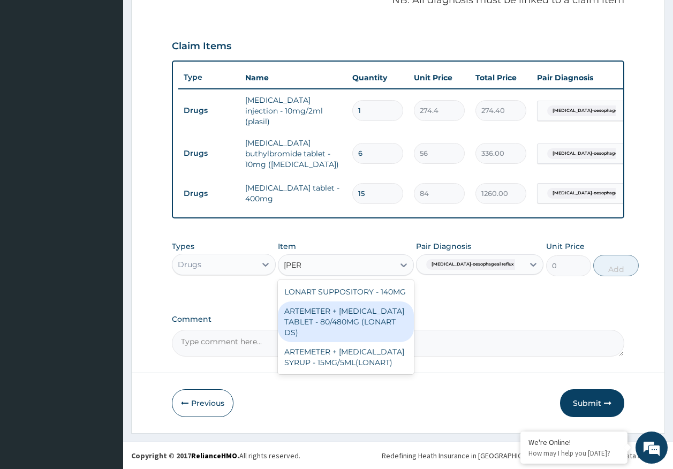
drag, startPoint x: 347, startPoint y: 315, endPoint x: 405, endPoint y: 304, distance: 58.8
click at [350, 315] on div "ARTEMETER + [MEDICAL_DATA] TABLET - 80/480MG (LONART DS)" at bounding box center [346, 322] width 136 height 41
type input "588"
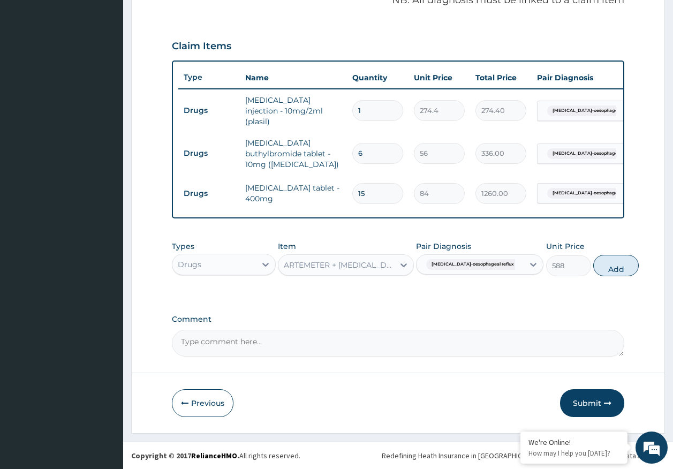
click at [482, 265] on span "Gastro-oesophageal reflux dise..." at bounding box center [479, 264] width 107 height 11
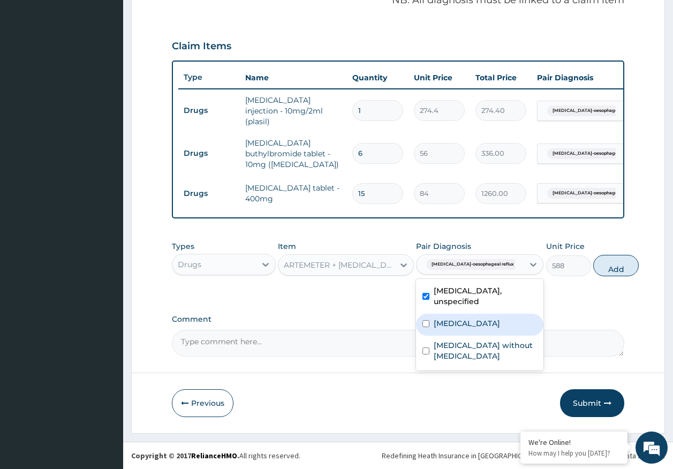
drag, startPoint x: 465, startPoint y: 340, endPoint x: 470, endPoint y: 290, distance: 50.1
click at [465, 336] on div "[MEDICAL_DATA]" at bounding box center [480, 325] width 128 height 22
checkbox input "true"
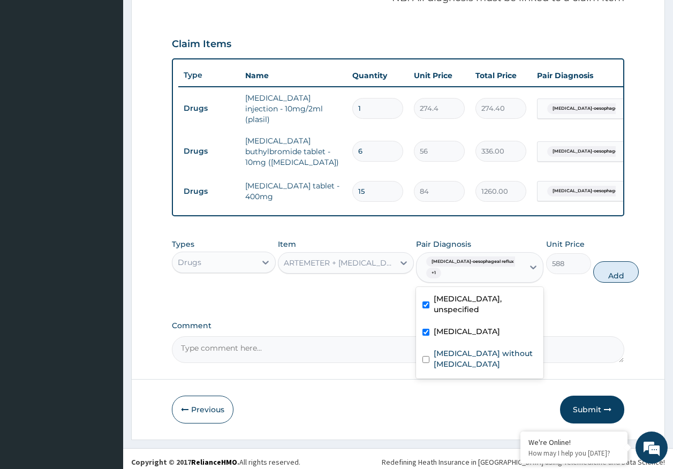
click at [462, 313] on label "Gastro-oesophageal reflux disease, unspecified" at bounding box center [485, 304] width 103 height 21
checkbox input "false"
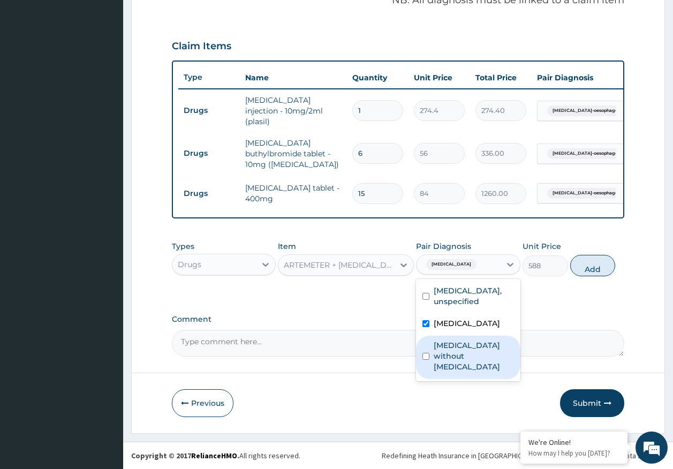
drag, startPoint x: 463, startPoint y: 358, endPoint x: 585, endPoint y: 295, distance: 137.8
click at [463, 358] on label "[MEDICAL_DATA] without [MEDICAL_DATA]" at bounding box center [474, 356] width 80 height 32
checkbox input "true"
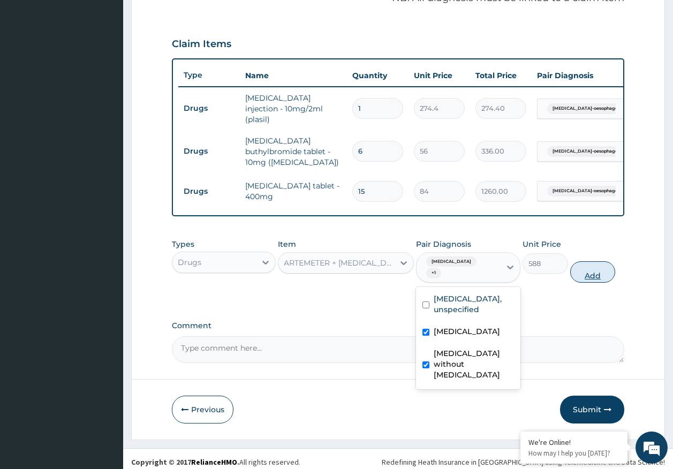
click at [594, 275] on button "Add" at bounding box center [594, 271] width 46 height 21
type input "0"
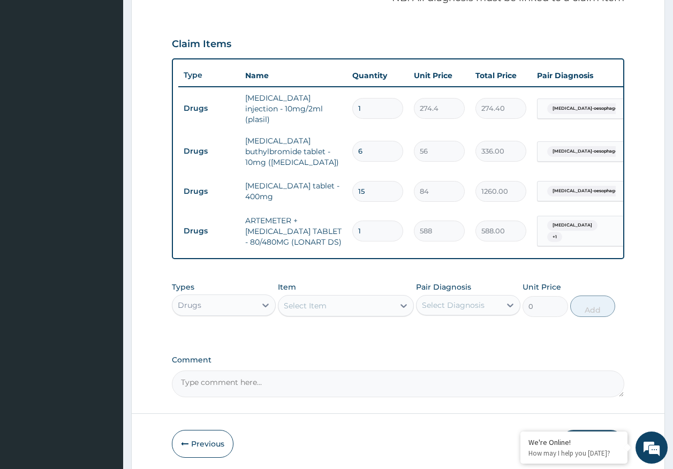
click at [384, 310] on div "Select Item" at bounding box center [337, 305] width 116 height 17
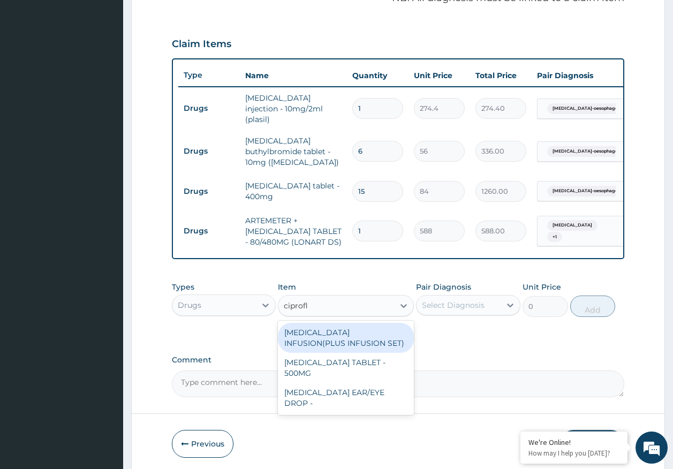
type input "ciproflo"
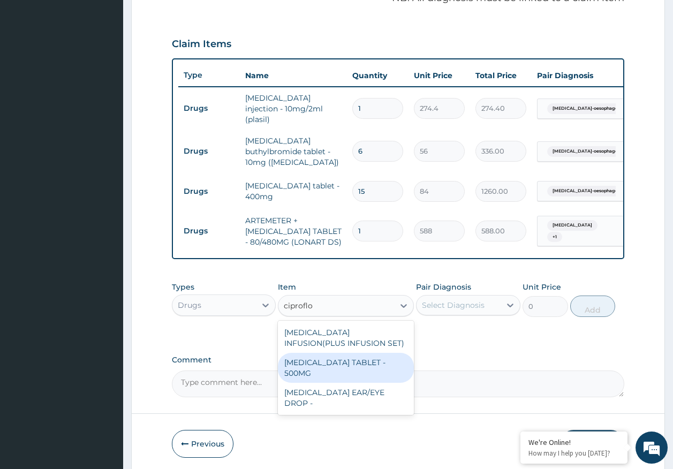
click at [353, 360] on div "[MEDICAL_DATA] TABLET - 500MG" at bounding box center [346, 368] width 136 height 30
type input "196"
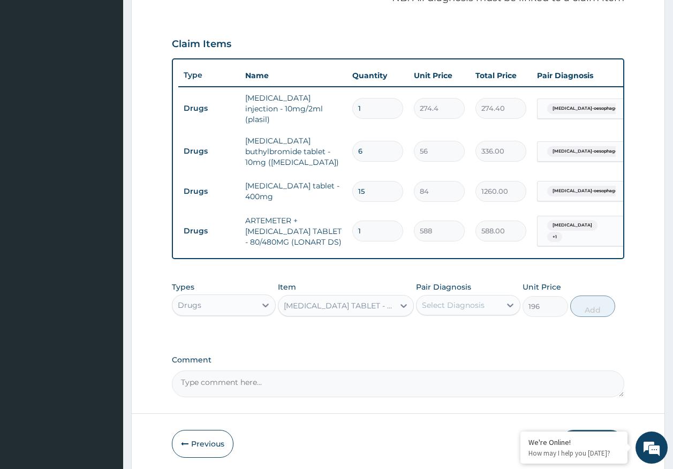
click at [442, 306] on div "Select Diagnosis" at bounding box center [453, 305] width 63 height 11
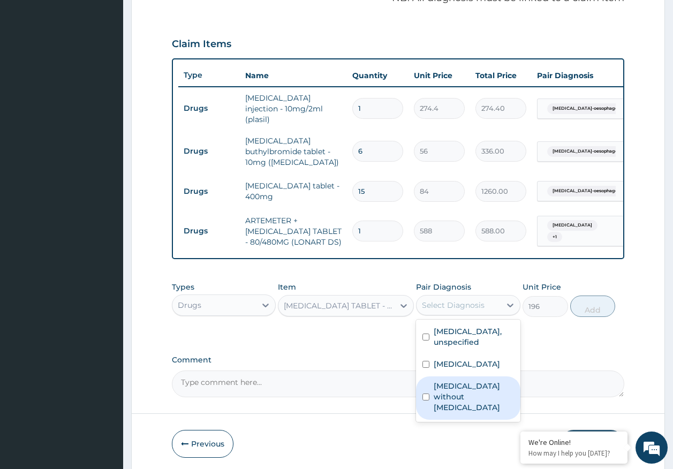
click at [450, 413] on label "[MEDICAL_DATA] without [MEDICAL_DATA]" at bounding box center [474, 397] width 80 height 32
checkbox input "true"
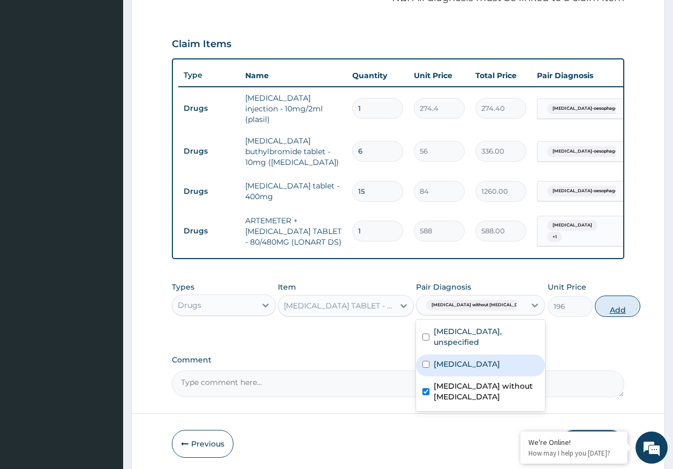
click at [600, 308] on button "Add" at bounding box center [618, 306] width 46 height 21
type input "0"
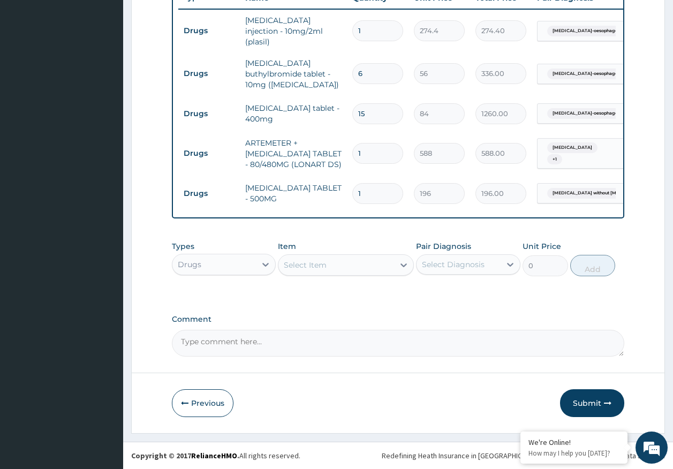
scroll to position [420, 0]
type input "10"
type input "1960.00"
type input "10"
click at [378, 146] on input "1" at bounding box center [378, 153] width 51 height 21
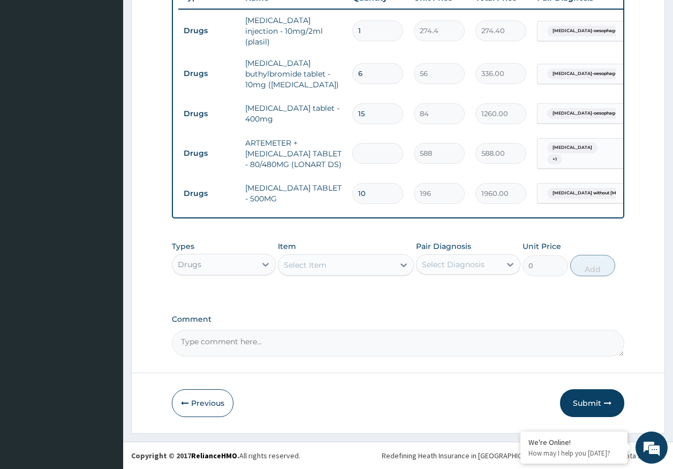
type input "0.00"
type input "6"
type input "3528.00"
type input "6"
click at [590, 401] on button "Submit" at bounding box center [592, 404] width 64 height 28
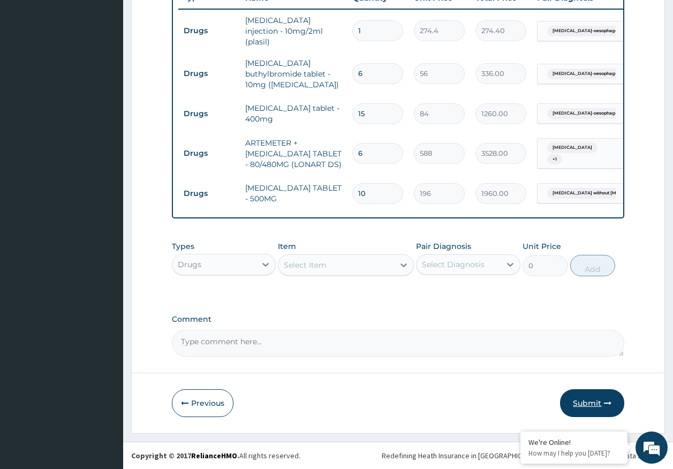
scroll to position [22, 0]
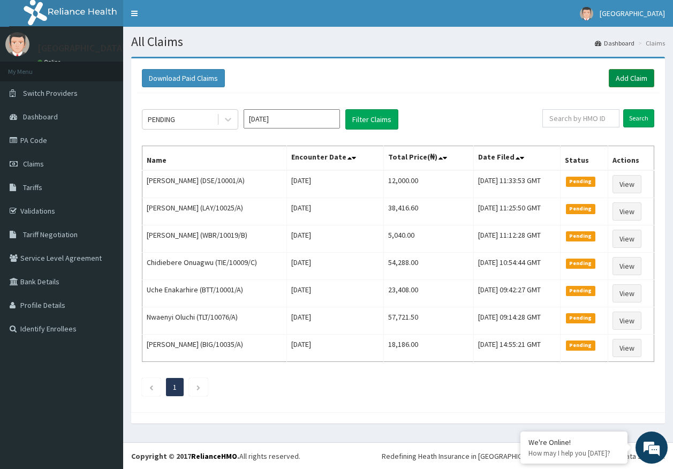
click at [639, 76] on link "Add Claim" at bounding box center [632, 78] width 46 height 18
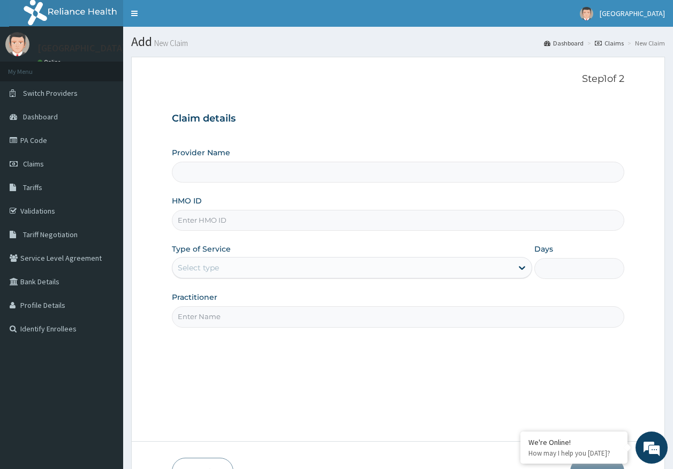
type input "[GEOGRAPHIC_DATA]"
click at [233, 219] on input "HMO ID" at bounding box center [398, 220] width 453 height 21
paste input "QAO/10606/A"
type input "QAO/10606/A"
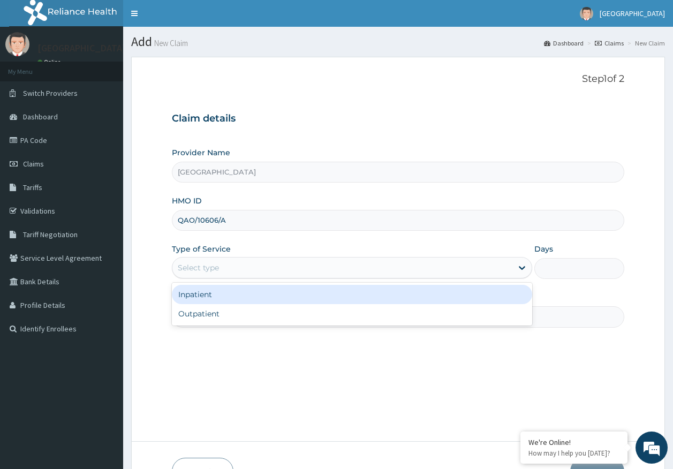
click at [207, 271] on div "Select type" at bounding box center [198, 268] width 41 height 11
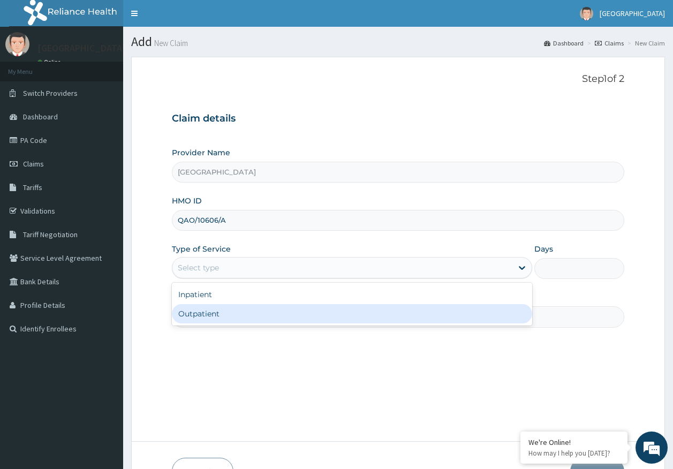
click at [214, 313] on div "Outpatient" at bounding box center [352, 313] width 361 height 19
type input "1"
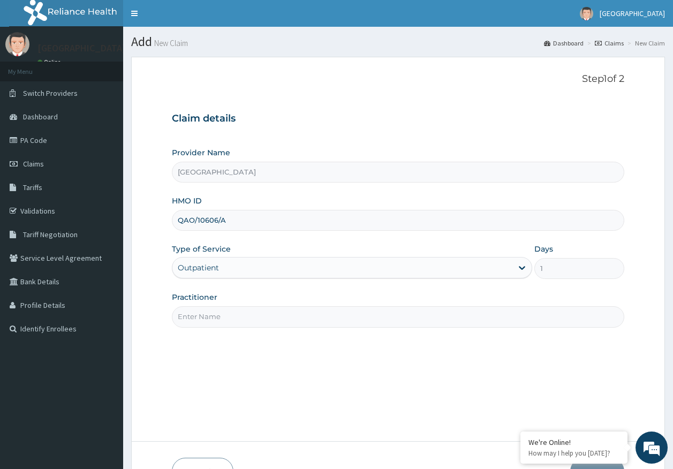
click at [221, 314] on input "Practitioner" at bounding box center [398, 316] width 453 height 21
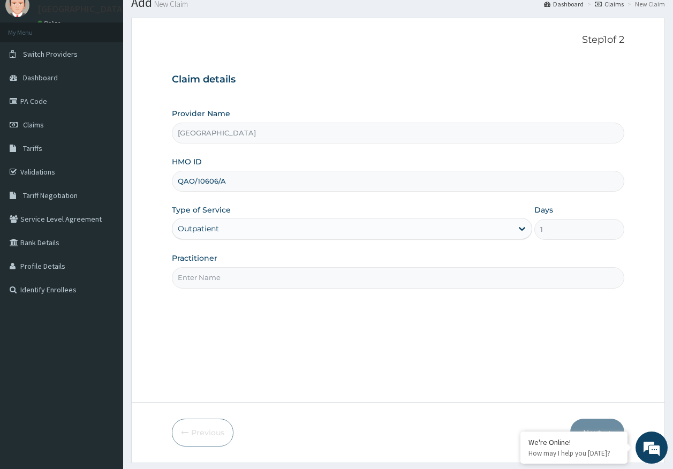
scroll to position [69, 0]
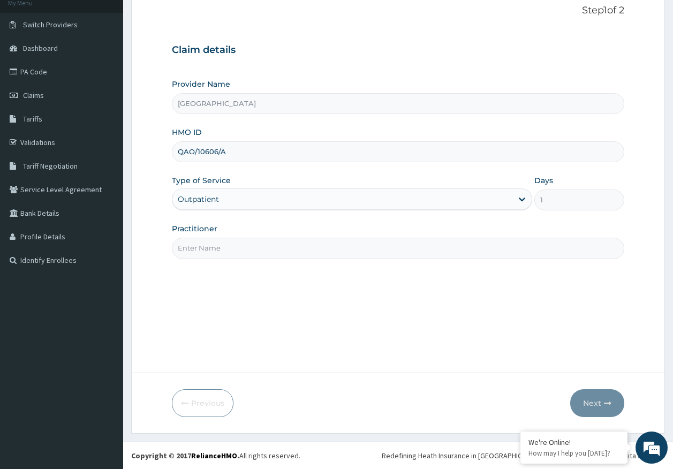
drag, startPoint x: 221, startPoint y: 246, endPoint x: 225, endPoint y: 254, distance: 9.6
click at [223, 246] on input "Practitioner" at bounding box center [398, 248] width 453 height 21
type input "[PERSON_NAME]"
click at [593, 400] on button "Next" at bounding box center [598, 404] width 54 height 28
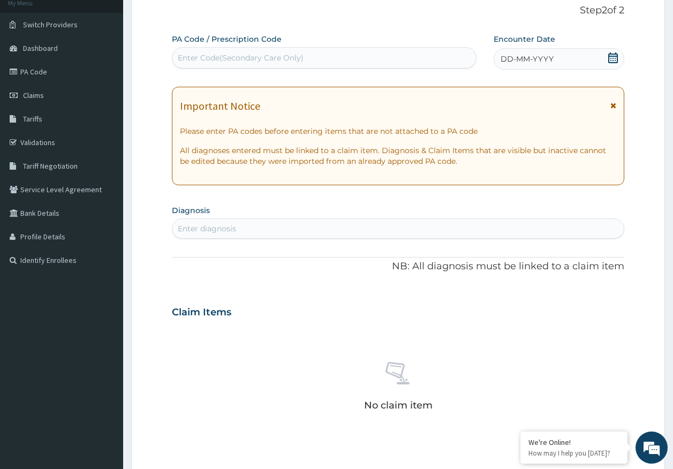
click at [261, 61] on div "Enter Code(Secondary Care Only)" at bounding box center [241, 58] width 126 height 11
type input "P"
type input "PA/1E3BFE"
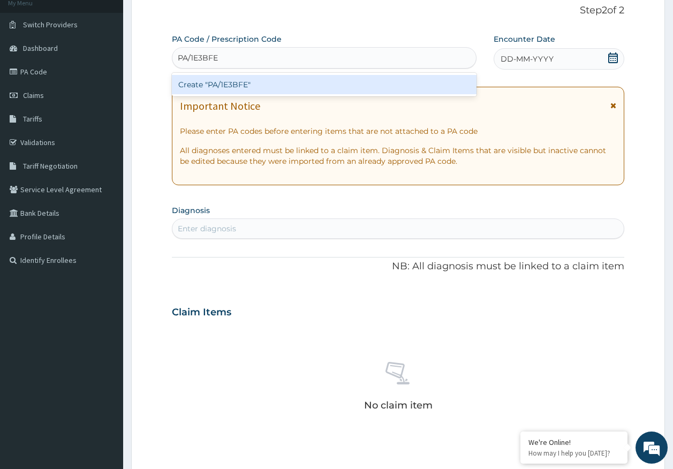
click at [275, 82] on div "Create "PA/1E3BFE"" at bounding box center [324, 84] width 305 height 19
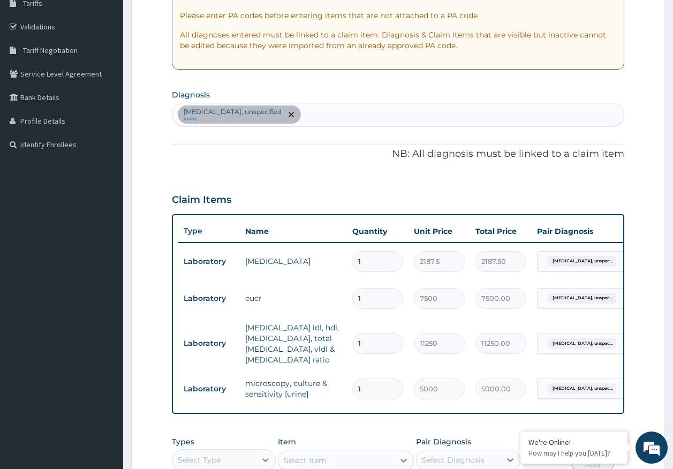
scroll to position [178, 0]
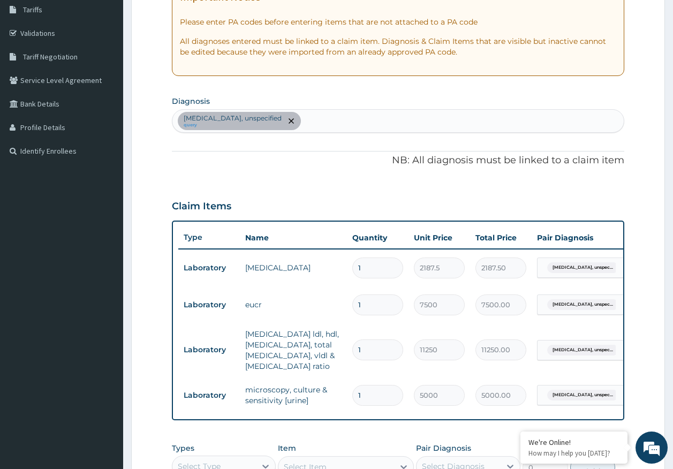
click at [381, 123] on div "[MEDICAL_DATA], unspecified query" at bounding box center [399, 121] width 452 height 23
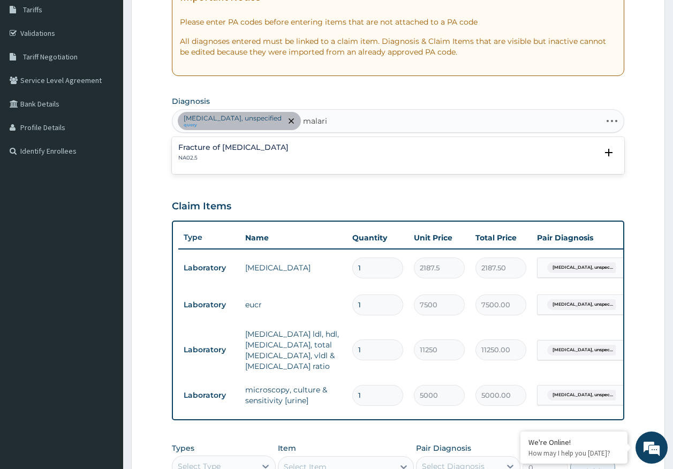
type input "[MEDICAL_DATA]"
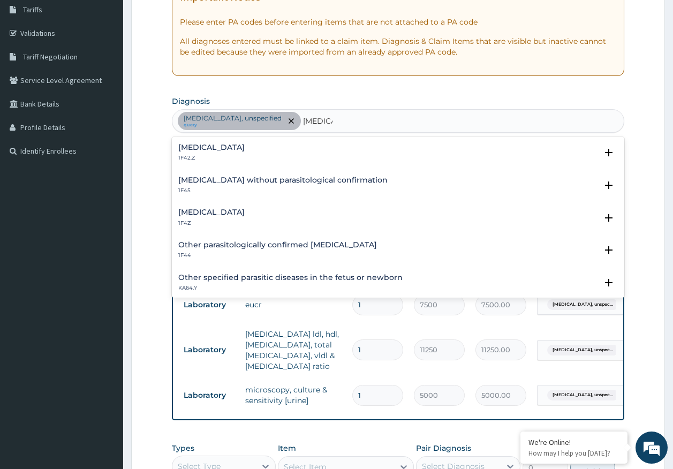
click at [199, 211] on h4 "[MEDICAL_DATA]" at bounding box center [211, 212] width 66 height 8
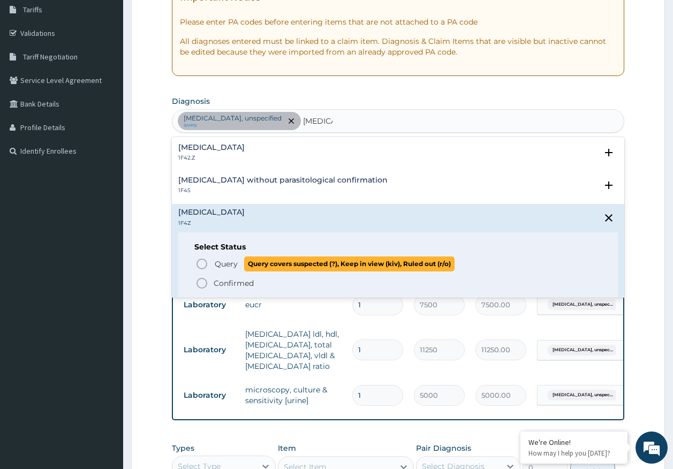
click at [222, 261] on span "Query" at bounding box center [226, 264] width 23 height 11
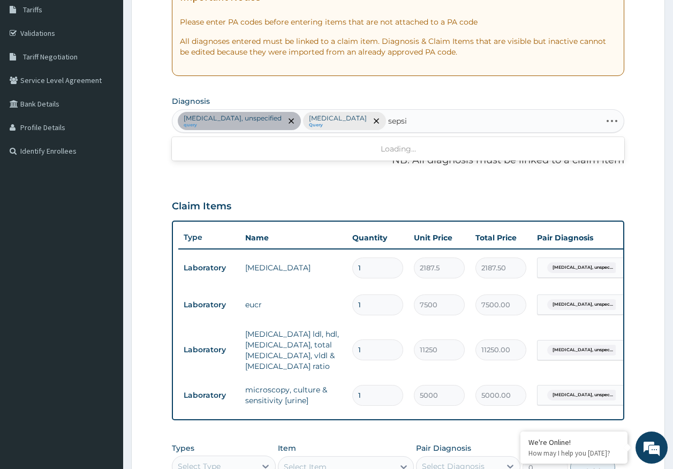
type input "[MEDICAL_DATA]"
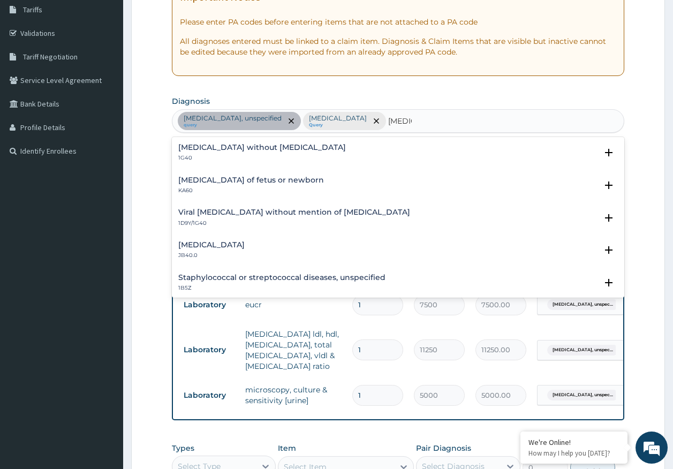
click at [202, 148] on h4 "[MEDICAL_DATA] without [MEDICAL_DATA]" at bounding box center [262, 148] width 168 height 8
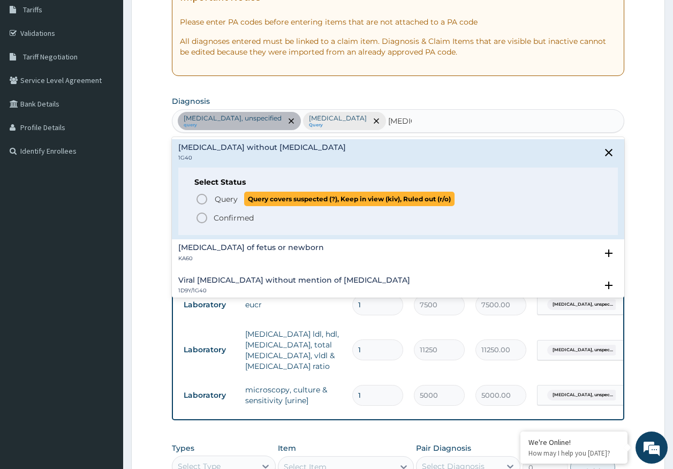
click at [224, 198] on span "Query" at bounding box center [226, 199] width 23 height 11
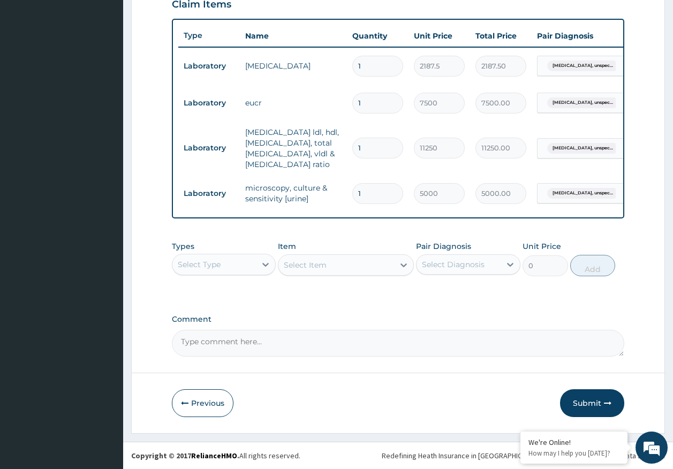
scroll to position [388, 0]
click at [198, 266] on div "Select Type" at bounding box center [199, 264] width 43 height 11
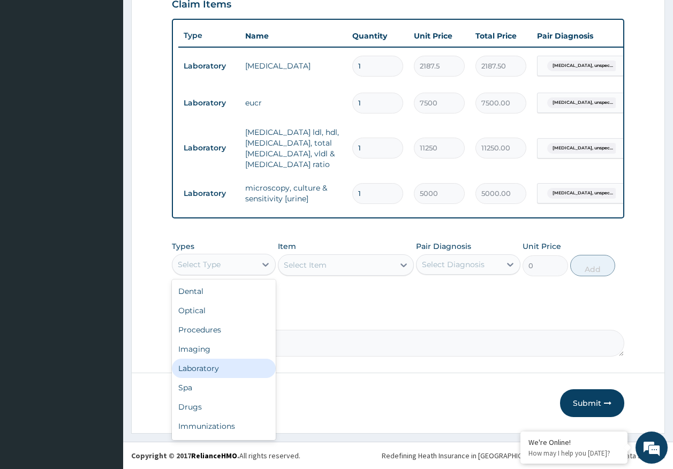
drag, startPoint x: 208, startPoint y: 370, endPoint x: 249, endPoint y: 354, distance: 43.5
click at [212, 368] on div "Laboratory" at bounding box center [224, 368] width 104 height 19
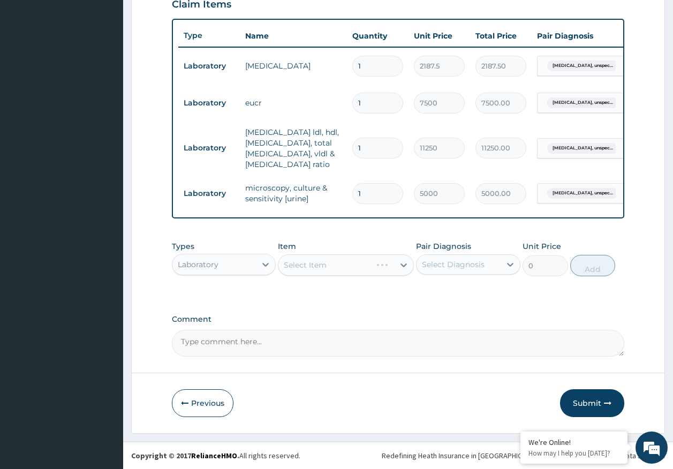
click at [467, 261] on div "Select Diagnosis" at bounding box center [453, 264] width 63 height 11
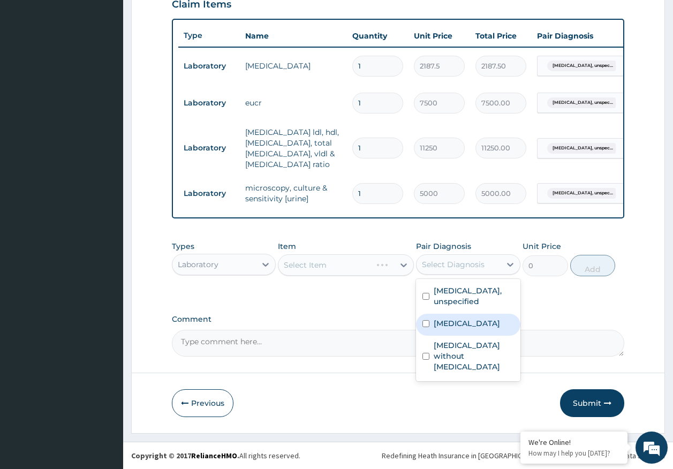
click at [461, 329] on label "Malaria, unspecified" at bounding box center [467, 323] width 66 height 11
checkbox input "true"
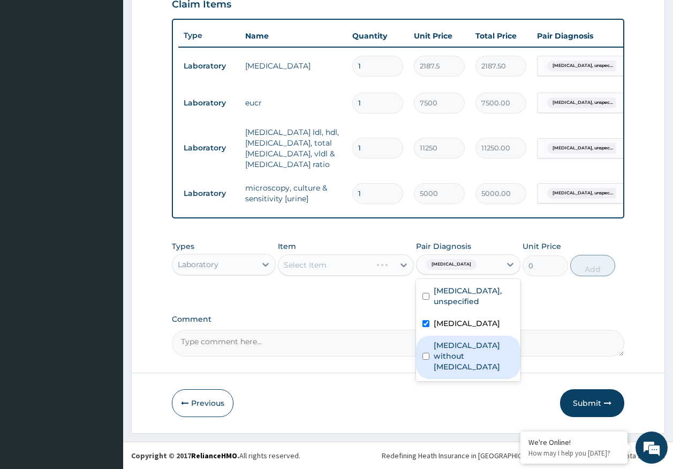
click at [462, 356] on label "Sepsis without septic shock" at bounding box center [474, 356] width 80 height 32
checkbox input "true"
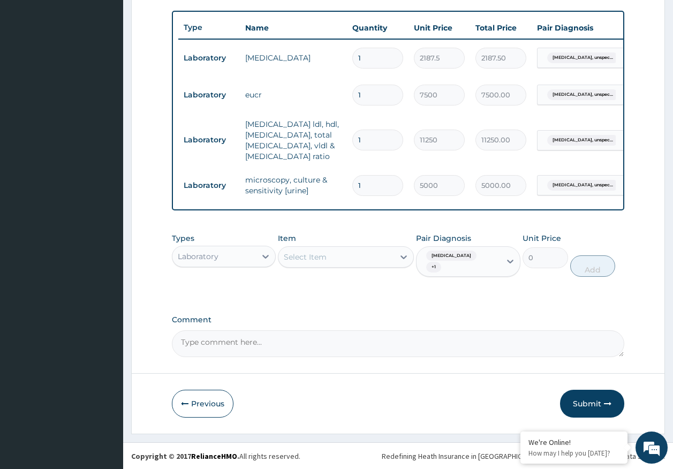
click at [369, 266] on div "Select Item" at bounding box center [337, 257] width 116 height 17
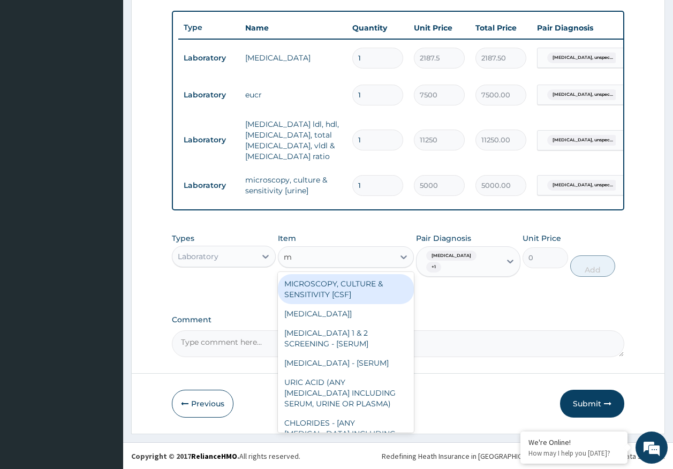
type input "mp"
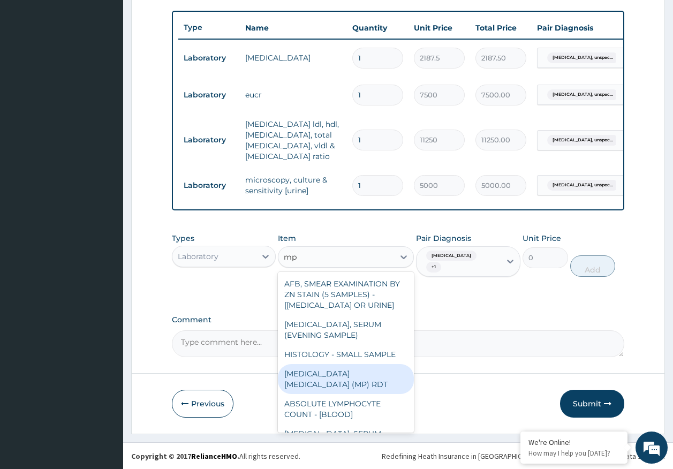
drag, startPoint x: 378, startPoint y: 381, endPoint x: 506, endPoint y: 289, distance: 157.8
click at [379, 380] on div "MALARIA PARASITE (MP) RDT" at bounding box center [346, 379] width 136 height 30
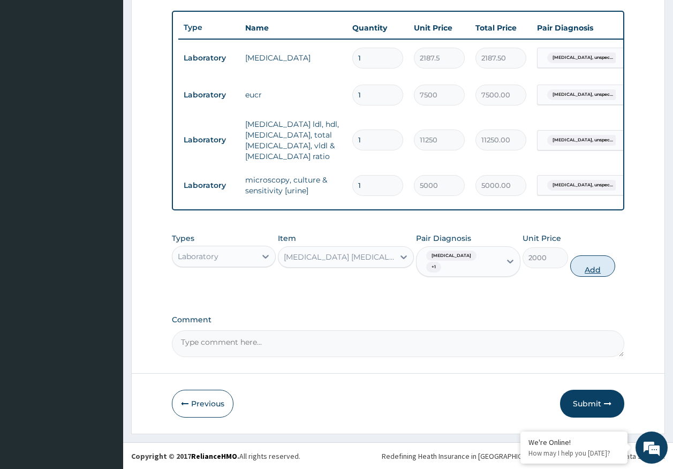
drag, startPoint x: 594, startPoint y: 272, endPoint x: 377, endPoint y: 267, distance: 217.0
click at [593, 272] on button "Add" at bounding box center [594, 266] width 46 height 21
type input "0"
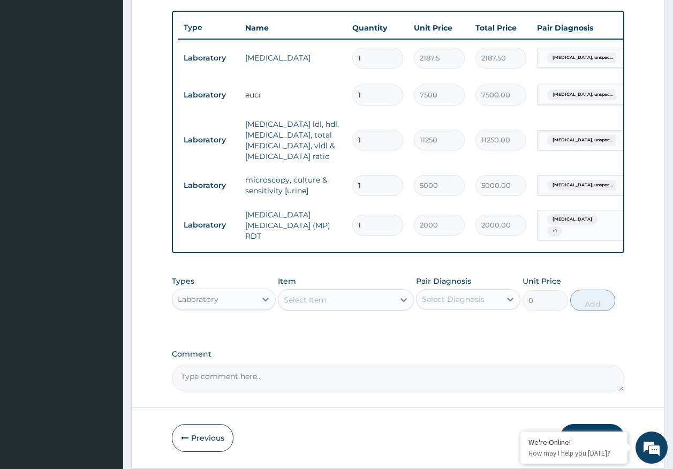
click at [335, 309] on div "Select Item" at bounding box center [337, 299] width 116 height 17
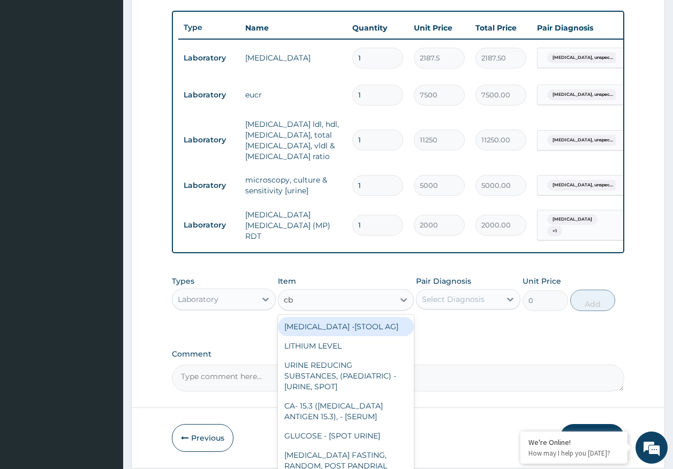
type input "cbc"
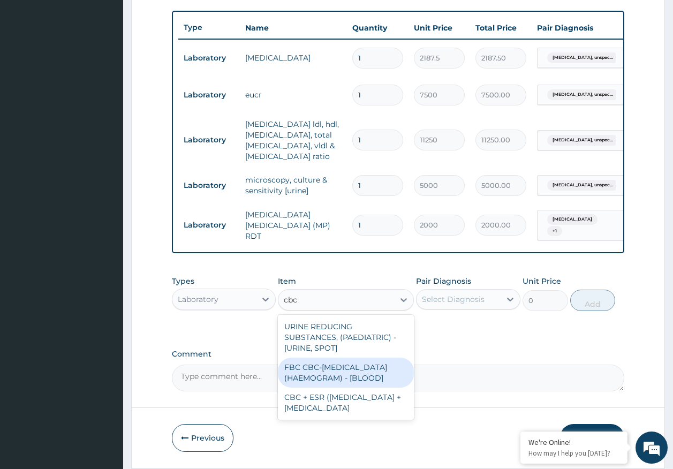
drag, startPoint x: 340, startPoint y: 384, endPoint x: 450, endPoint y: 331, distance: 122.5
click at [342, 383] on div "FBC CBC-COMPLETE BLOOD COUNT (HAEMOGRAM) - [BLOOD]" at bounding box center [346, 373] width 136 height 30
type input "5000"
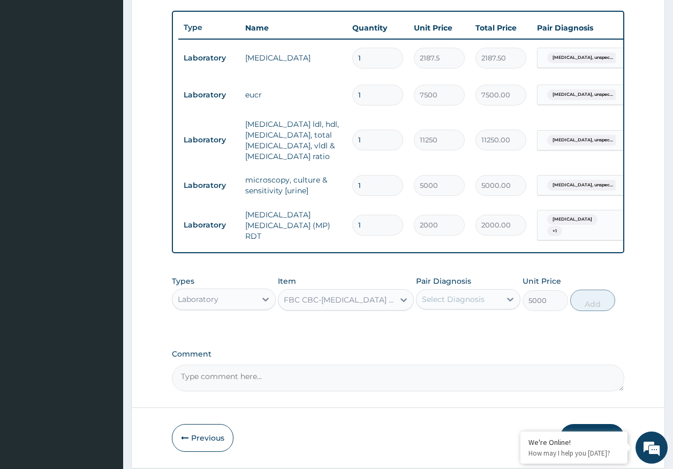
click at [458, 305] on div "Select Diagnosis" at bounding box center [453, 299] width 63 height 11
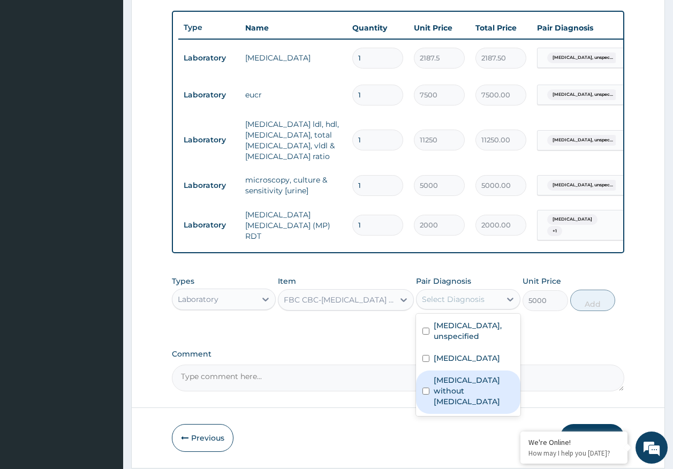
drag, startPoint x: 469, startPoint y: 403, endPoint x: 526, endPoint y: 367, distance: 67.6
click at [470, 402] on label "Sepsis without septic shock" at bounding box center [474, 391] width 80 height 32
checkbox input "true"
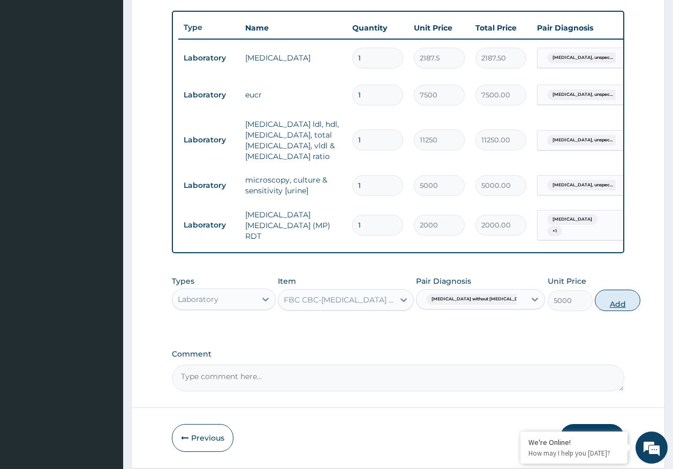
click at [597, 305] on button "Add" at bounding box center [618, 300] width 46 height 21
type input "0"
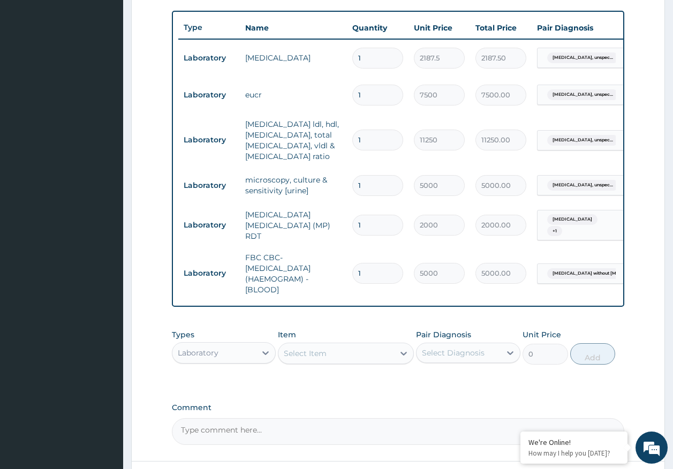
scroll to position [483, 0]
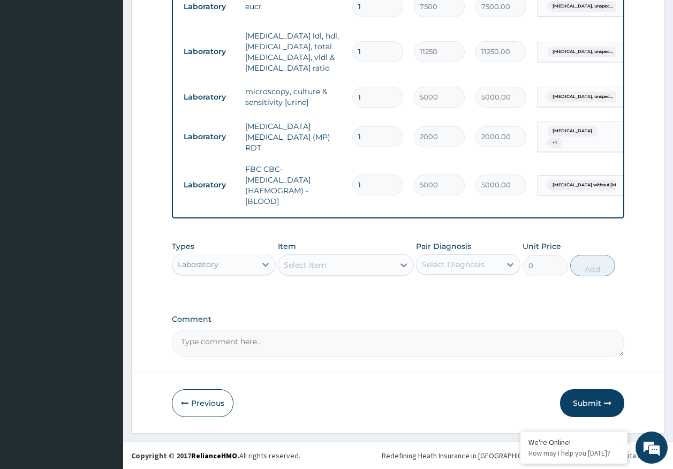
click at [221, 262] on div "Laboratory" at bounding box center [215, 264] width 84 height 17
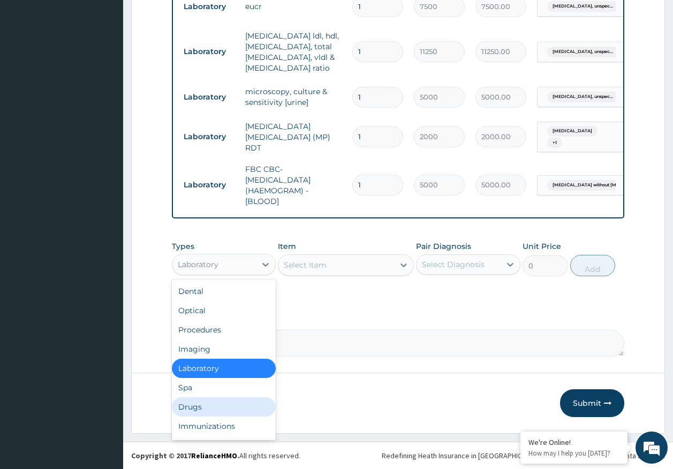
click at [192, 411] on div "Drugs" at bounding box center [224, 407] width 104 height 19
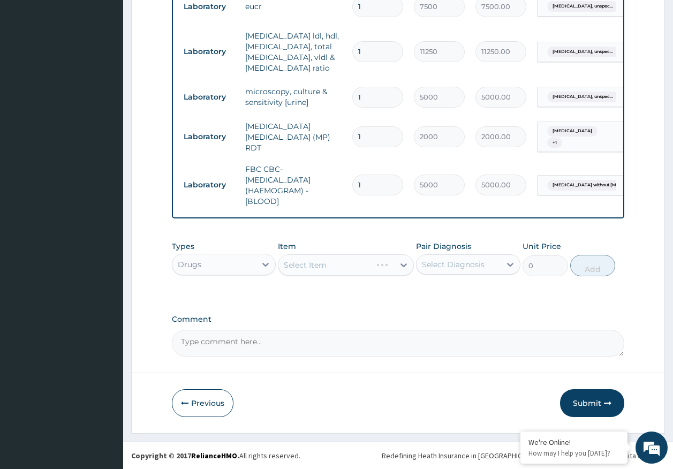
click at [461, 261] on div "Select Diagnosis" at bounding box center [453, 264] width 63 height 11
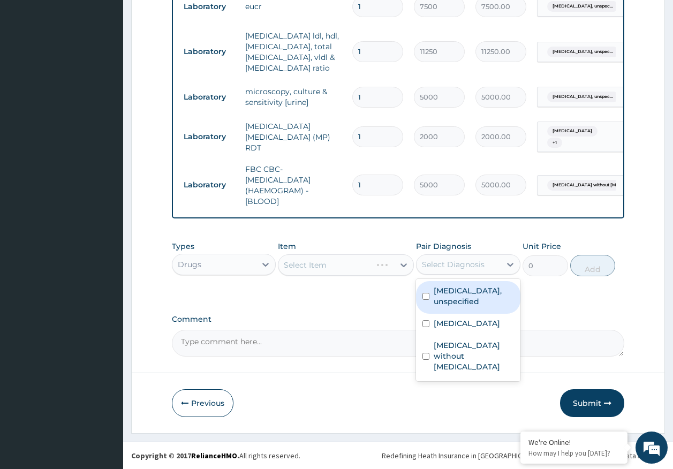
click at [459, 299] on label "Essential hypertension, unspecified" at bounding box center [474, 296] width 80 height 21
checkbox input "true"
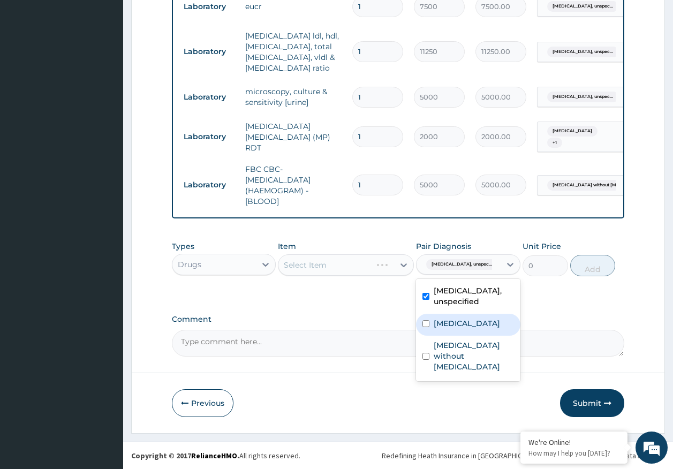
click at [456, 329] on label "Malaria, unspecified" at bounding box center [467, 323] width 66 height 11
checkbox input "true"
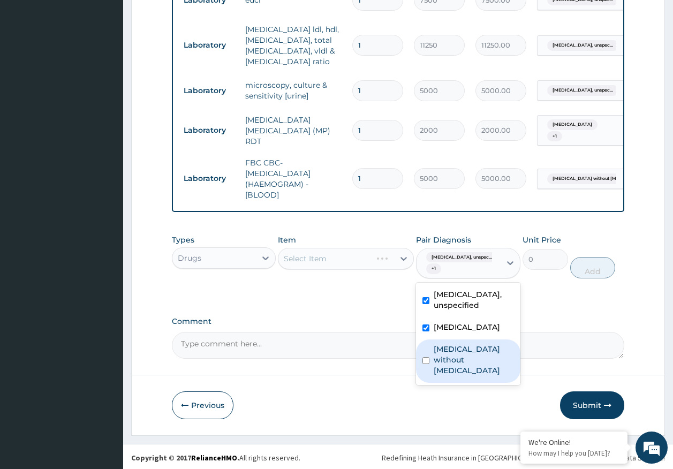
click at [453, 369] on label "Sepsis without septic shock" at bounding box center [474, 360] width 80 height 32
checkbox input "true"
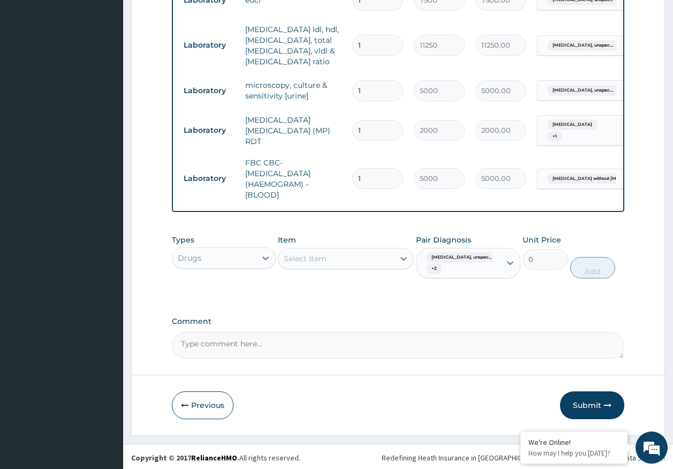
click at [377, 265] on div "Select Item" at bounding box center [337, 258] width 116 height 17
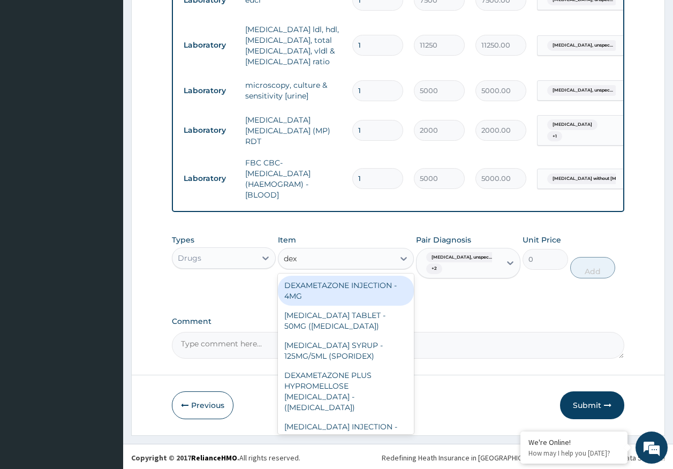
type input "dext"
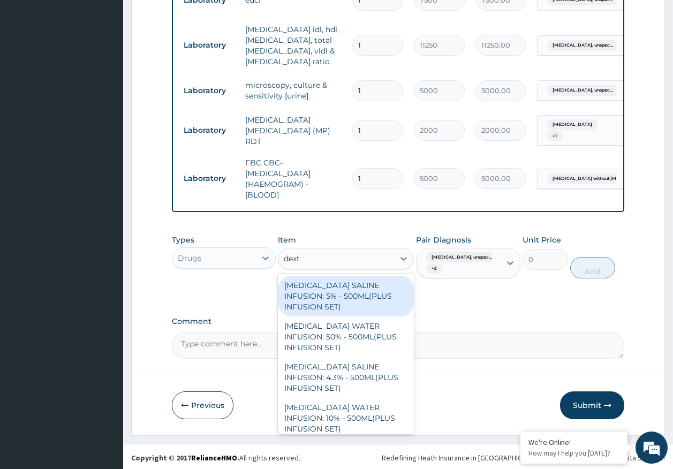
click at [369, 287] on div "DEXTROSE SALINE INFUSION: 5% - 500ML(PLUS INFUSION SET)" at bounding box center [346, 296] width 136 height 41
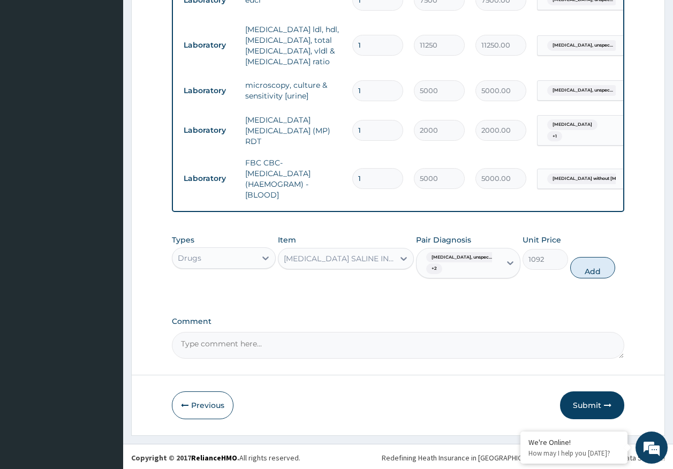
drag, startPoint x: 600, startPoint y: 274, endPoint x: 391, endPoint y: 284, distance: 208.7
click at [599, 275] on button "Add" at bounding box center [594, 267] width 46 height 21
type input "0"
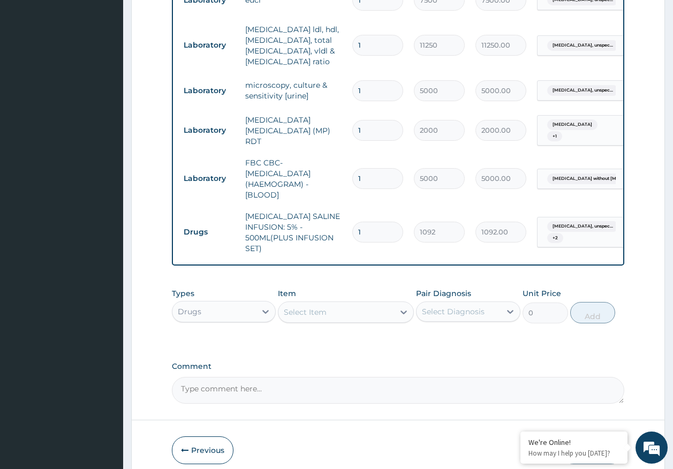
click at [320, 318] on div "Select Item" at bounding box center [305, 312] width 43 height 11
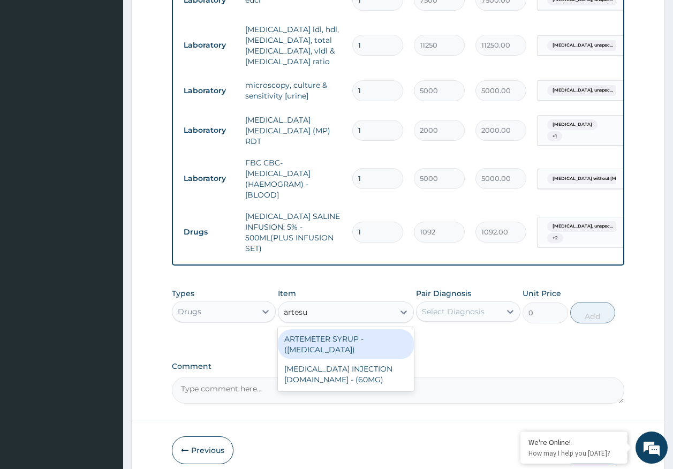
type input "artesun"
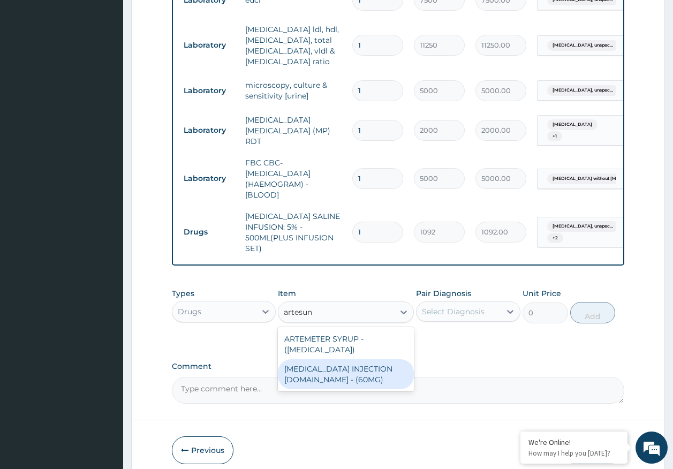
drag, startPoint x: 345, startPoint y: 373, endPoint x: 351, endPoint y: 368, distance: 8.0
click at [346, 373] on div "ARTESUNATE INJECTION IV.IM - (60MG)" at bounding box center [346, 375] width 136 height 30
type input "1596"
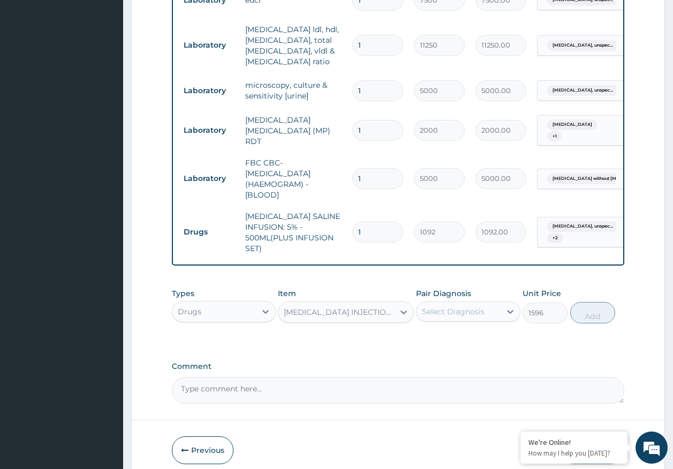
click at [471, 317] on div "Select Diagnosis" at bounding box center [453, 311] width 63 height 11
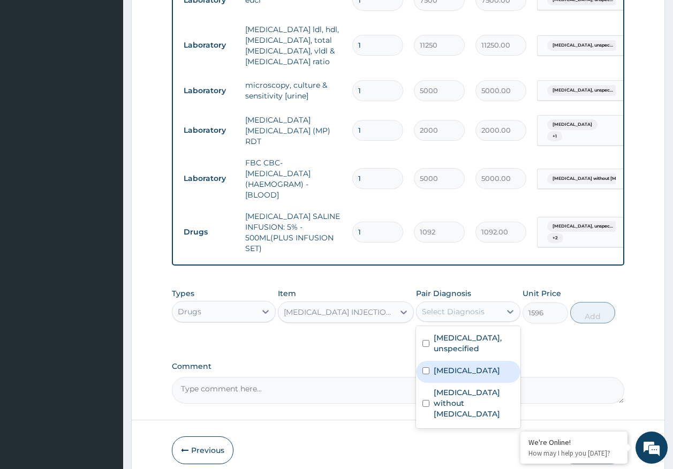
click at [465, 376] on label "Malaria, unspecified" at bounding box center [467, 370] width 66 height 11
checkbox input "true"
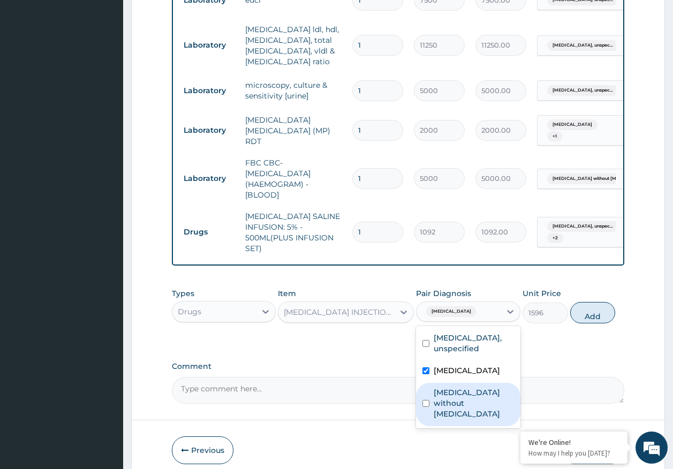
drag, startPoint x: 464, startPoint y: 418, endPoint x: 478, endPoint y: 401, distance: 22.1
click at [464, 417] on label "Sepsis without septic shock" at bounding box center [474, 403] width 80 height 32
checkbox input "true"
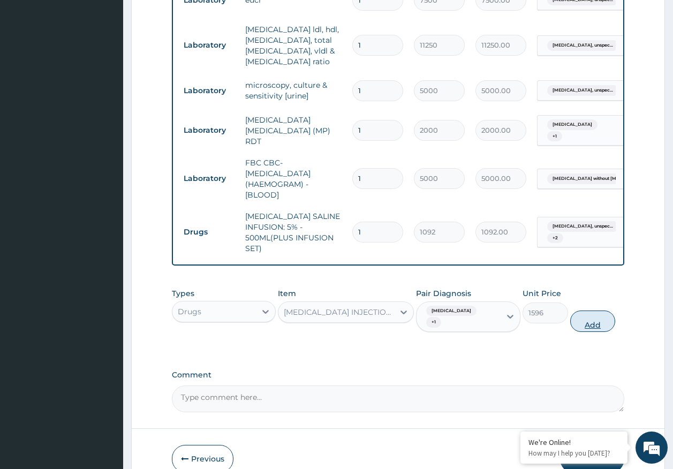
click at [597, 332] on button "Add" at bounding box center [594, 321] width 46 height 21
type input "0"
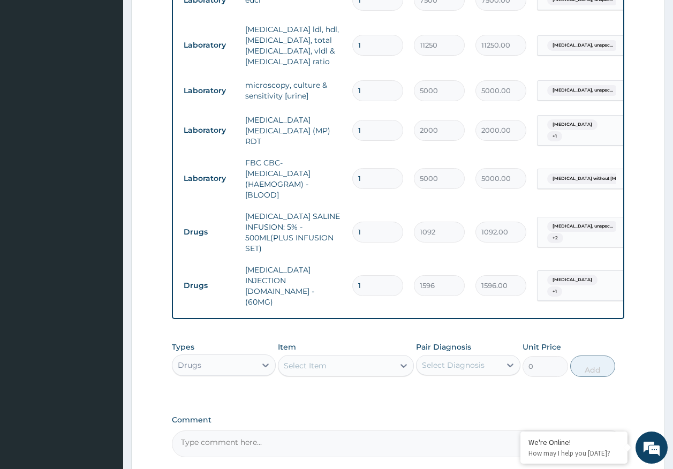
click at [351, 365] on div "Select Item" at bounding box center [337, 365] width 116 height 17
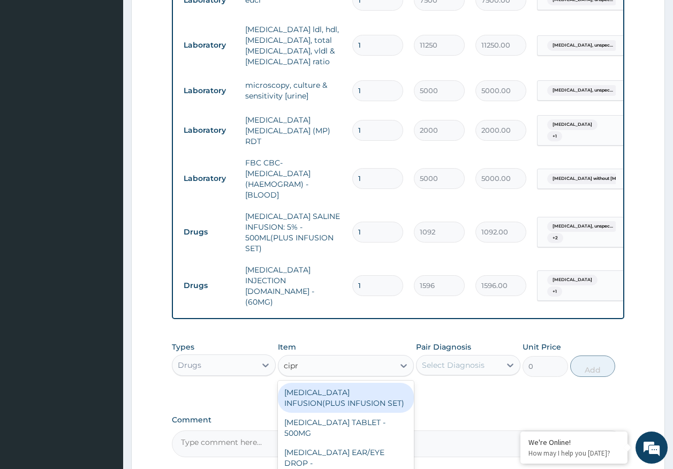
type input "cipro"
click at [362, 397] on div "CIPROFLOXACIN INFUSION(PLUS INFUSION SET)" at bounding box center [346, 398] width 136 height 30
type input "1092"
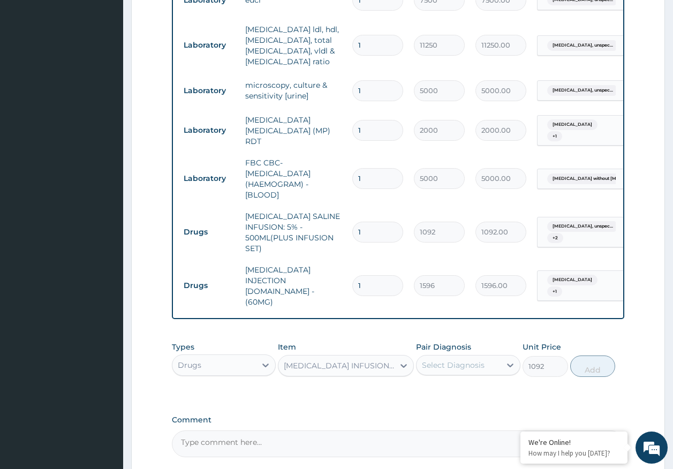
click at [463, 360] on div "Select Diagnosis" at bounding box center [453, 365] width 63 height 11
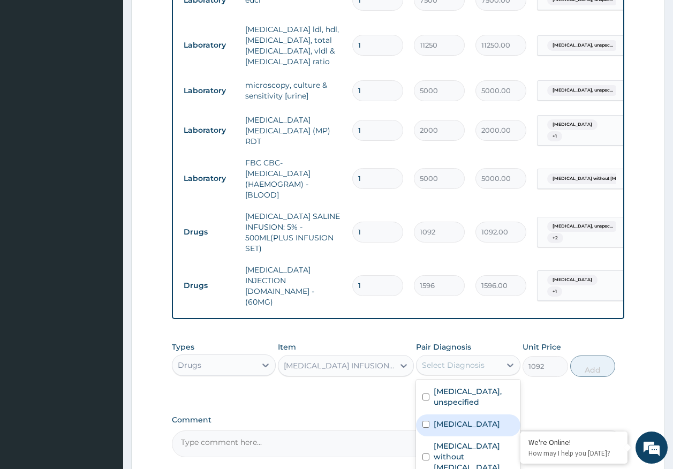
click at [475, 435] on div "Malaria, unspecified" at bounding box center [468, 426] width 104 height 22
checkbox input "true"
click at [469, 454] on label "Sepsis without septic shock" at bounding box center [474, 457] width 80 height 32
checkbox input "true"
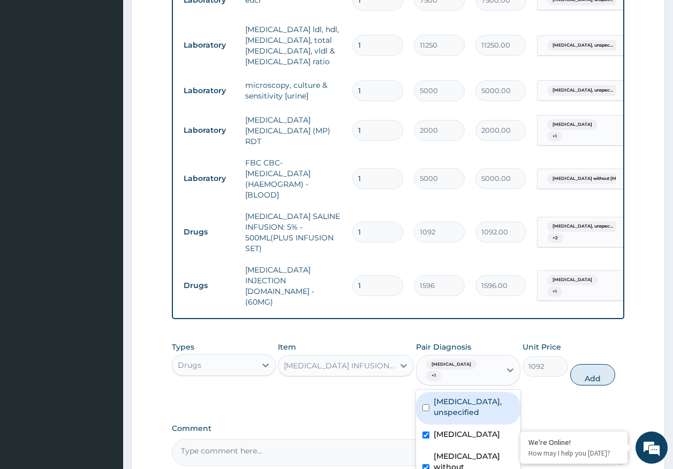
drag, startPoint x: 468, startPoint y: 419, endPoint x: 562, endPoint y: 393, distance: 97.4
click at [469, 418] on label "Essential hypertension, unspecified" at bounding box center [474, 406] width 80 height 21
checkbox input "true"
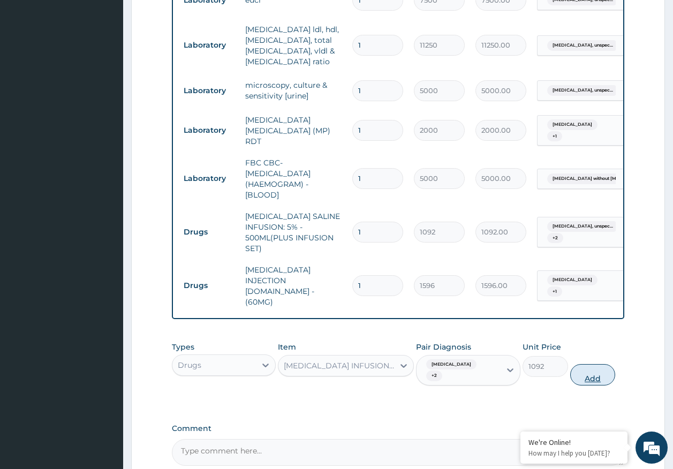
click at [587, 375] on button "Add" at bounding box center [594, 374] width 46 height 21
type input "0"
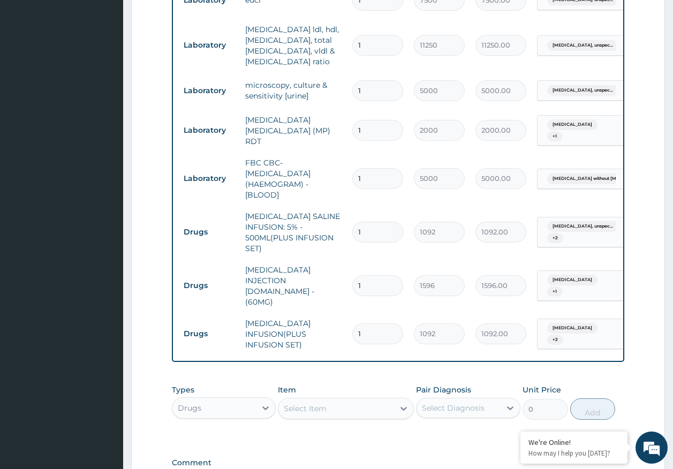
type input "0.00"
type input "4"
type input "4368.00"
type input "4"
click at [389, 281] on input "1" at bounding box center [378, 285] width 51 height 21
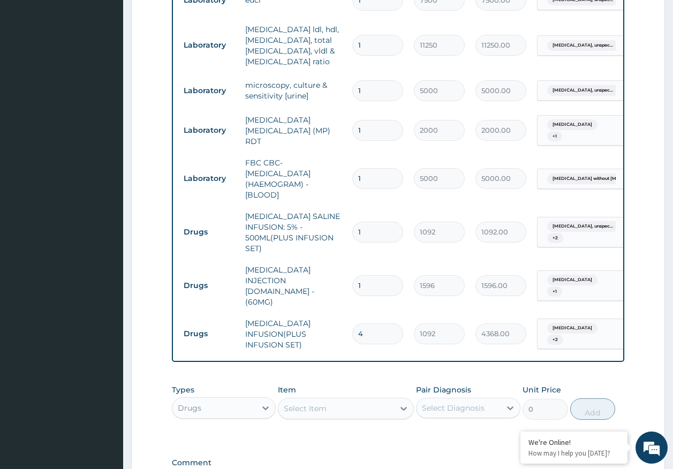
type input "0.00"
type input "6"
type input "9576.00"
type input "6"
click at [384, 238] on input "1" at bounding box center [378, 232] width 51 height 21
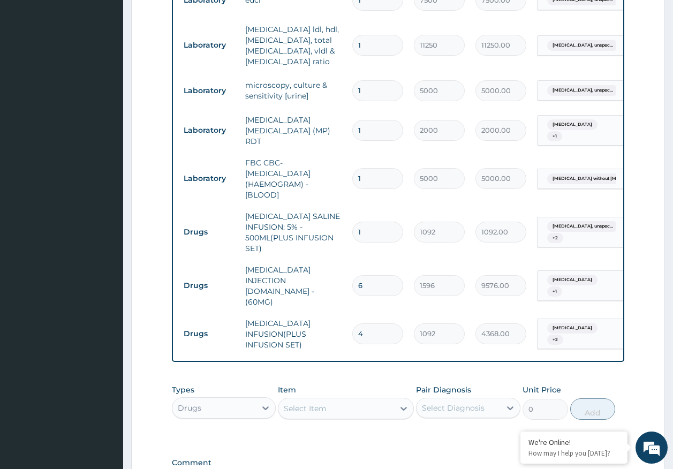
type input "0.00"
type input "2"
type input "2184.00"
type input "2"
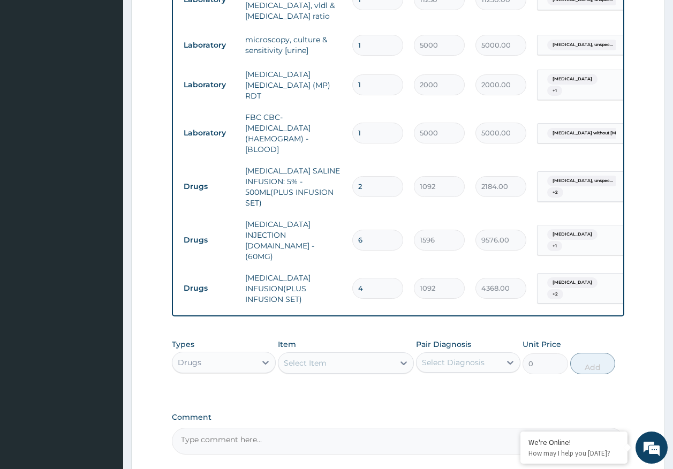
scroll to position [590, 0]
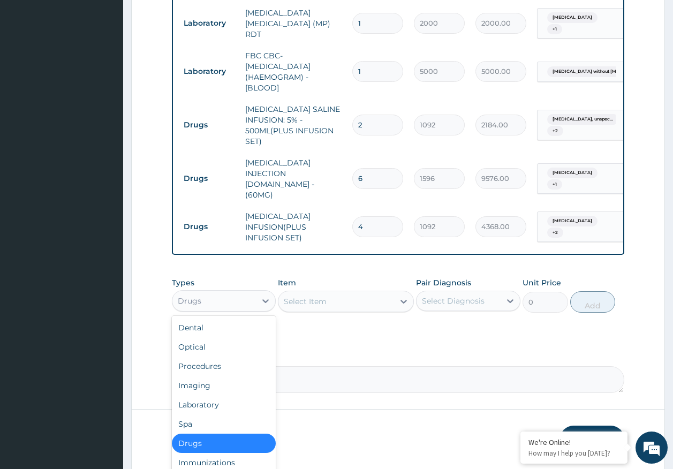
click at [220, 296] on div "Drugs" at bounding box center [215, 301] width 84 height 17
click at [238, 453] on div "Immunizations" at bounding box center [224, 462] width 104 height 19
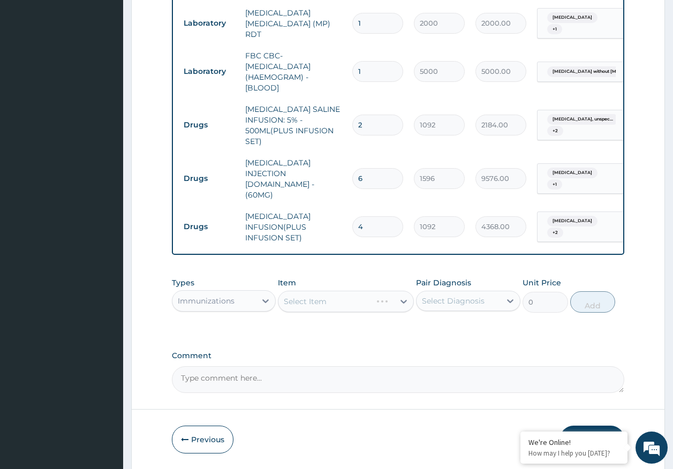
click at [454, 296] on div "Select Diagnosis" at bounding box center [453, 301] width 63 height 11
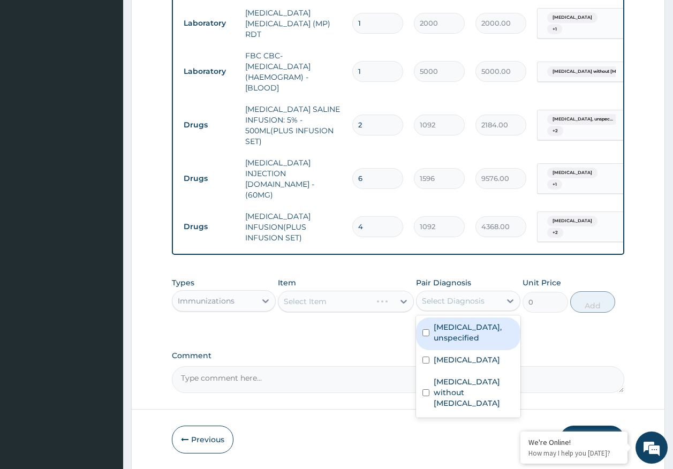
click at [458, 327] on label "Essential hypertension, unspecified" at bounding box center [474, 332] width 80 height 21
checkbox input "true"
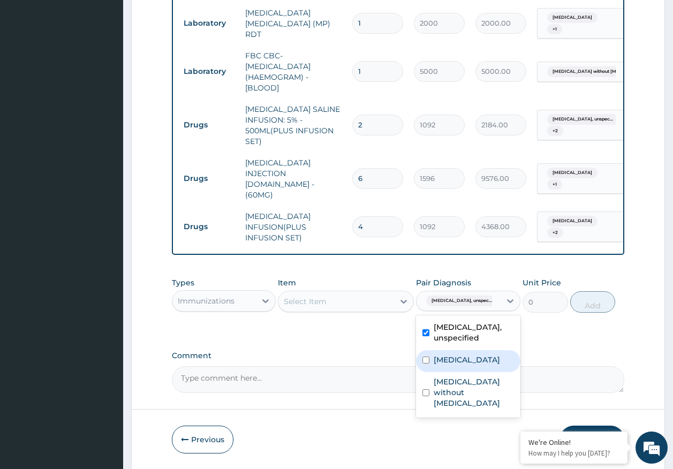
drag, startPoint x: 458, startPoint y: 364, endPoint x: 464, endPoint y: 390, distance: 26.5
click at [457, 365] on label "Malaria, unspecified" at bounding box center [467, 360] width 66 height 11
checkbox input "true"
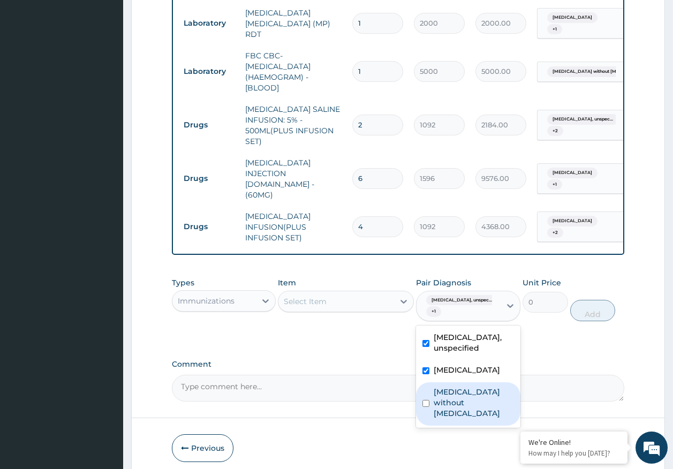
click at [459, 405] on label "Sepsis without septic shock" at bounding box center [474, 403] width 80 height 32
checkbox input "true"
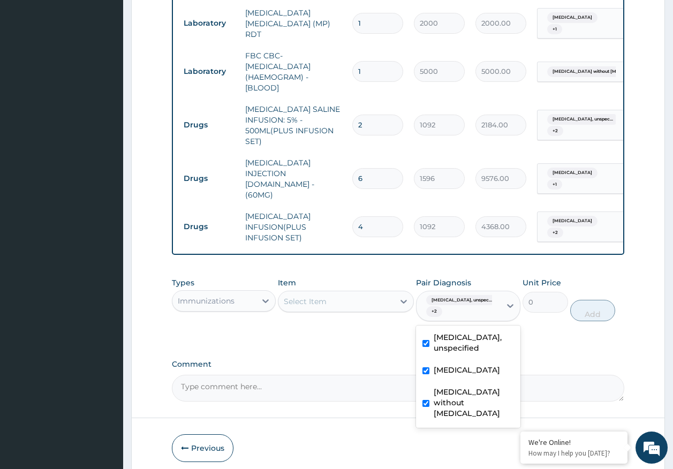
click at [367, 298] on div "Select Item" at bounding box center [337, 301] width 116 height 17
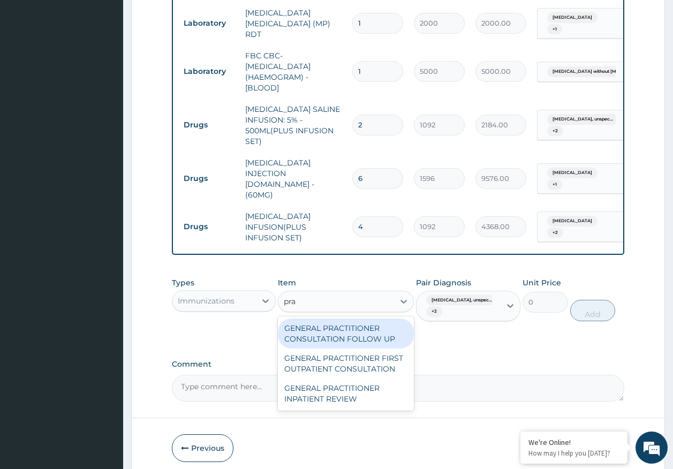
type input "prac"
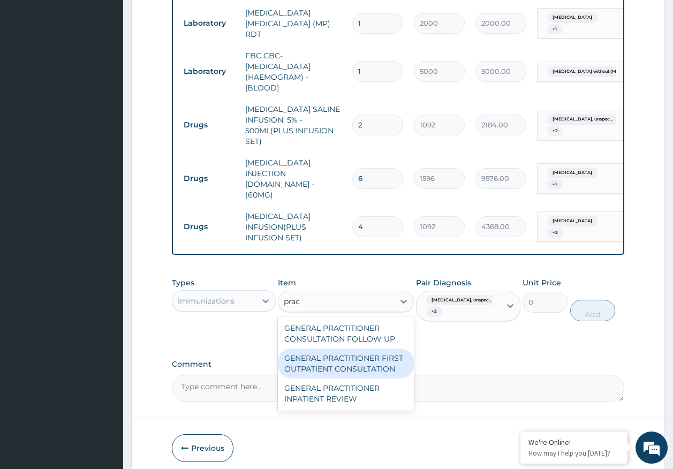
click at [396, 366] on div "GENERAL PRACTITIONER FIRST OUTPATIENT CONSULTATION" at bounding box center [346, 364] width 136 height 30
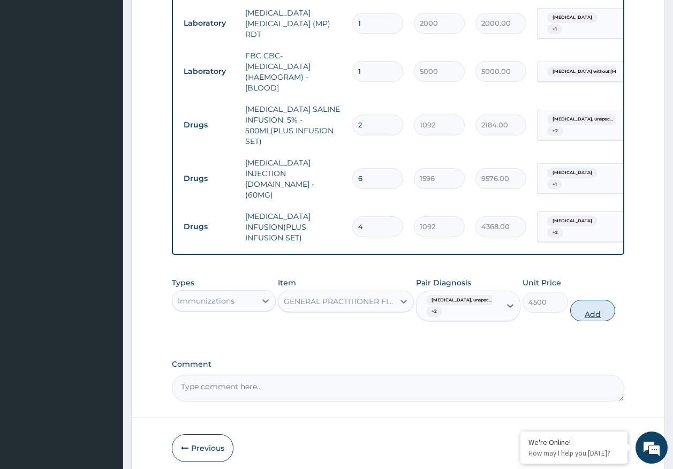
click at [586, 308] on button "Add" at bounding box center [594, 310] width 46 height 21
type input "0"
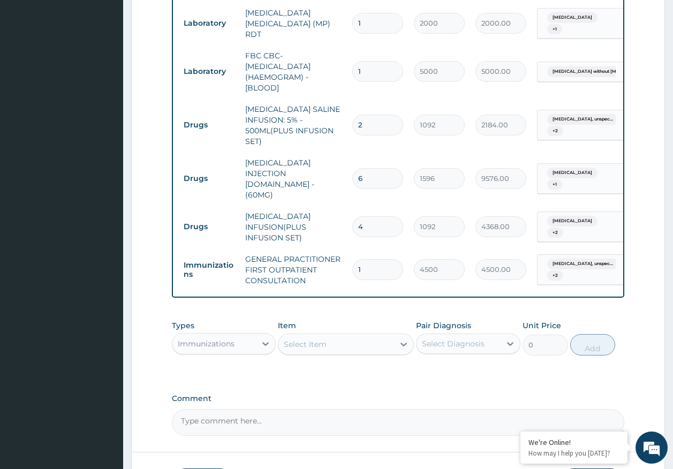
click at [351, 343] on div "Select Item" at bounding box center [337, 344] width 116 height 17
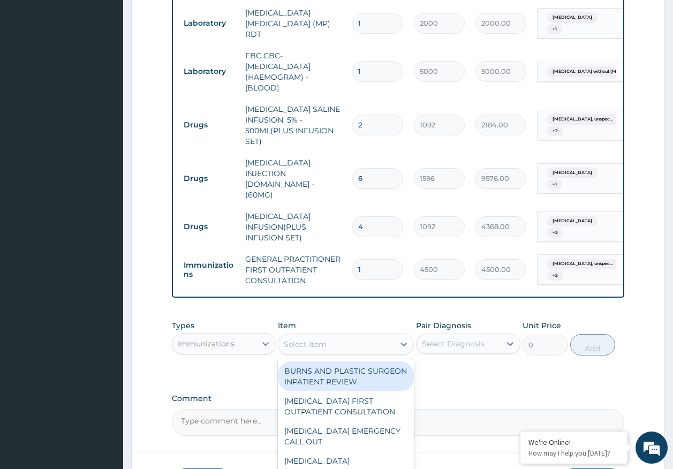
click at [231, 340] on div "Immunizations" at bounding box center [206, 344] width 57 height 11
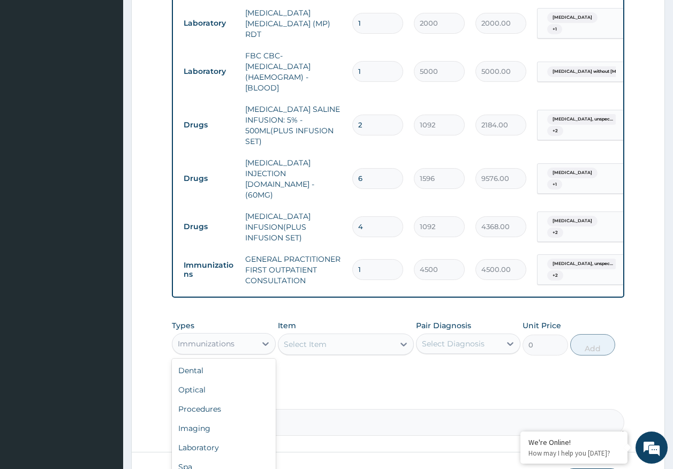
scroll to position [2, 0]
click at [215, 399] on div "Procedures" at bounding box center [224, 407] width 104 height 19
click at [462, 327] on div "Pair Diagnosis Select Diagnosis" at bounding box center [468, 337] width 104 height 35
click at [462, 339] on div "Select Diagnosis" at bounding box center [453, 344] width 63 height 11
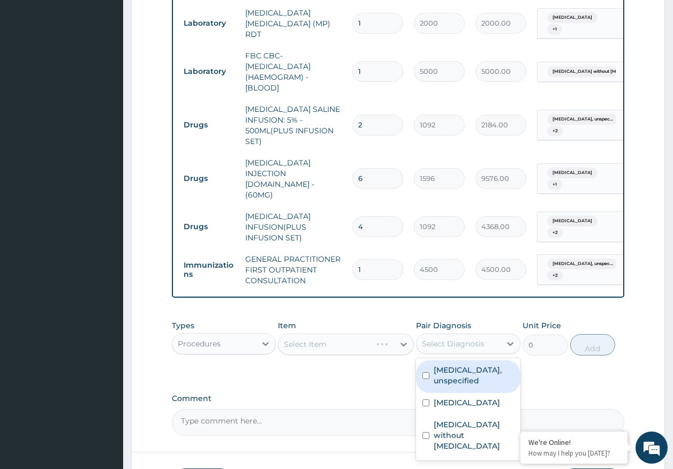
drag, startPoint x: 465, startPoint y: 370, endPoint x: 463, endPoint y: 379, distance: 9.7
click at [463, 370] on label "Essential hypertension, unspecified" at bounding box center [474, 375] width 80 height 21
checkbox input "true"
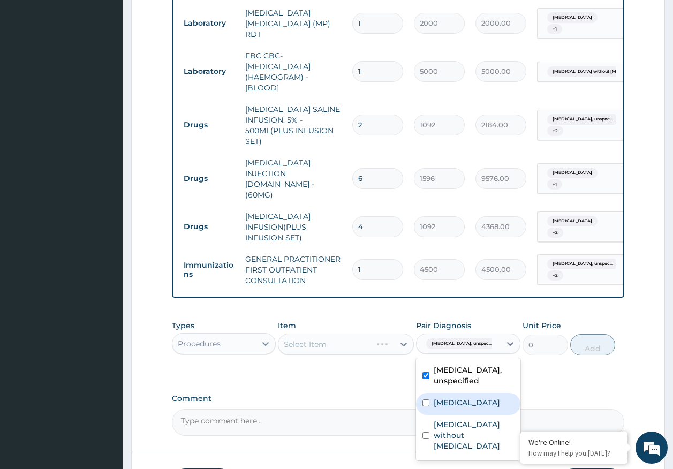
click at [463, 408] on label "Malaria, unspecified" at bounding box center [467, 403] width 66 height 11
checkbox input "true"
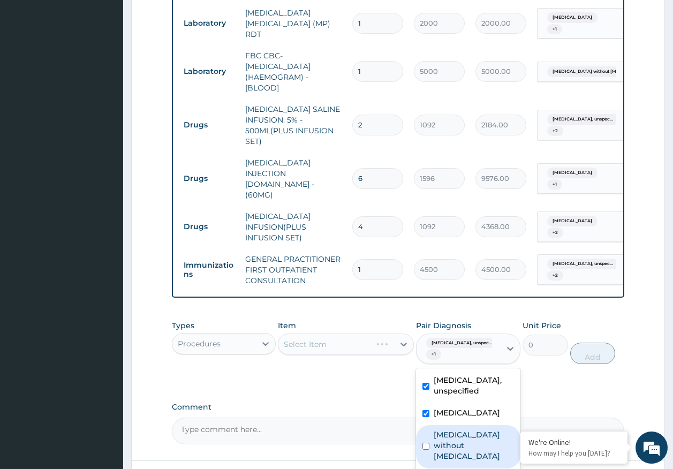
click at [459, 435] on div "Sepsis without septic shock" at bounding box center [468, 446] width 104 height 43
checkbox input "true"
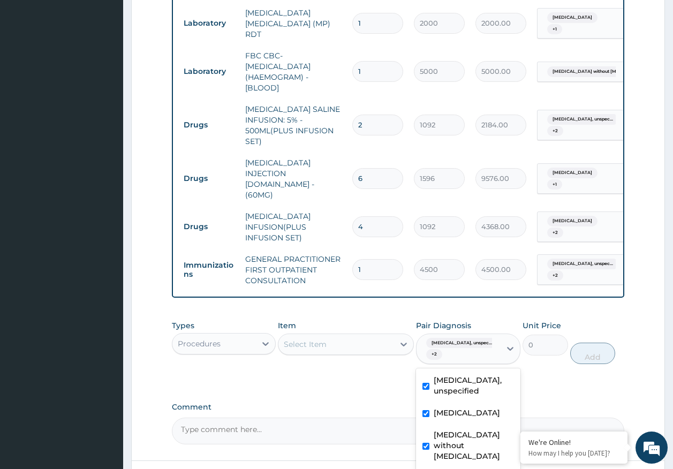
click at [368, 342] on div "Select Item" at bounding box center [337, 344] width 116 height 17
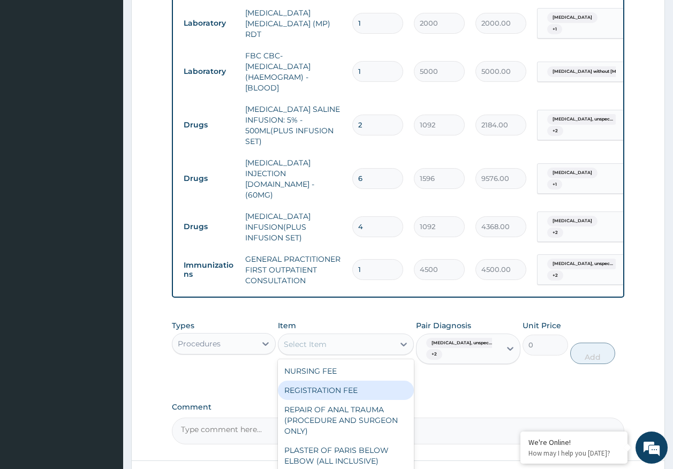
click at [376, 381] on div "REGISTRATION FEE" at bounding box center [346, 390] width 136 height 19
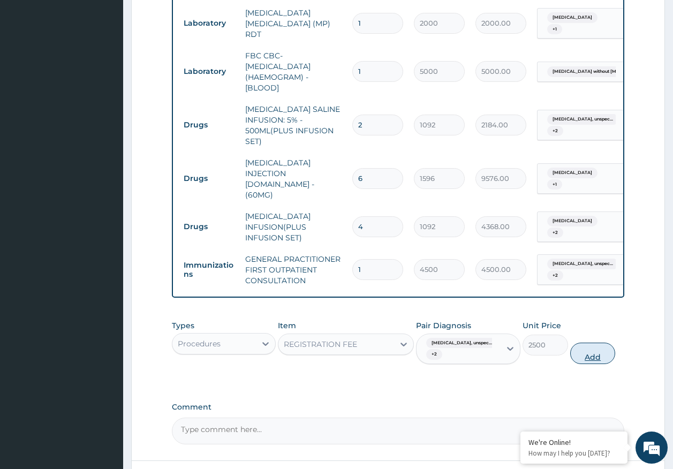
click at [587, 348] on button "Add" at bounding box center [594, 353] width 46 height 21
type input "0"
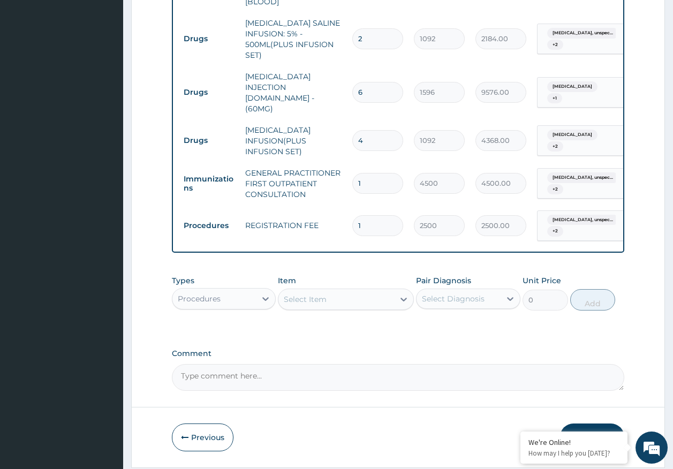
scroll to position [651, 0]
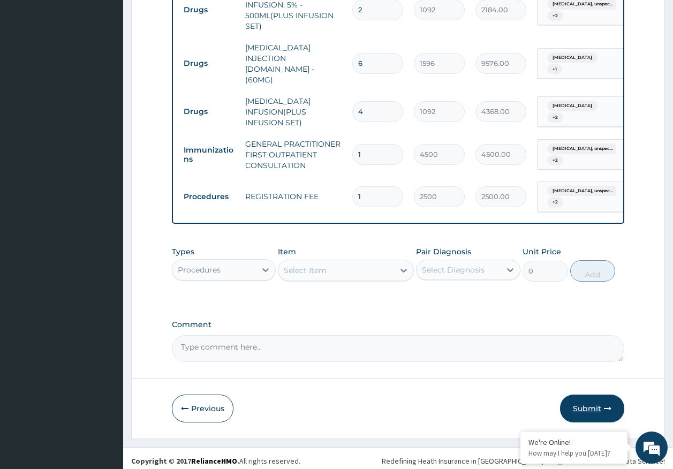
click at [594, 402] on button "Submit" at bounding box center [592, 409] width 64 height 28
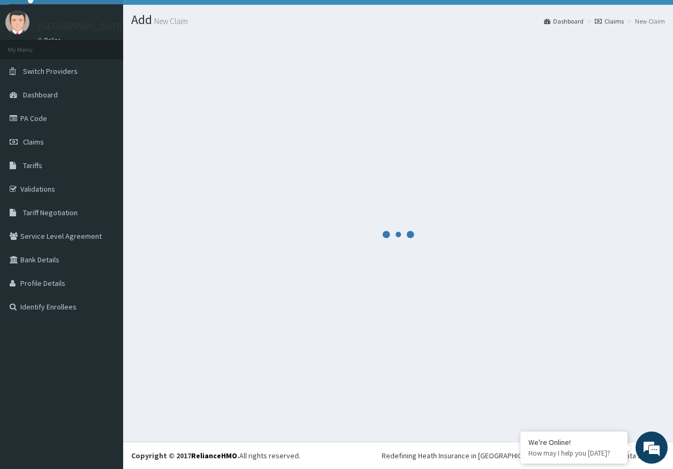
scroll to position [22, 0]
